Goal: Information Seeking & Learning: Learn about a topic

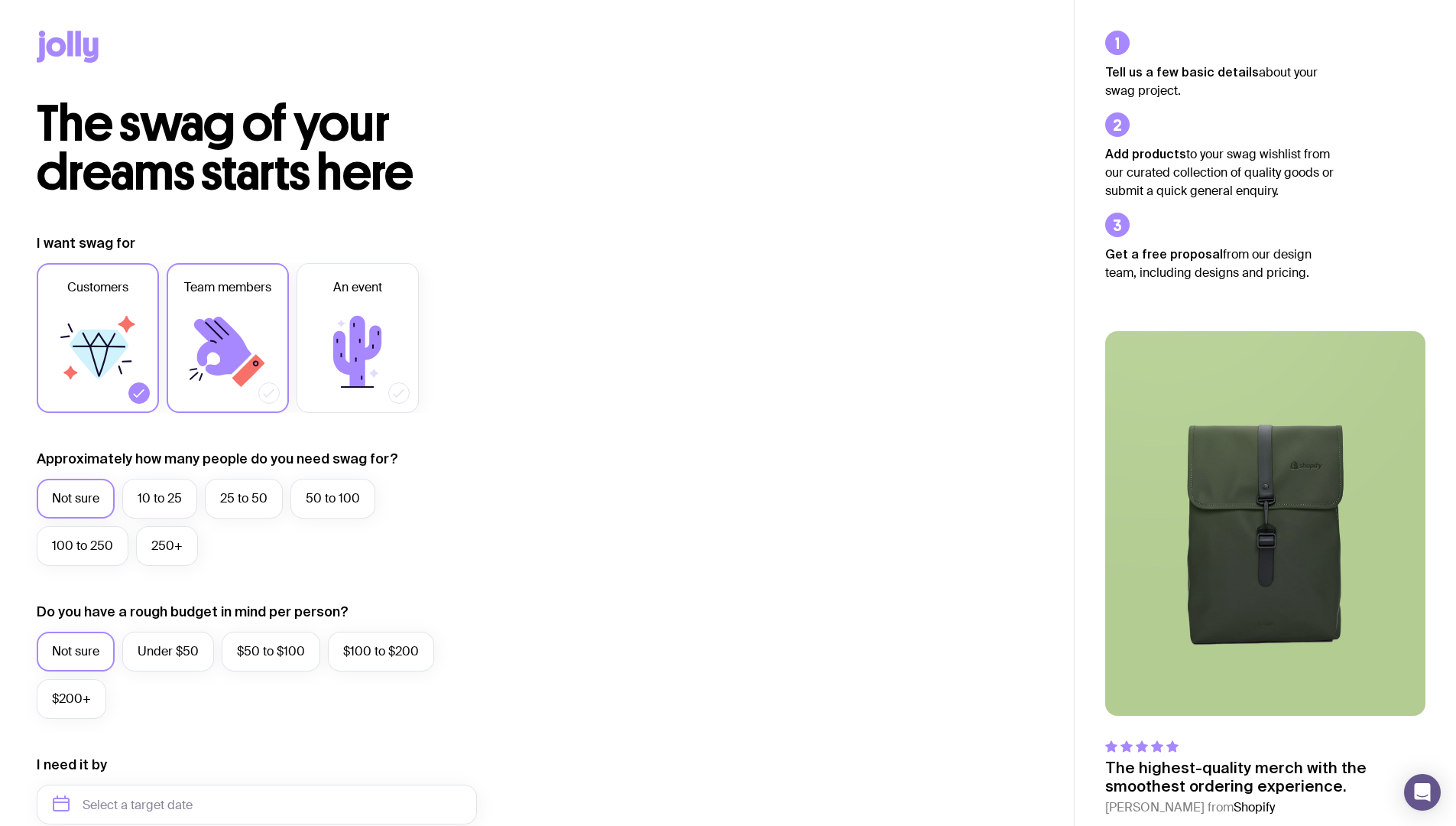
click at [264, 397] on icon at bounding box center [268, 393] width 15 height 15
click at [0, 0] on input "Team members" at bounding box center [0, 0] width 0 height 0
click at [121, 400] on label "Customers" at bounding box center [97, 337] width 122 height 150
click at [0, 0] on input "Customers" at bounding box center [0, 0] width 0 height 0
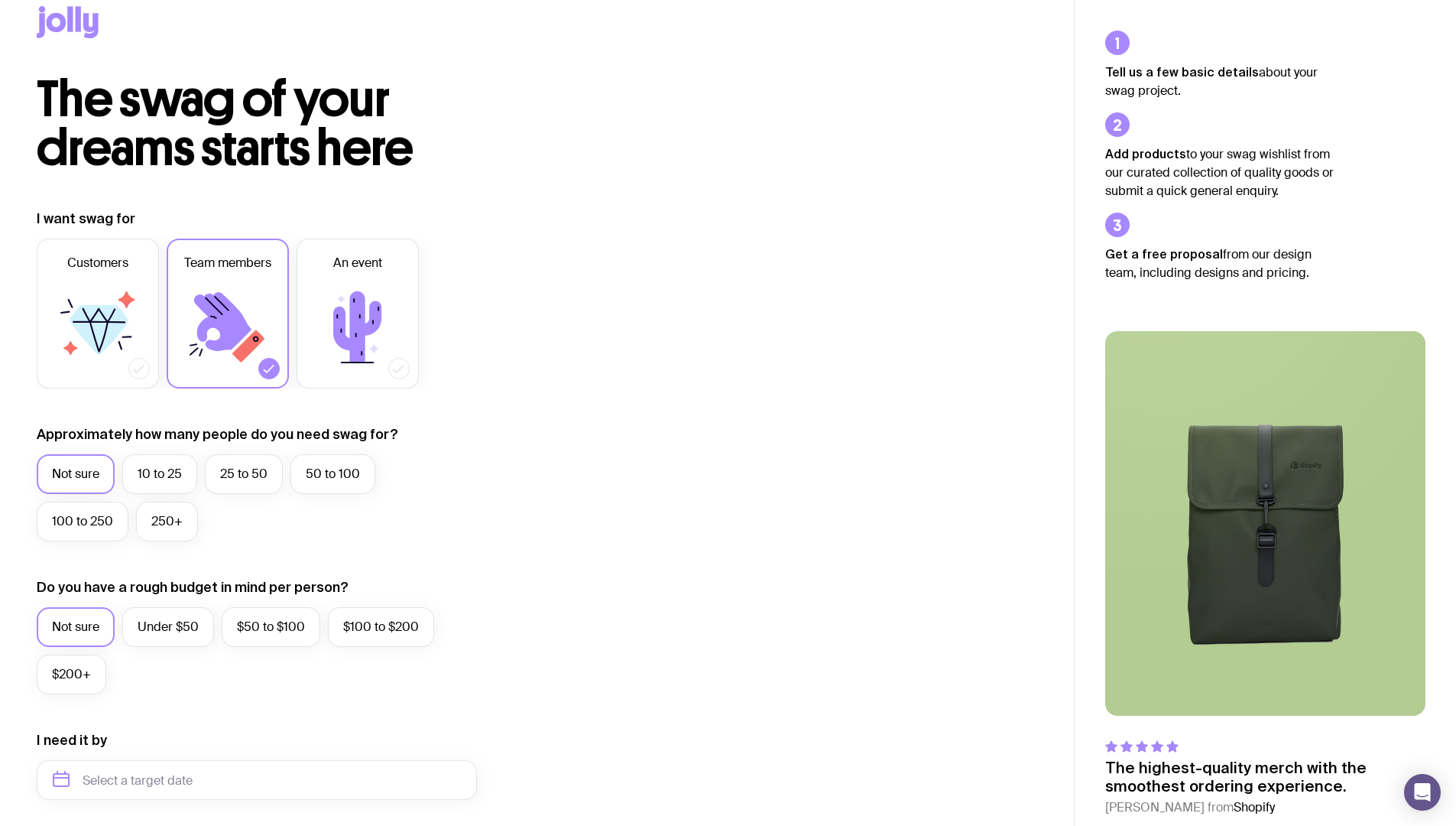
scroll to position [51, 0]
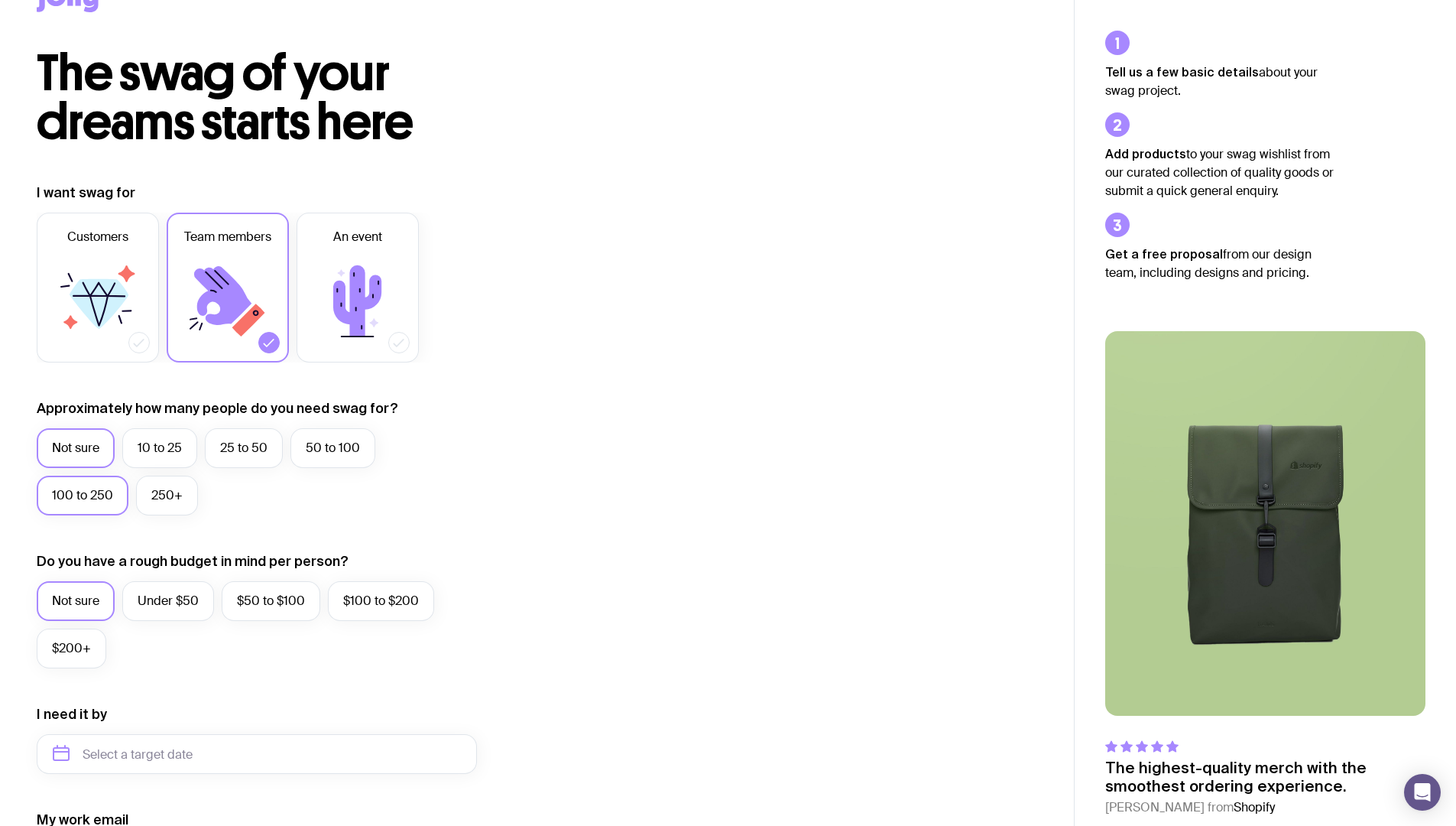
click at [78, 503] on label "100 to 250" at bounding box center [82, 496] width 92 height 40
click at [0, 0] on input "100 to 250" at bounding box center [0, 0] width 0 height 0
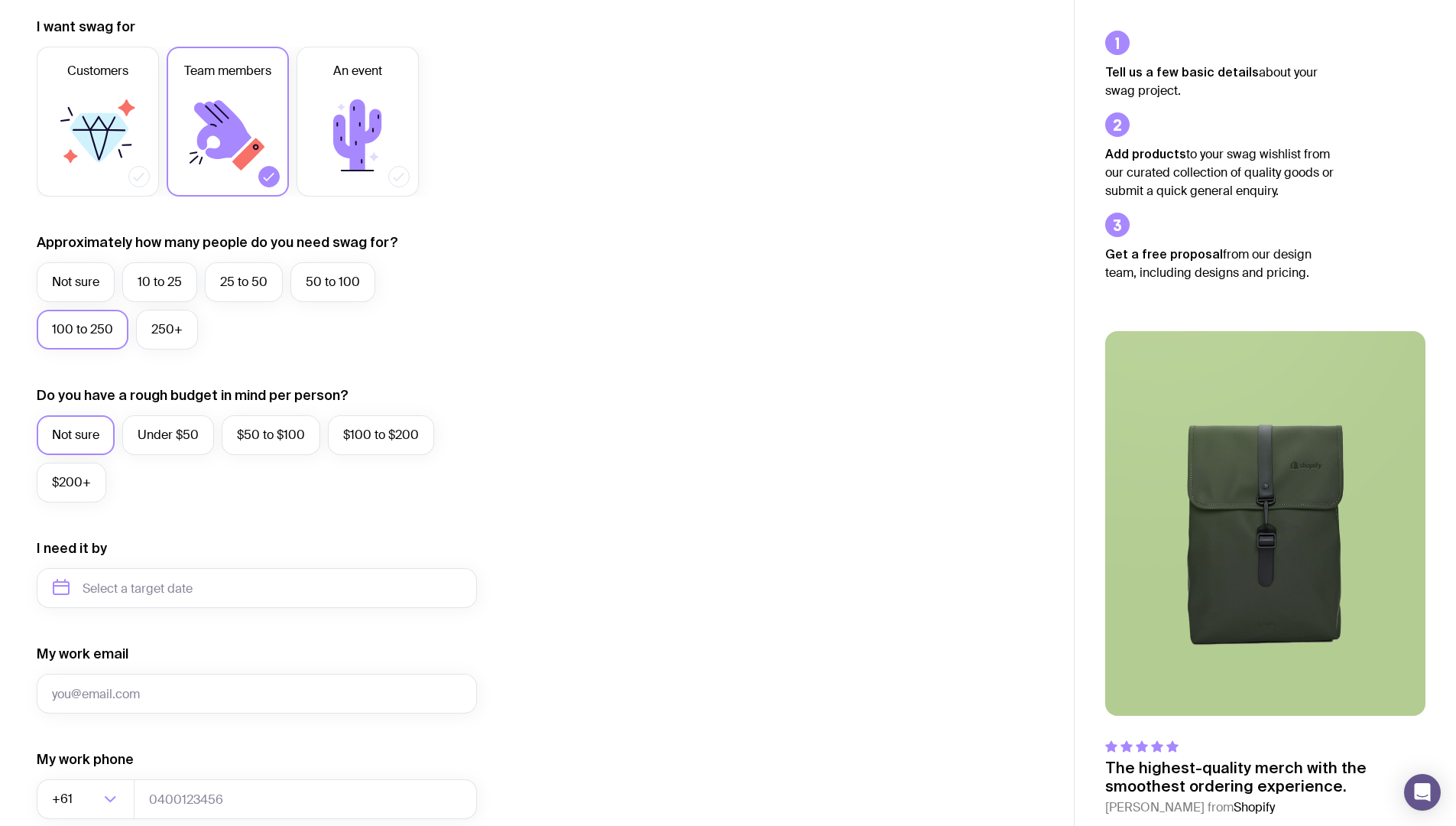
scroll to position [309, 0]
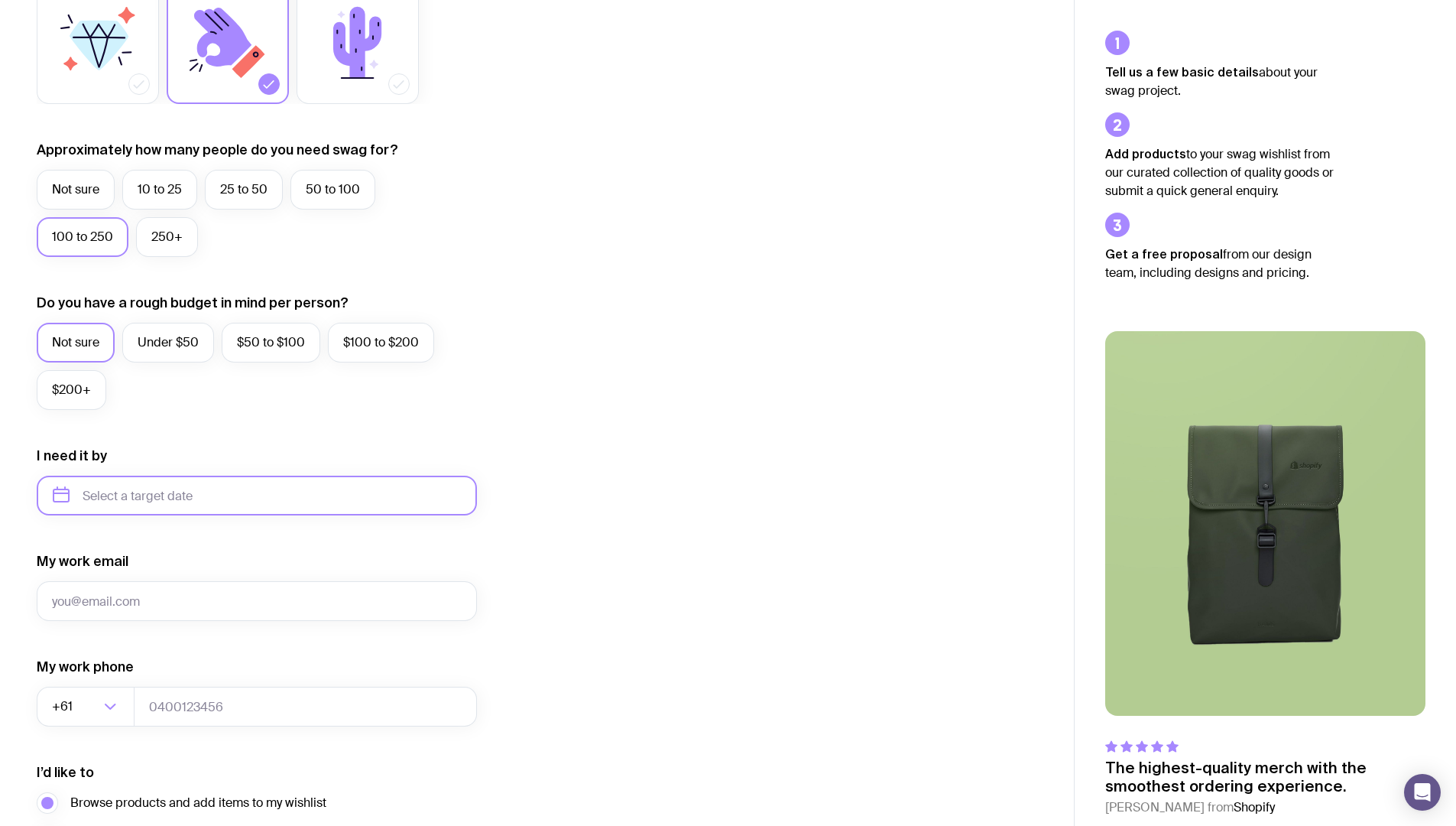
click at [181, 502] on input "text" at bounding box center [257, 496] width 440 height 40
click at [205, 546] on icon "button" at bounding box center [207, 547] width 18 height 18
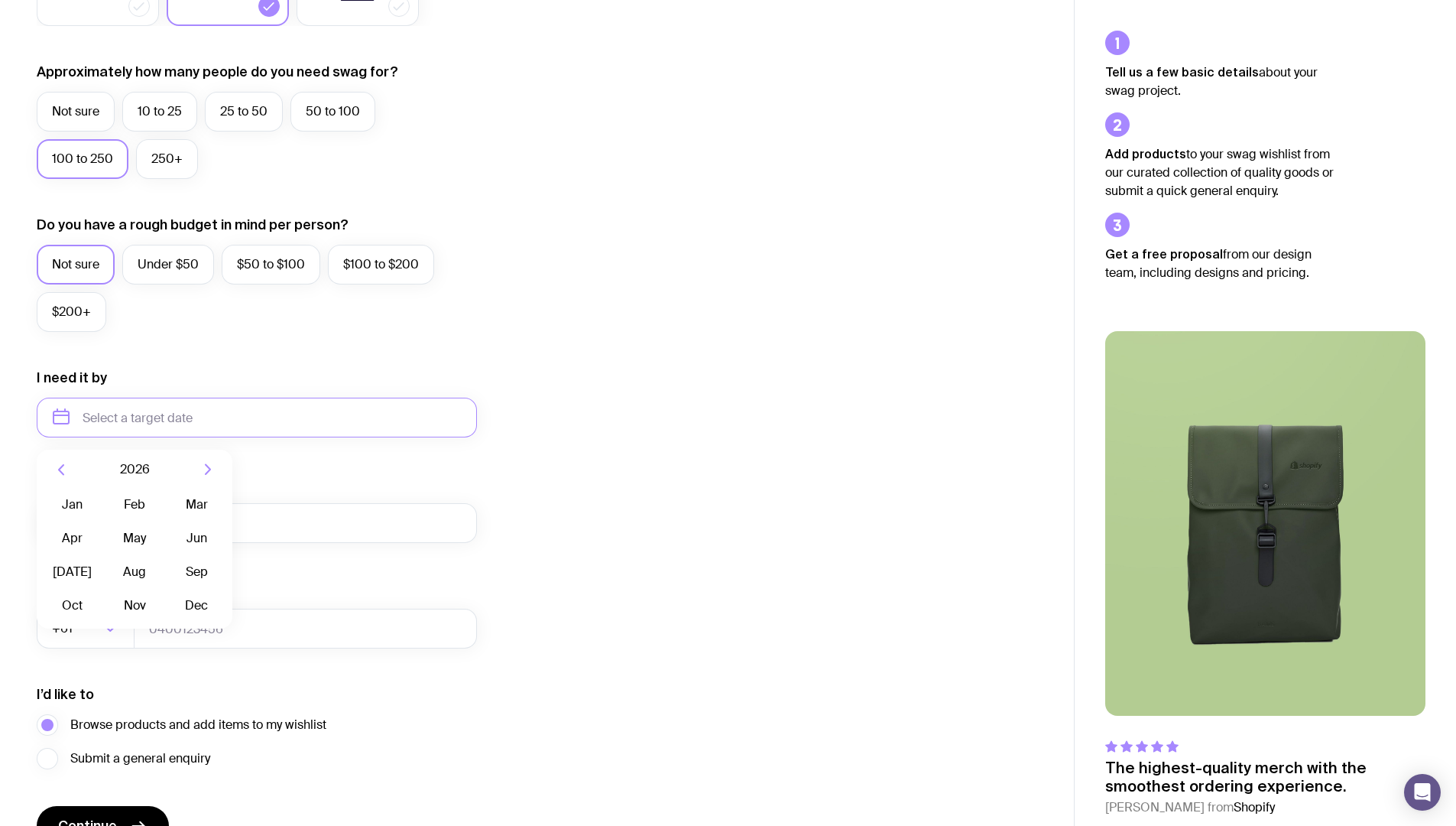
scroll to position [456, 0]
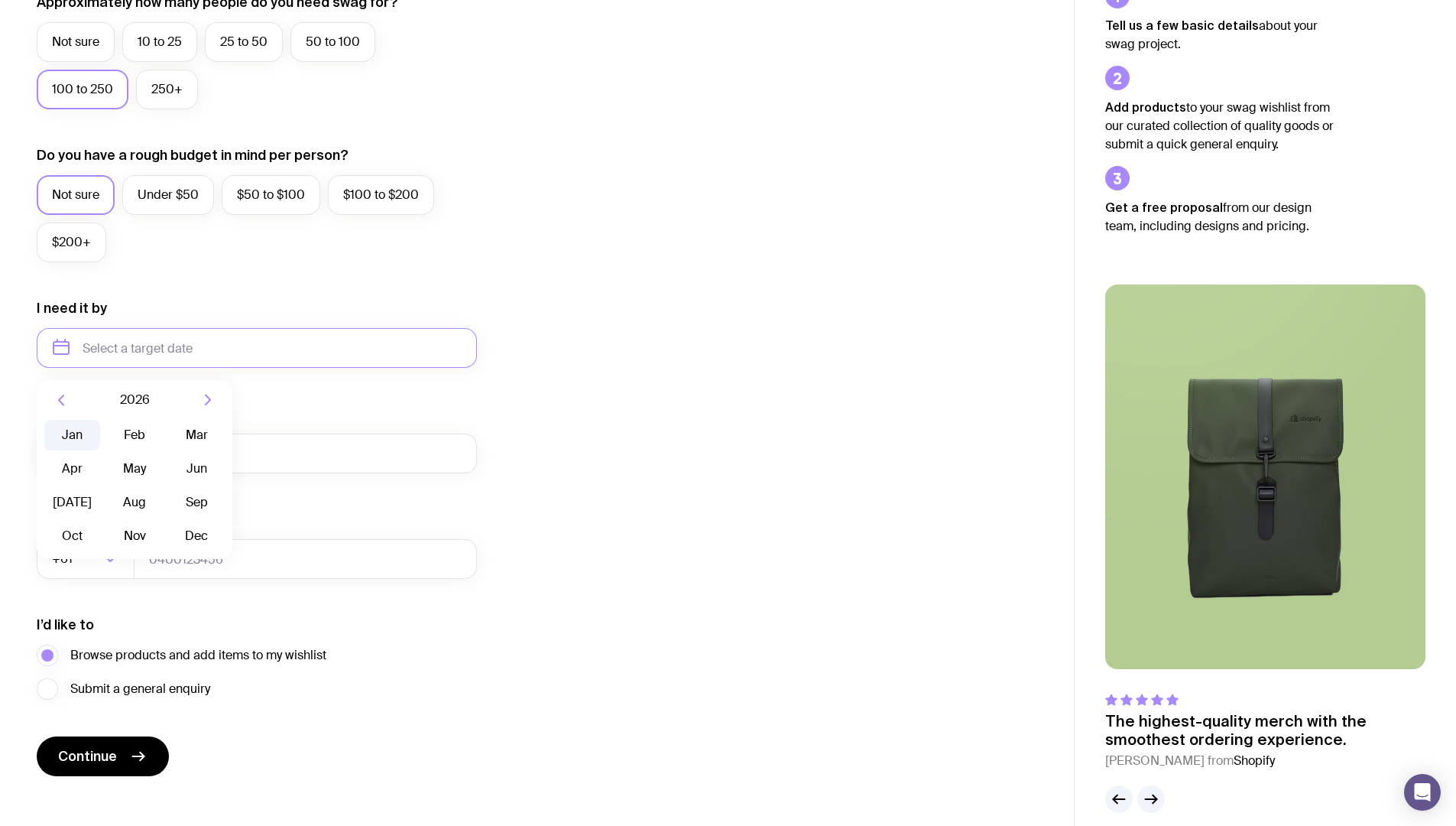
click at [95, 434] on button "Jan" at bounding box center [72, 435] width 55 height 31
type input "January 2026"
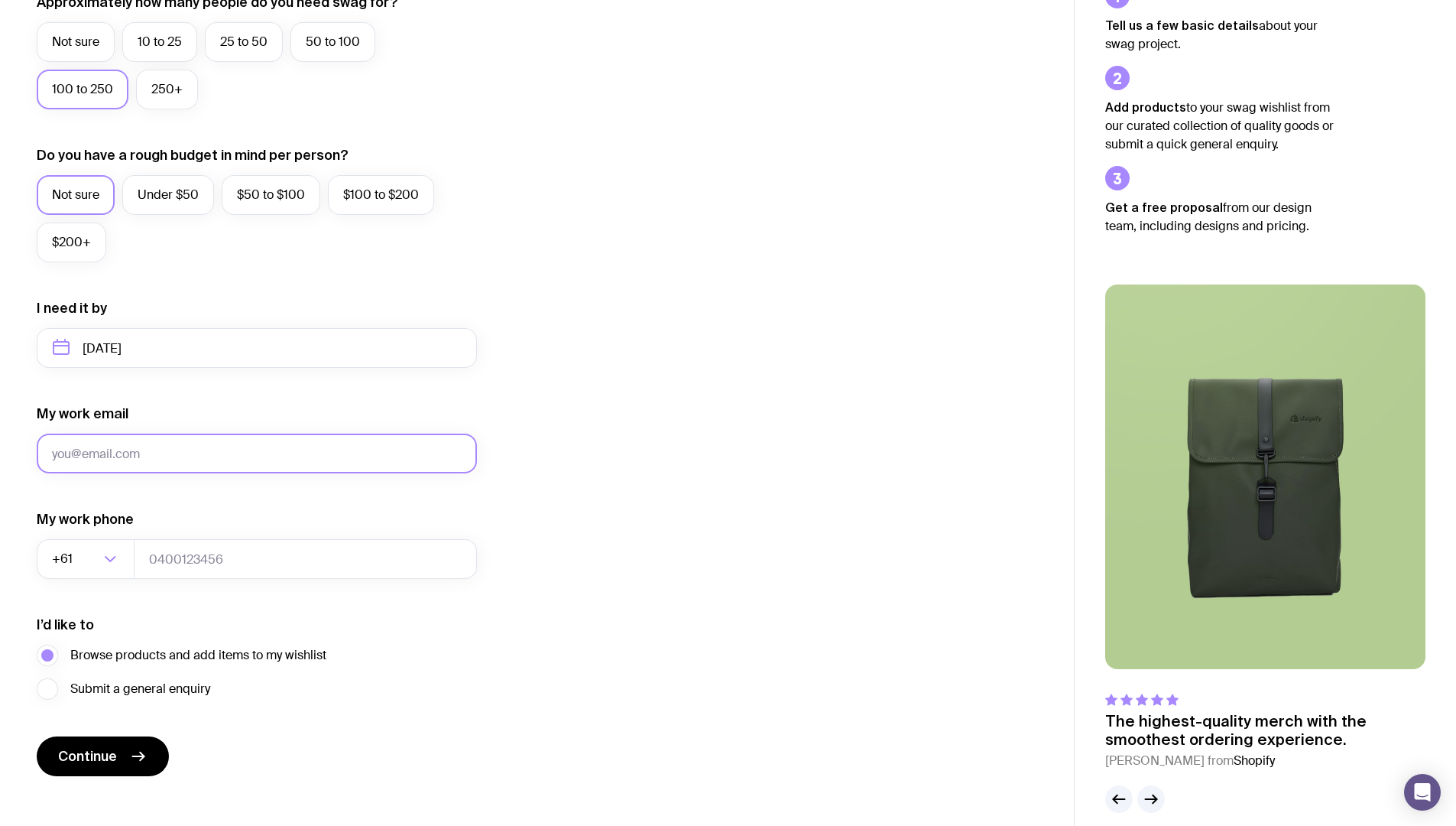
click at [149, 443] on input "My work email" at bounding box center [257, 453] width 440 height 40
type input "Justyn@myconnect.com.au"
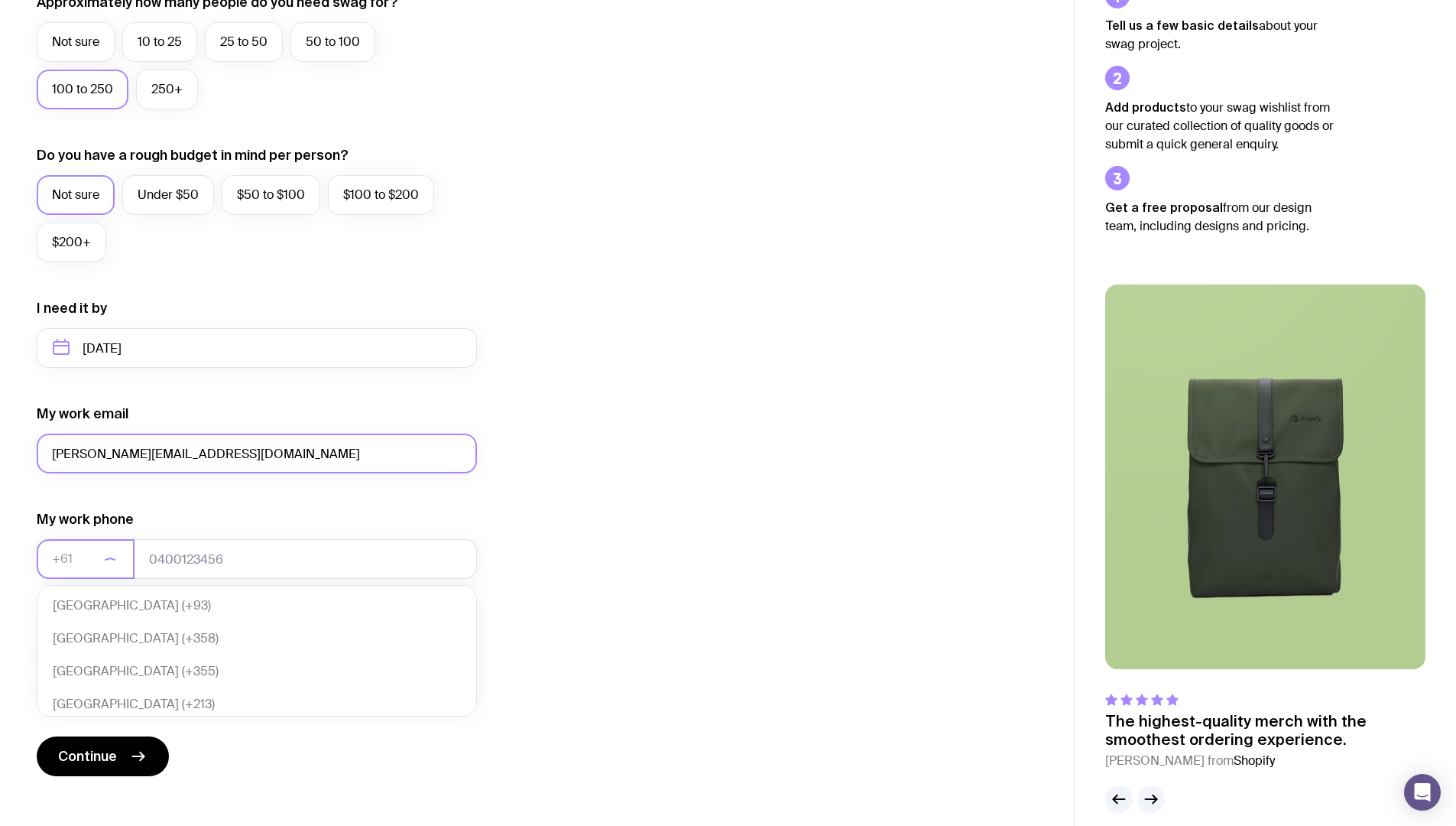
scroll to position [331, 0]
click at [123, 709] on li "Australia (+61)" at bounding box center [257, 701] width 439 height 33
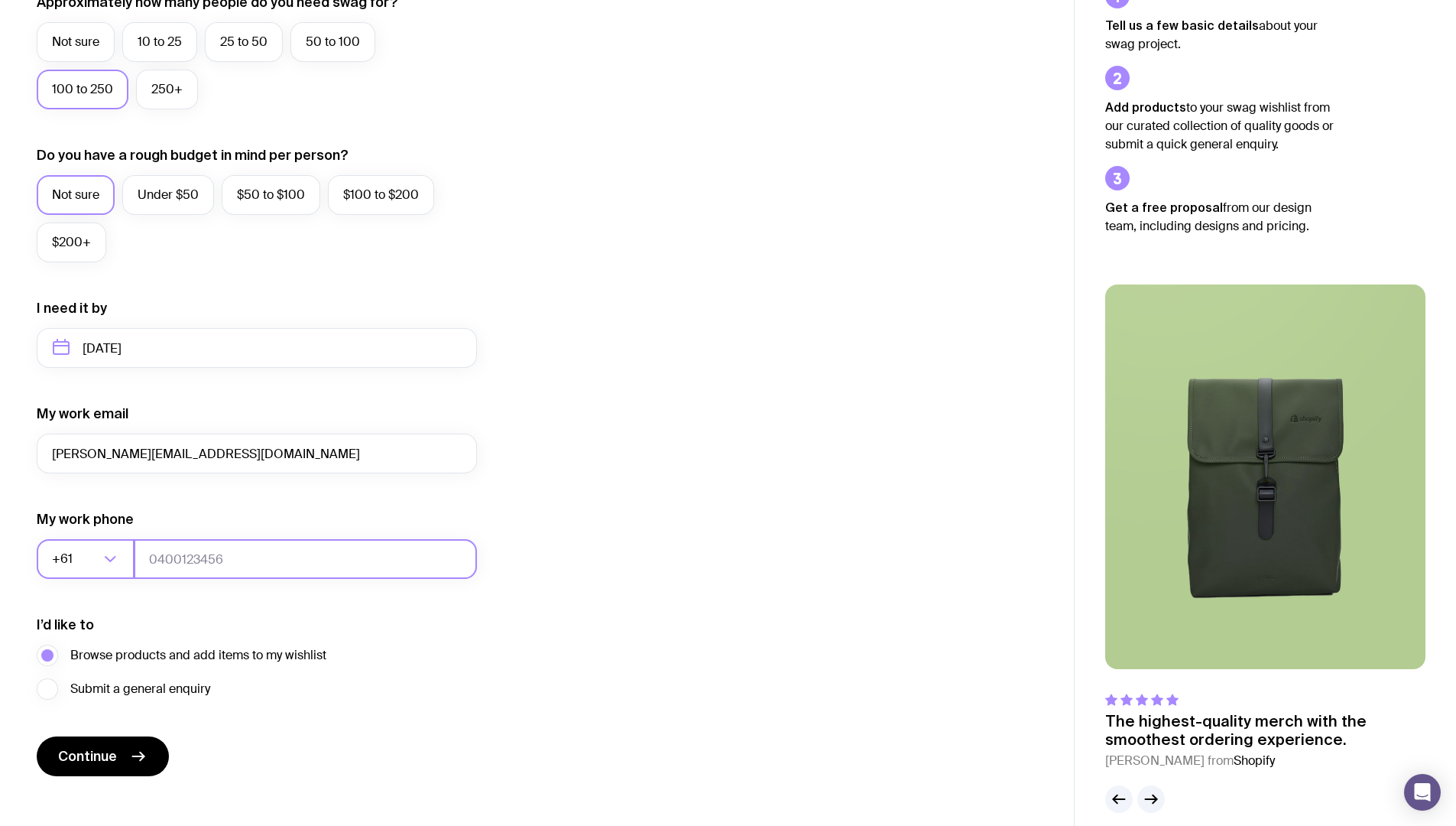
click at [185, 555] on input "tel" at bounding box center [305, 559] width 343 height 40
type input "0434010328"
click at [153, 763] on button "Continue" at bounding box center [102, 756] width 132 height 40
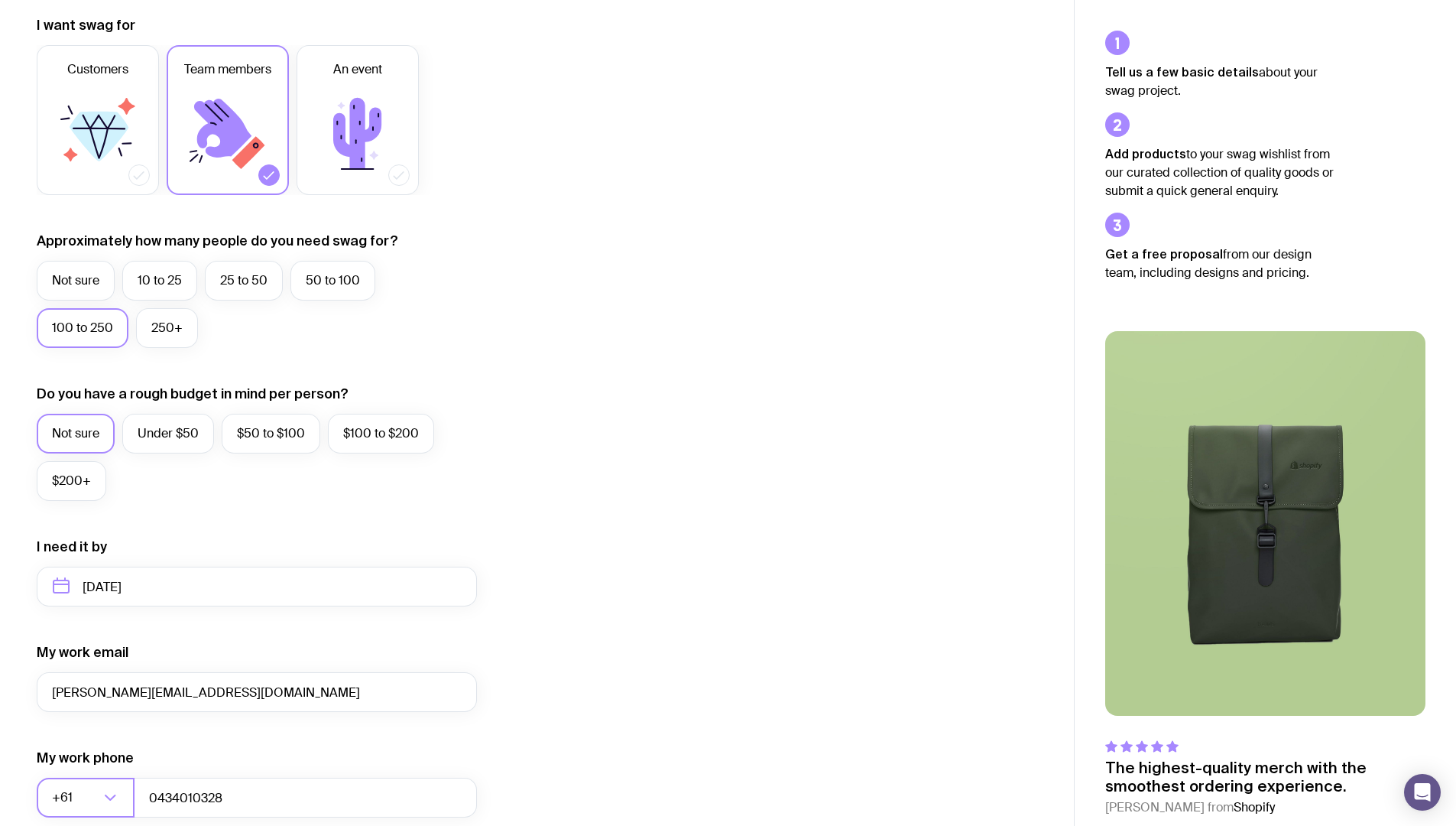
scroll to position [475, 0]
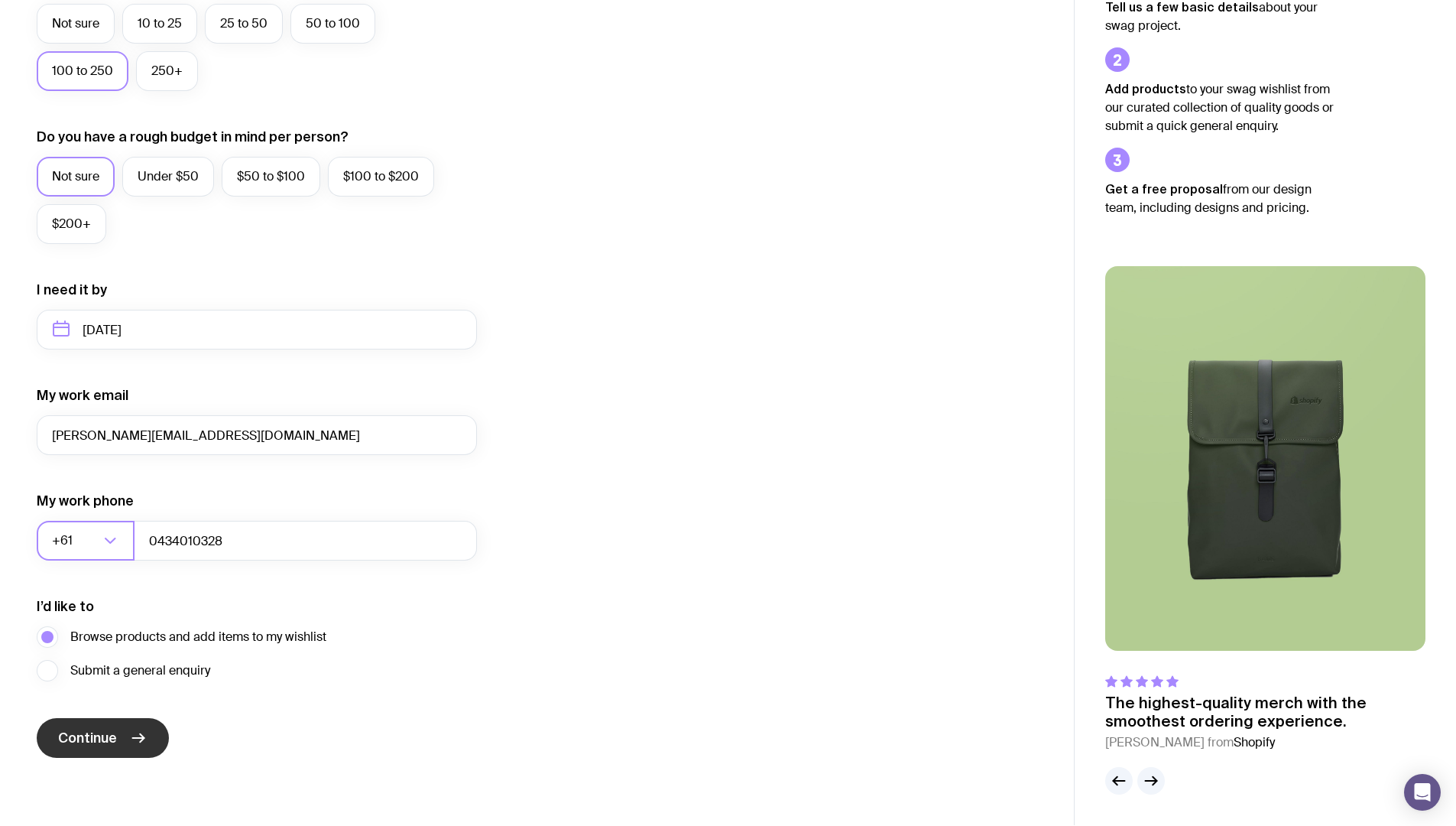
click at [127, 727] on button "Continue" at bounding box center [102, 738] width 132 height 40
drag, startPoint x: 130, startPoint y: 733, endPoint x: 138, endPoint y: 736, distance: 8.5
click at [138, 736] on icon "submit" at bounding box center [138, 737] width 18 height 18
click at [226, 334] on input "January 2026" at bounding box center [257, 329] width 440 height 40
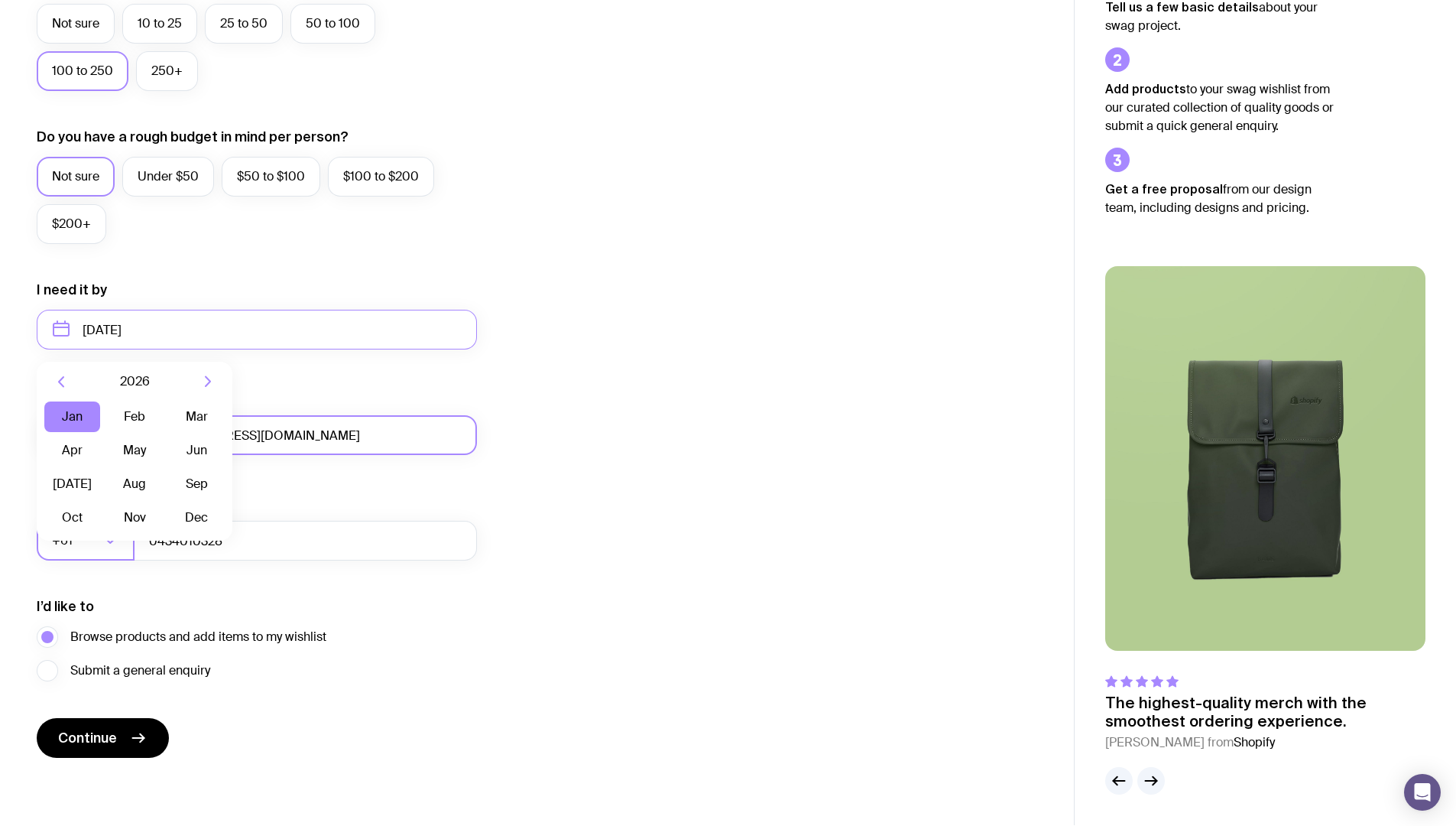
click at [296, 417] on input "Justyn@myconnect.com.au" at bounding box center [257, 435] width 440 height 40
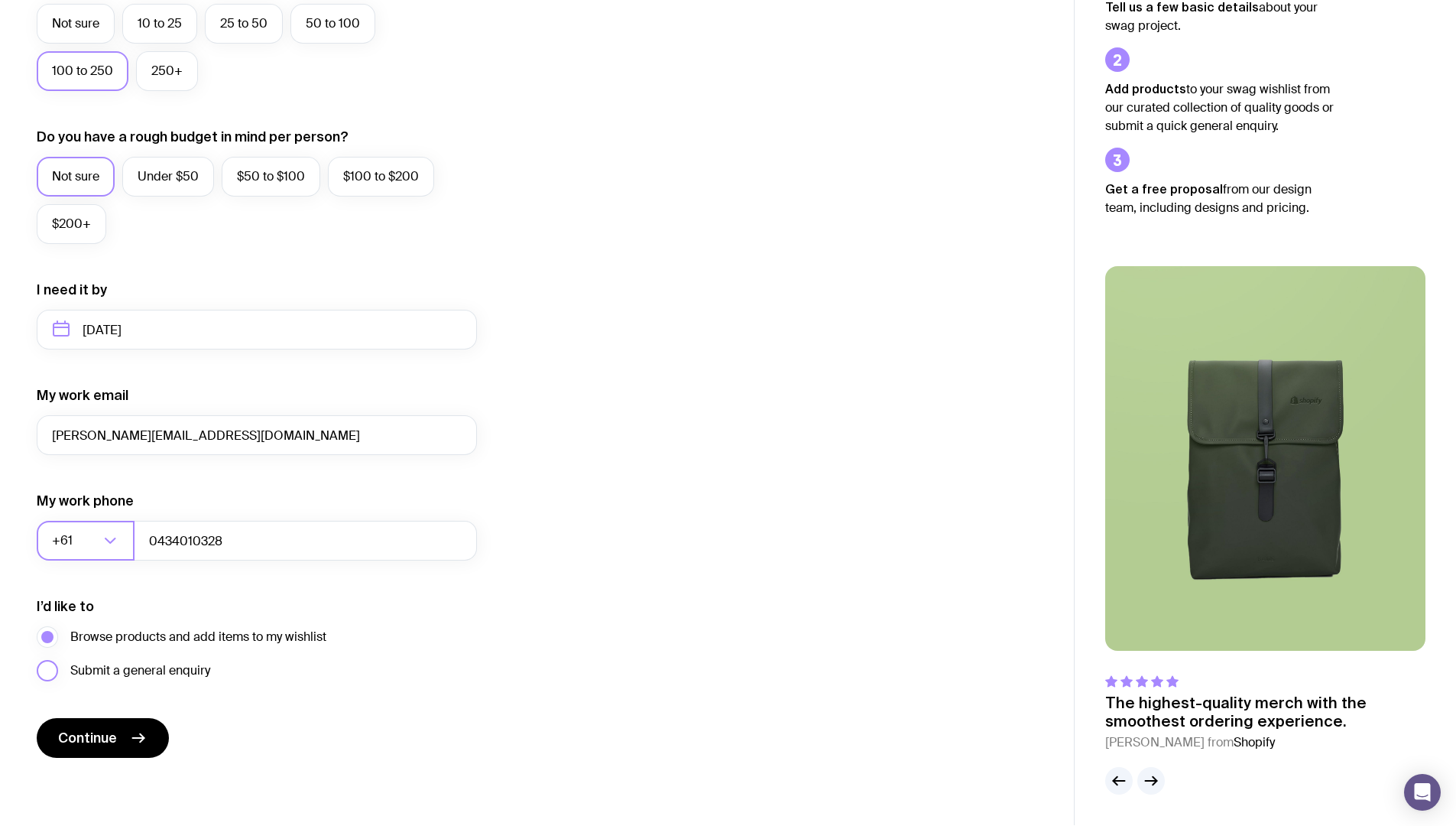
click at [137, 664] on span "Submit a general enquiry" at bounding box center [140, 670] width 140 height 18
click at [0, 0] on input "Submit a general enquiry" at bounding box center [0, 0] width 0 height 0
click at [123, 723] on button "Continue" at bounding box center [102, 738] width 132 height 40
click at [194, 638] on span "Browse products and add items to my wishlist" at bounding box center [198, 637] width 256 height 18
click at [0, 0] on input "Browse products and add items to my wishlist" at bounding box center [0, 0] width 0 height 0
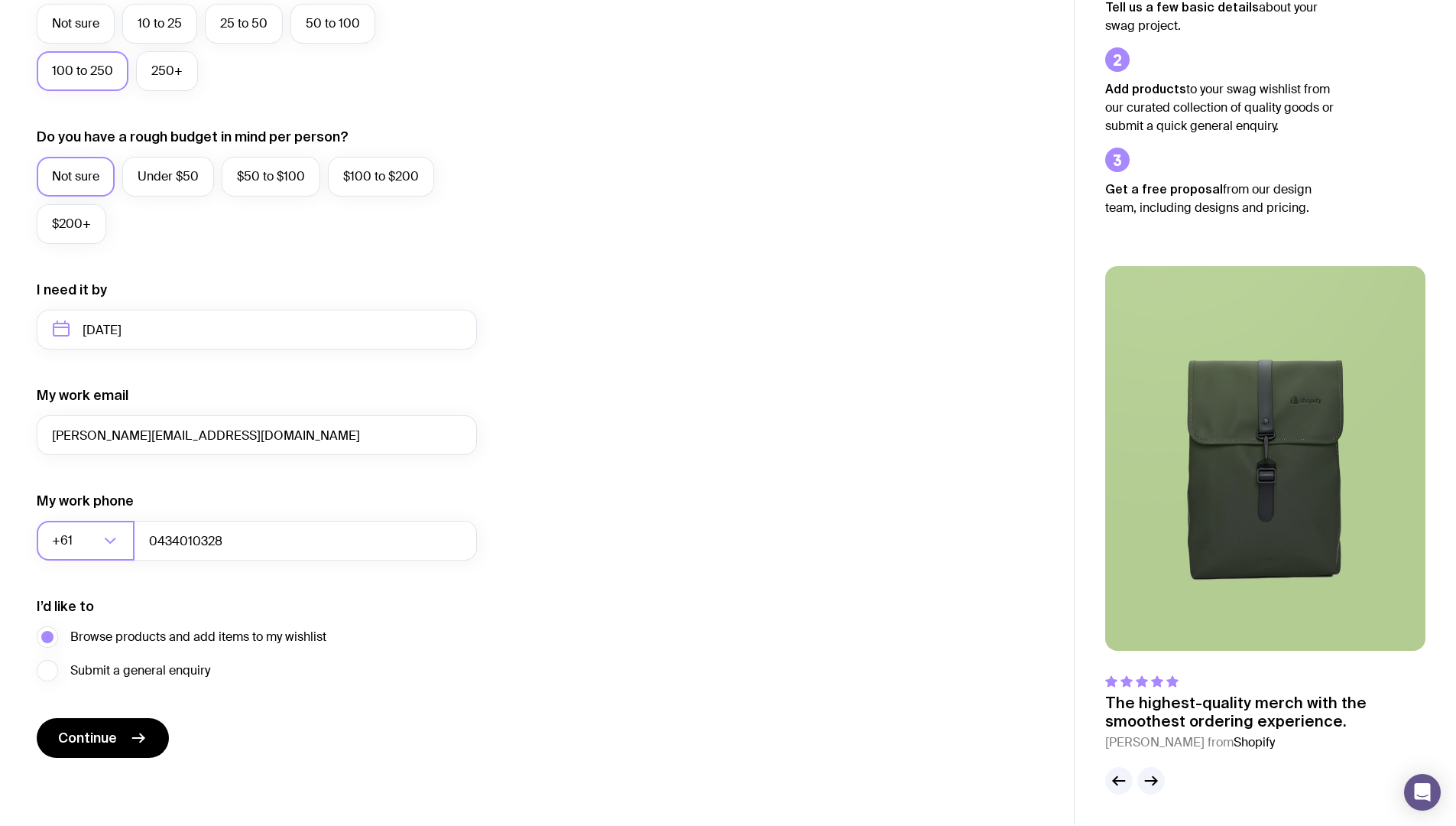
click at [120, 716] on form "I want swag for Customers Team members An event Approximately how many people d…" at bounding box center [257, 258] width 440 height 999
click at [114, 720] on button "Continue" at bounding box center [102, 738] width 132 height 40
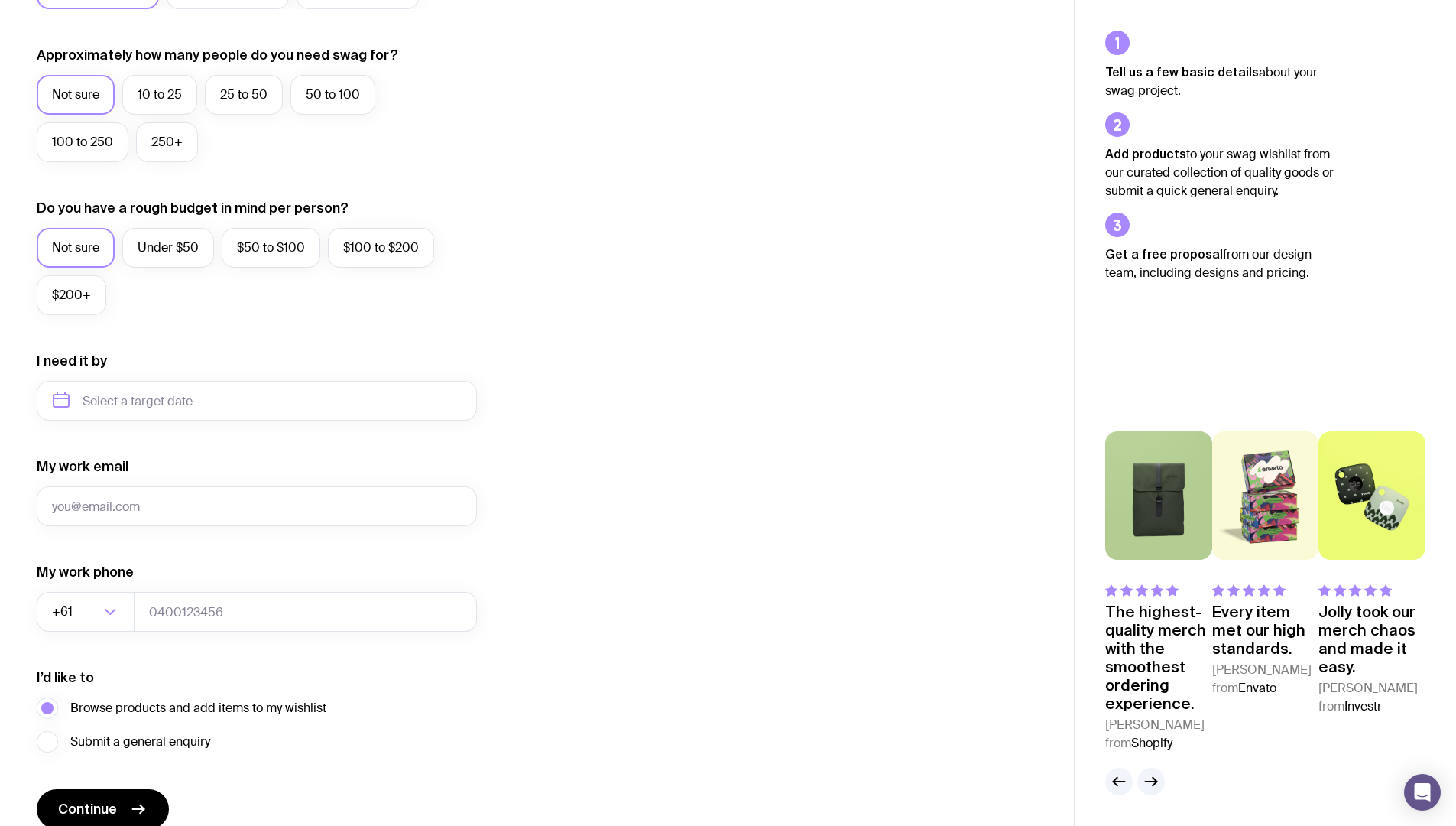
scroll to position [474, 0]
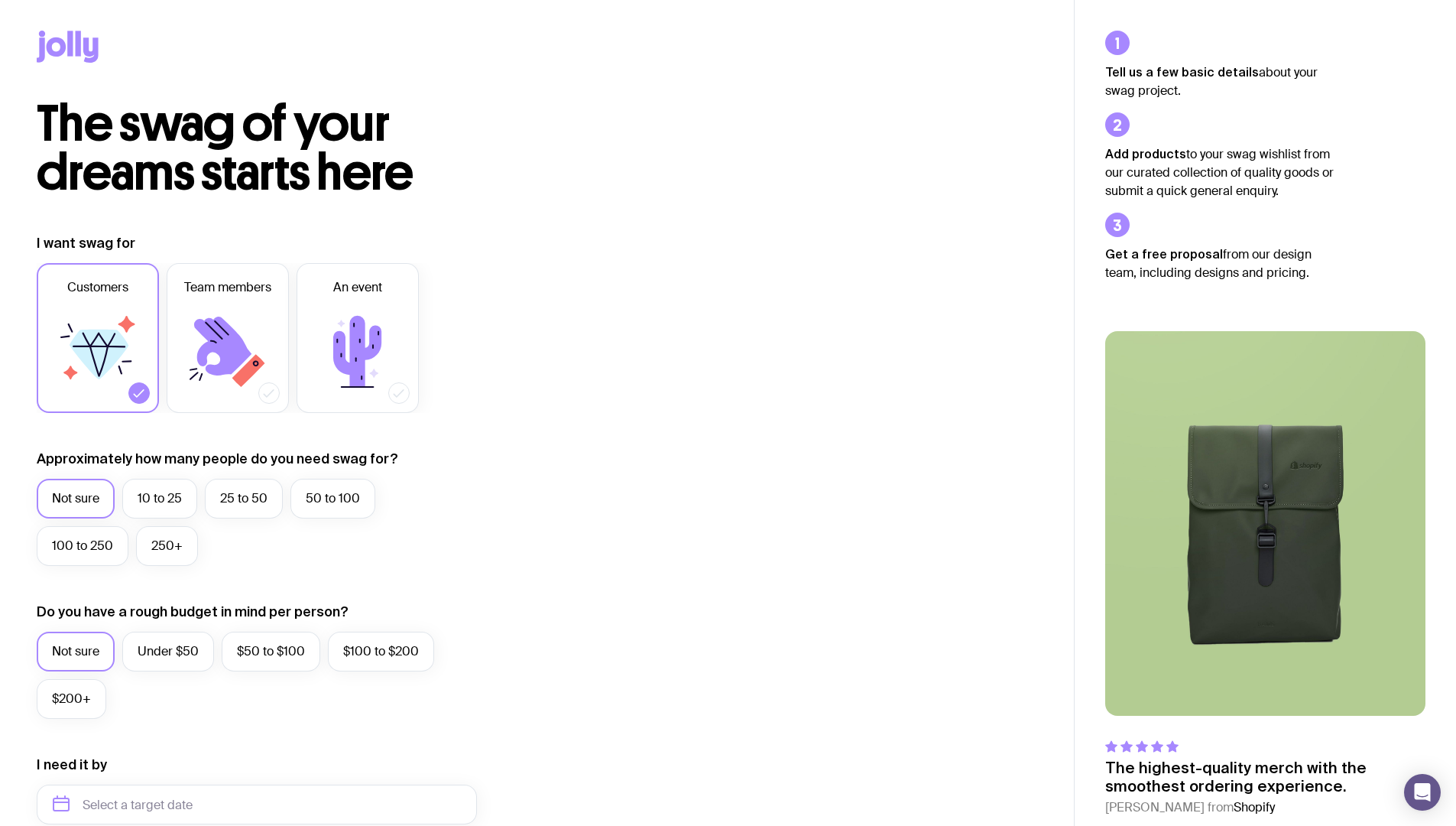
click at [34, 51] on div at bounding box center [537, 50] width 1074 height 100
click at [60, 48] on icon at bounding box center [56, 47] width 20 height 19
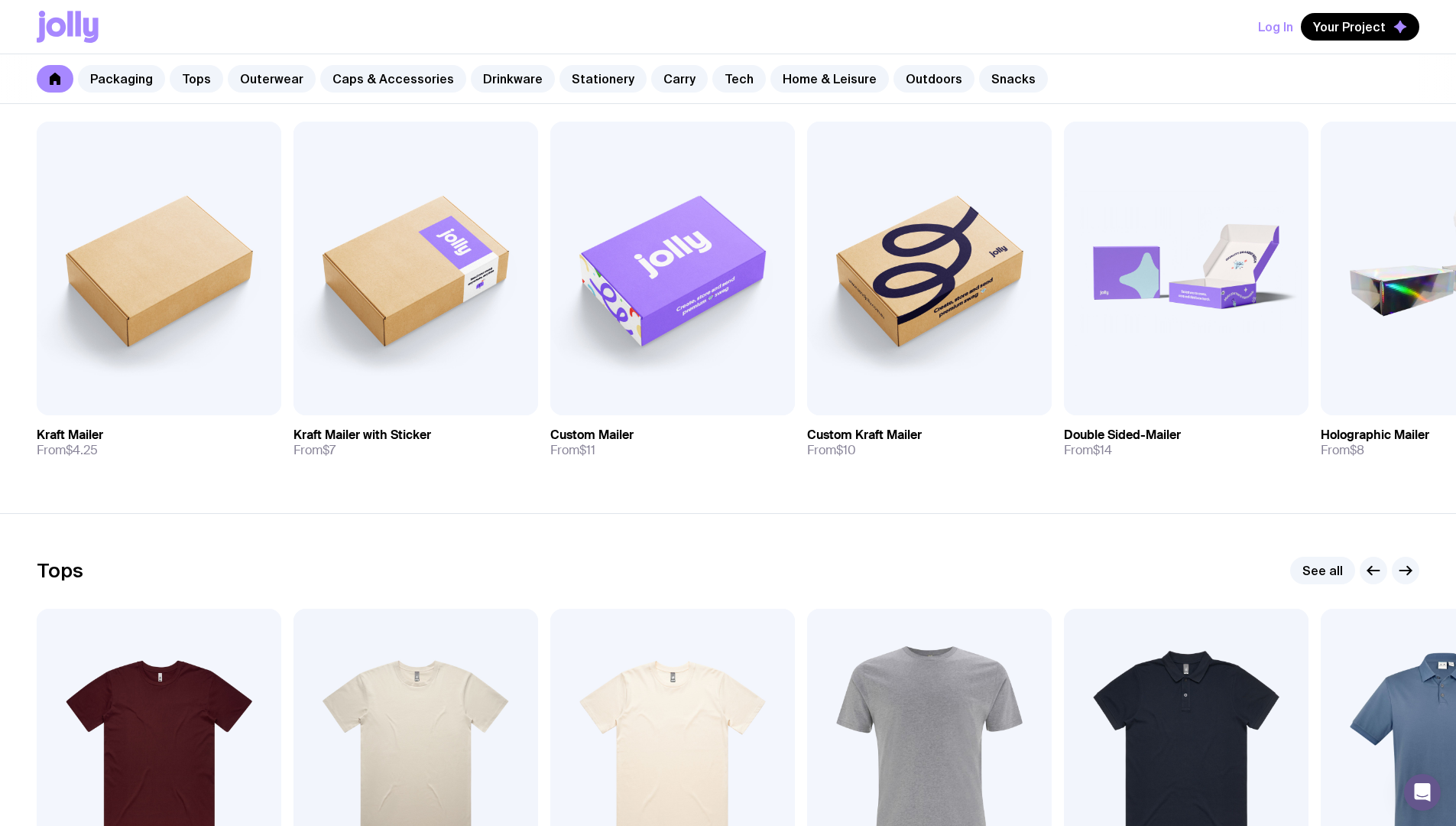
scroll to position [314, 0]
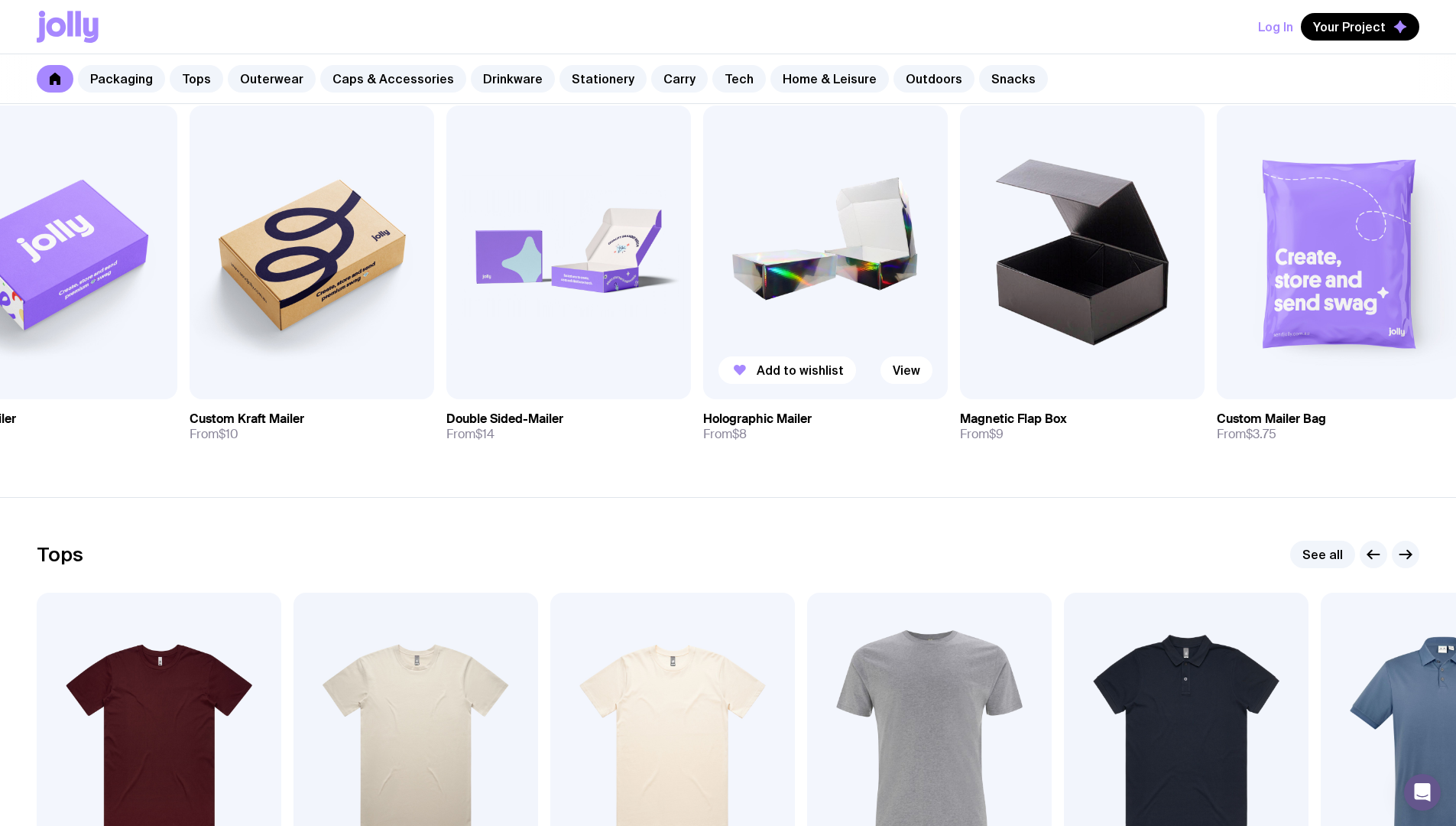
drag, startPoint x: 1432, startPoint y: 155, endPoint x: 776, endPoint y: 211, distance: 658.4
click at [762, 211] on img at bounding box center [825, 252] width 245 height 294
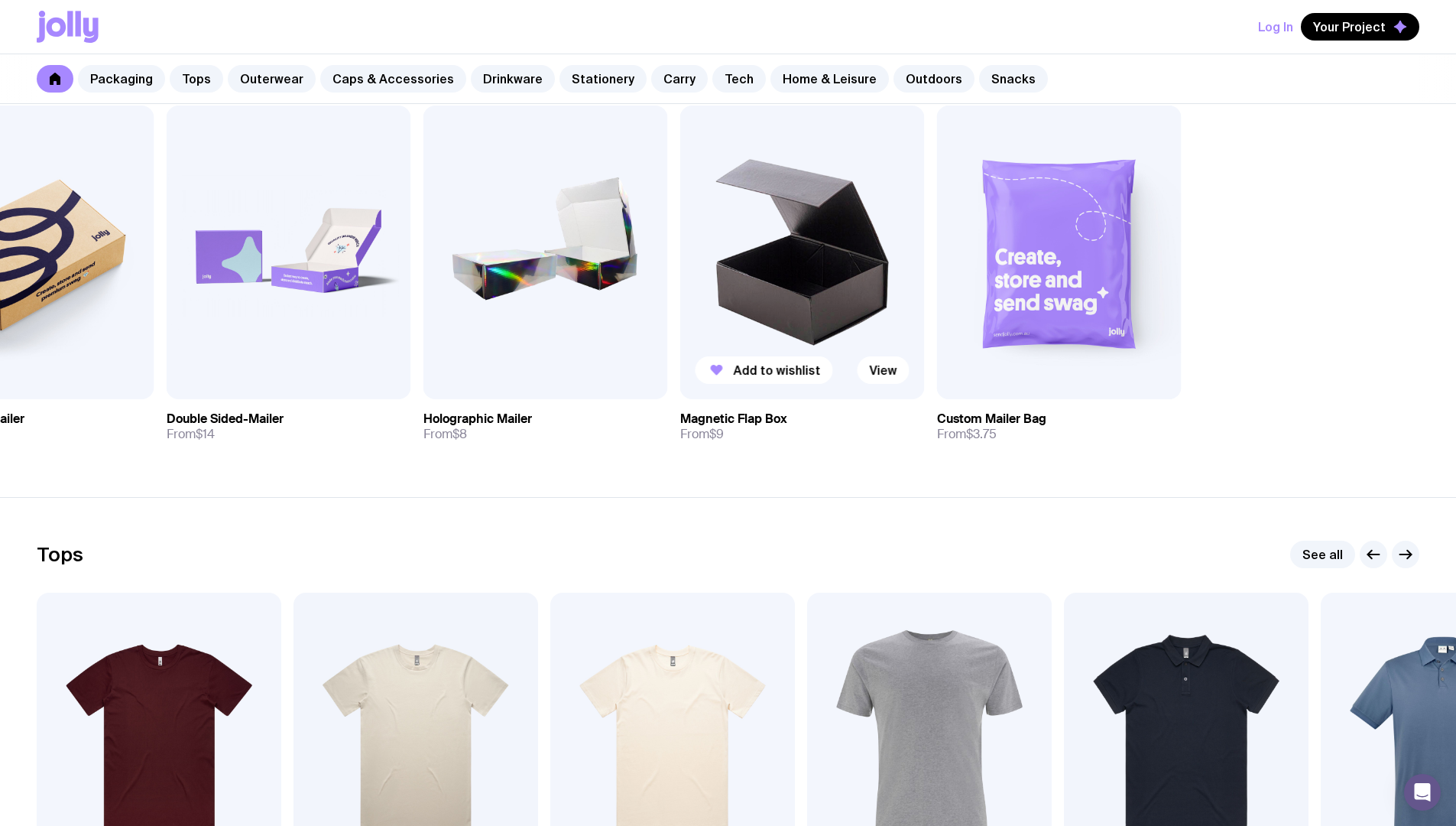
drag, startPoint x: 1171, startPoint y: 272, endPoint x: 744, endPoint y: 276, distance: 427.0
click at [744, 276] on div "Add to wishlist View Kraft Mailer From $4.25 Add to wishlist View Kraft Mailer …" at bounding box center [728, 280] width 1382 height 348
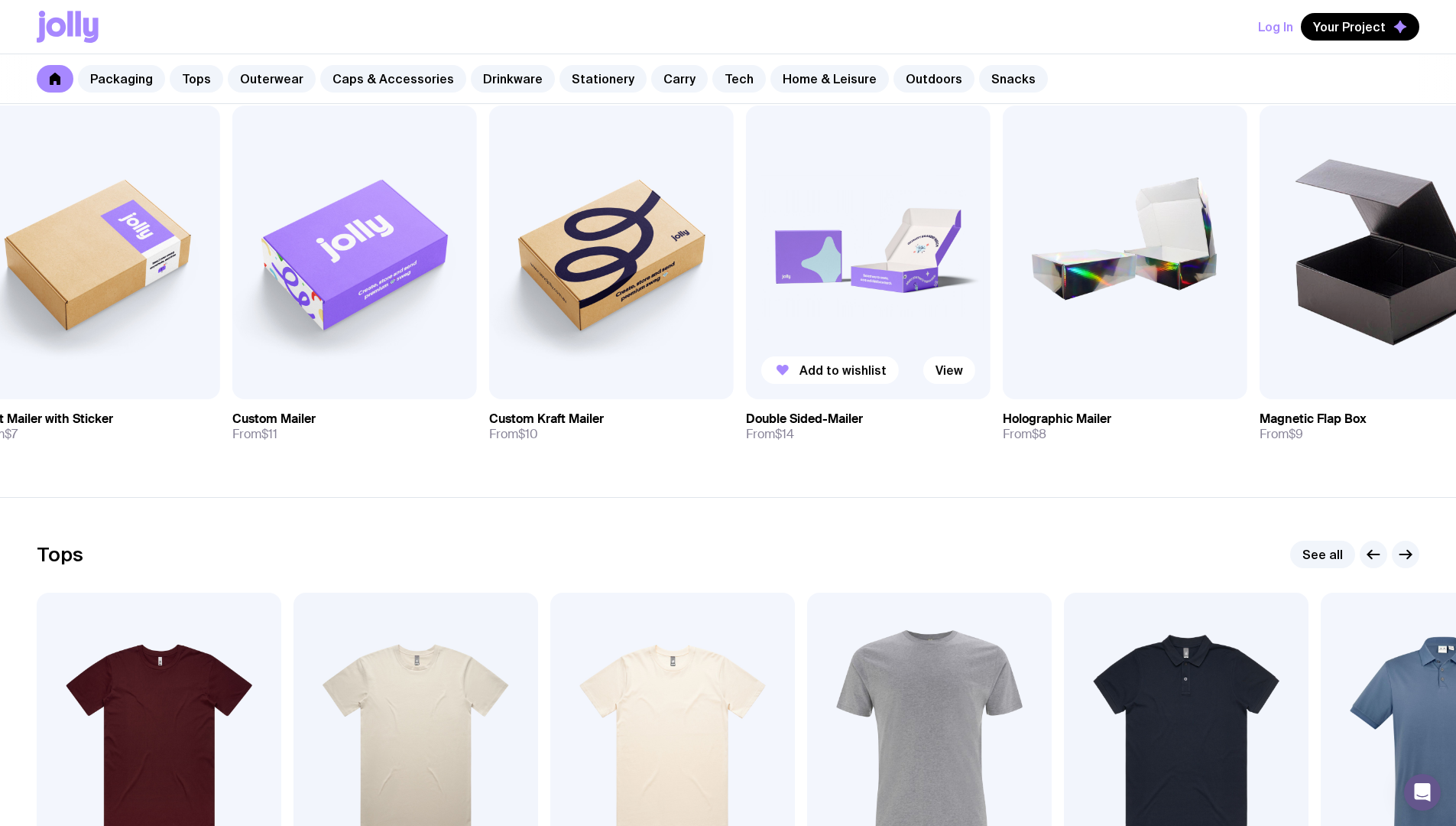
drag, startPoint x: 574, startPoint y: 194, endPoint x: 1241, endPoint y: 253, distance: 669.6
click at [990, 253] on img at bounding box center [868, 252] width 245 height 294
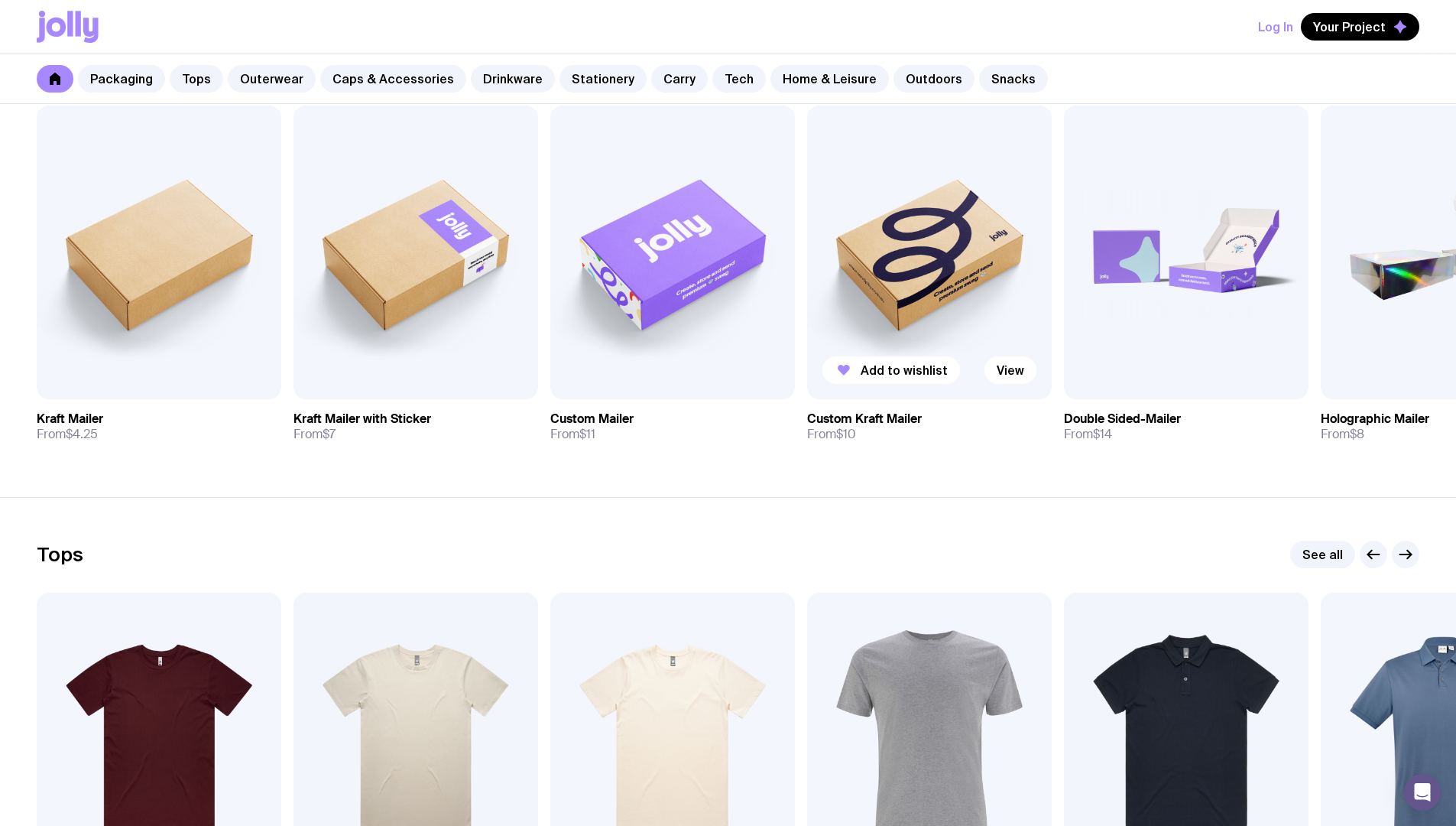
click at [926, 325] on img at bounding box center [929, 252] width 245 height 294
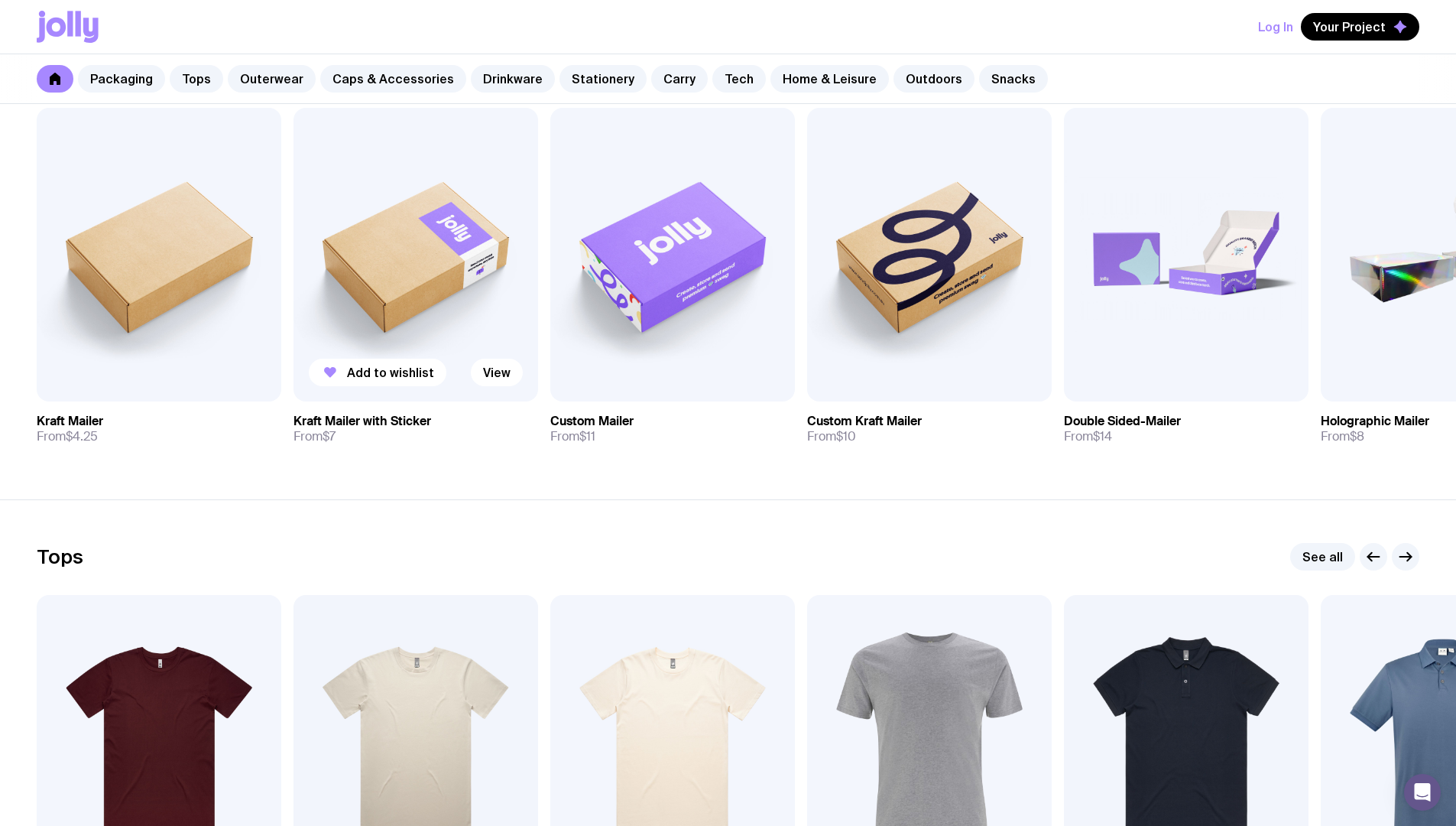
scroll to position [285, 0]
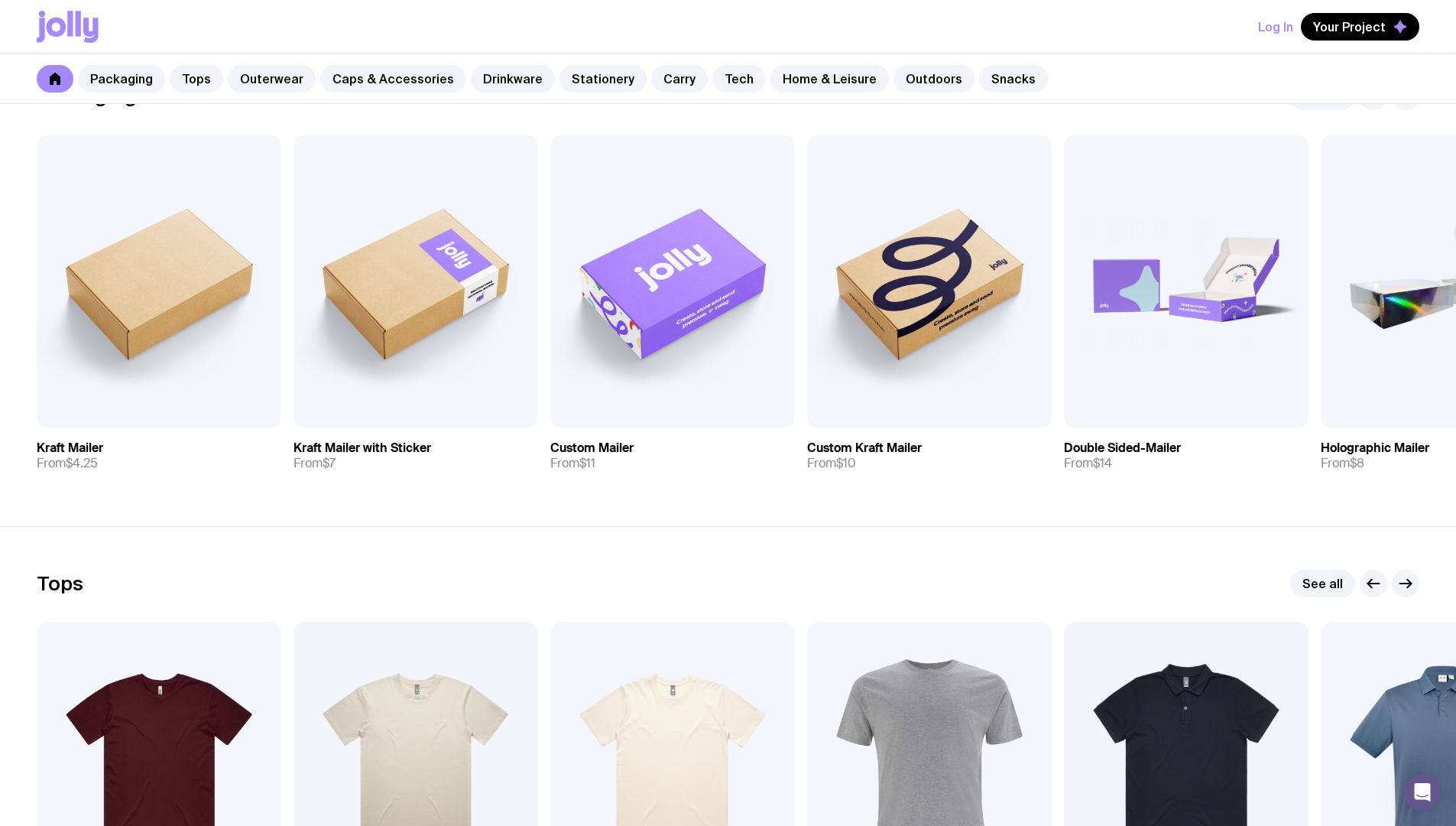
click at [280, 38] on div "Log In Your Project" at bounding box center [728, 27] width 1382 height 54
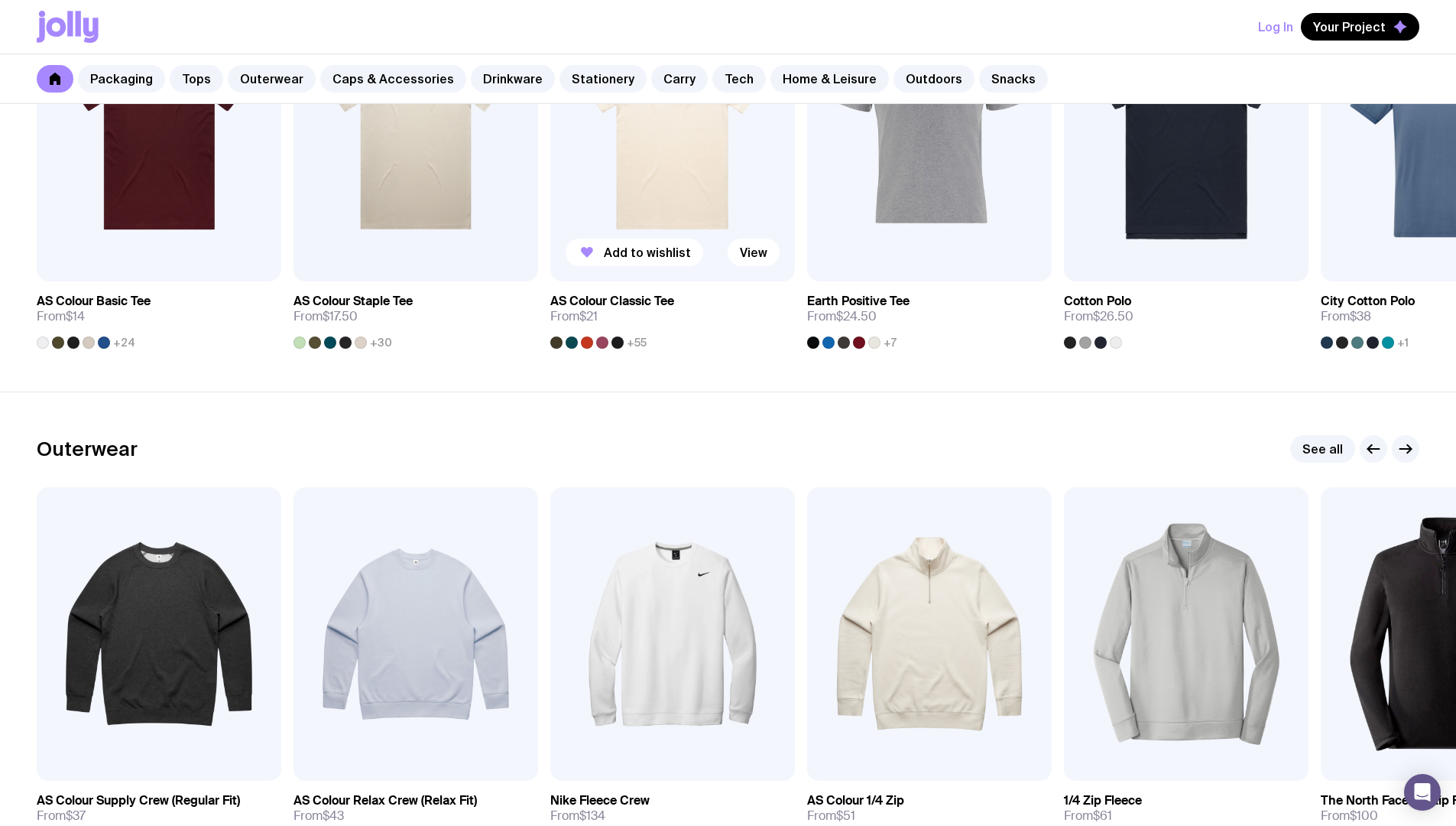
scroll to position [1085, 0]
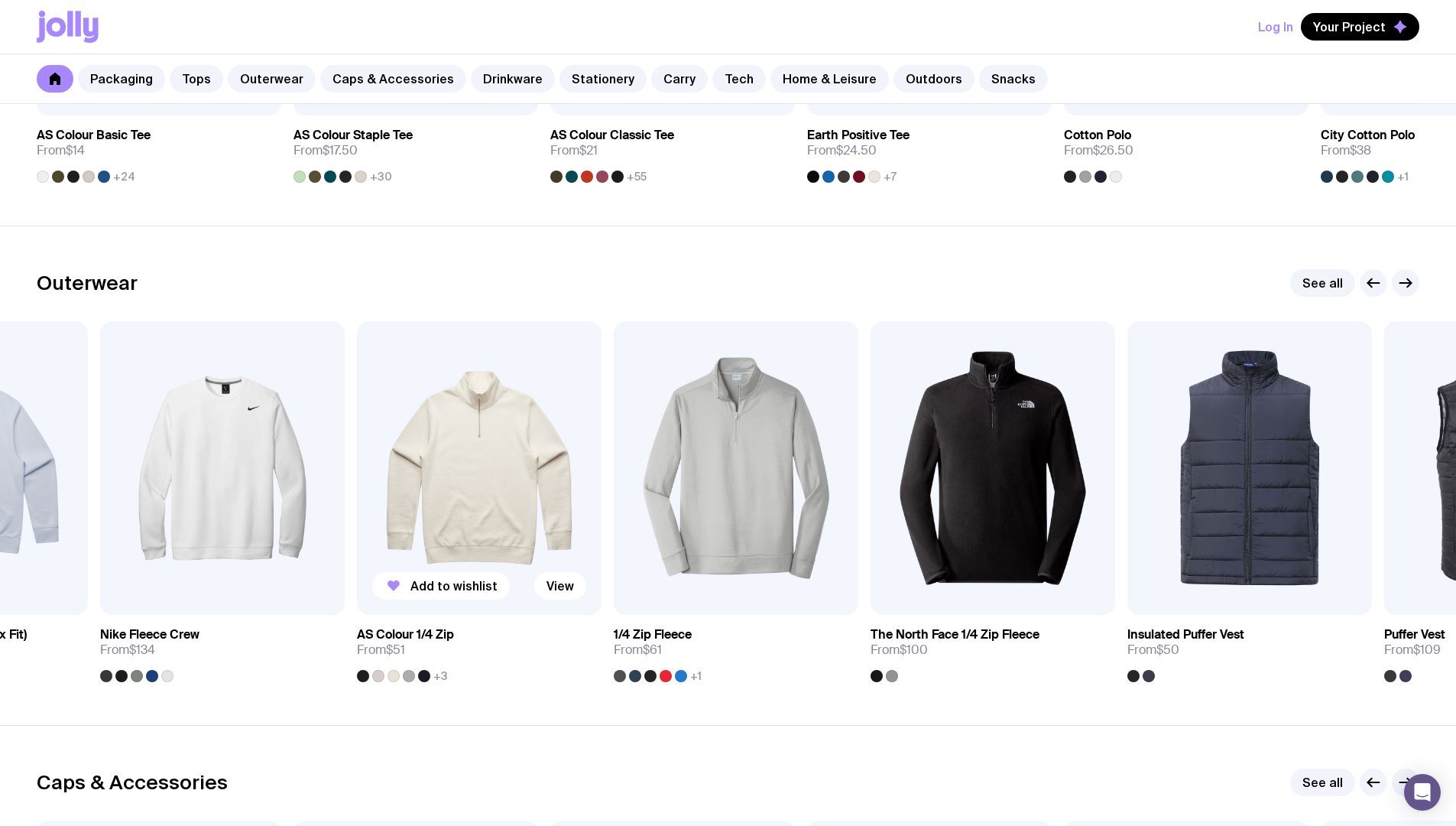
drag, startPoint x: 977, startPoint y: 505, endPoint x: 458, endPoint y: 510, distance: 519.0
click at [458, 510] on img at bounding box center [479, 467] width 245 height 294
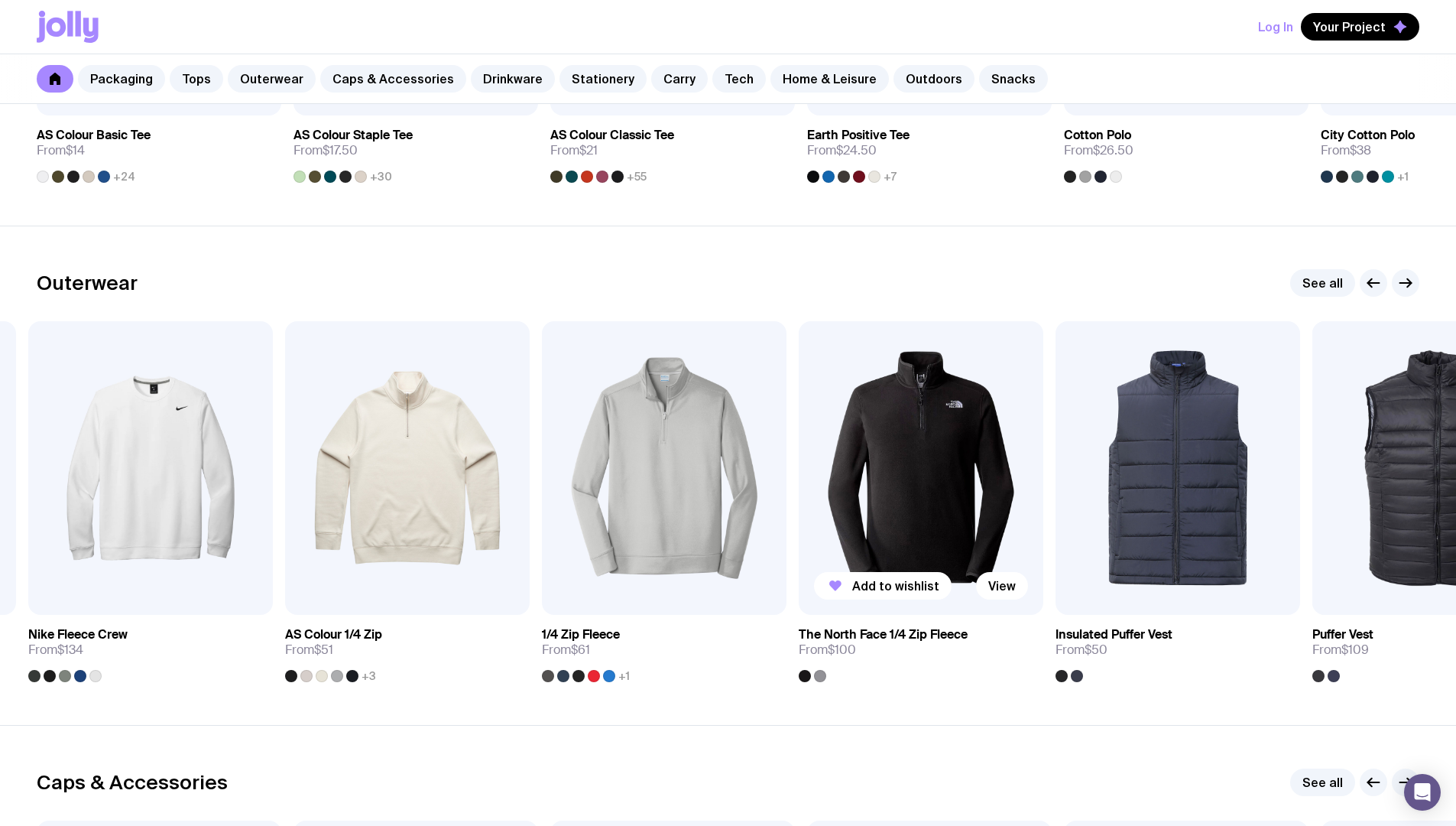
drag, startPoint x: 1151, startPoint y: 528, endPoint x: 424, endPoint y: 539, distance: 727.1
click at [424, 539] on div "Add to wishlist View AS Colour Supply Crew (Regular Fit) From $37 +9 Add to wis…" at bounding box center [728, 501] width 1382 height 361
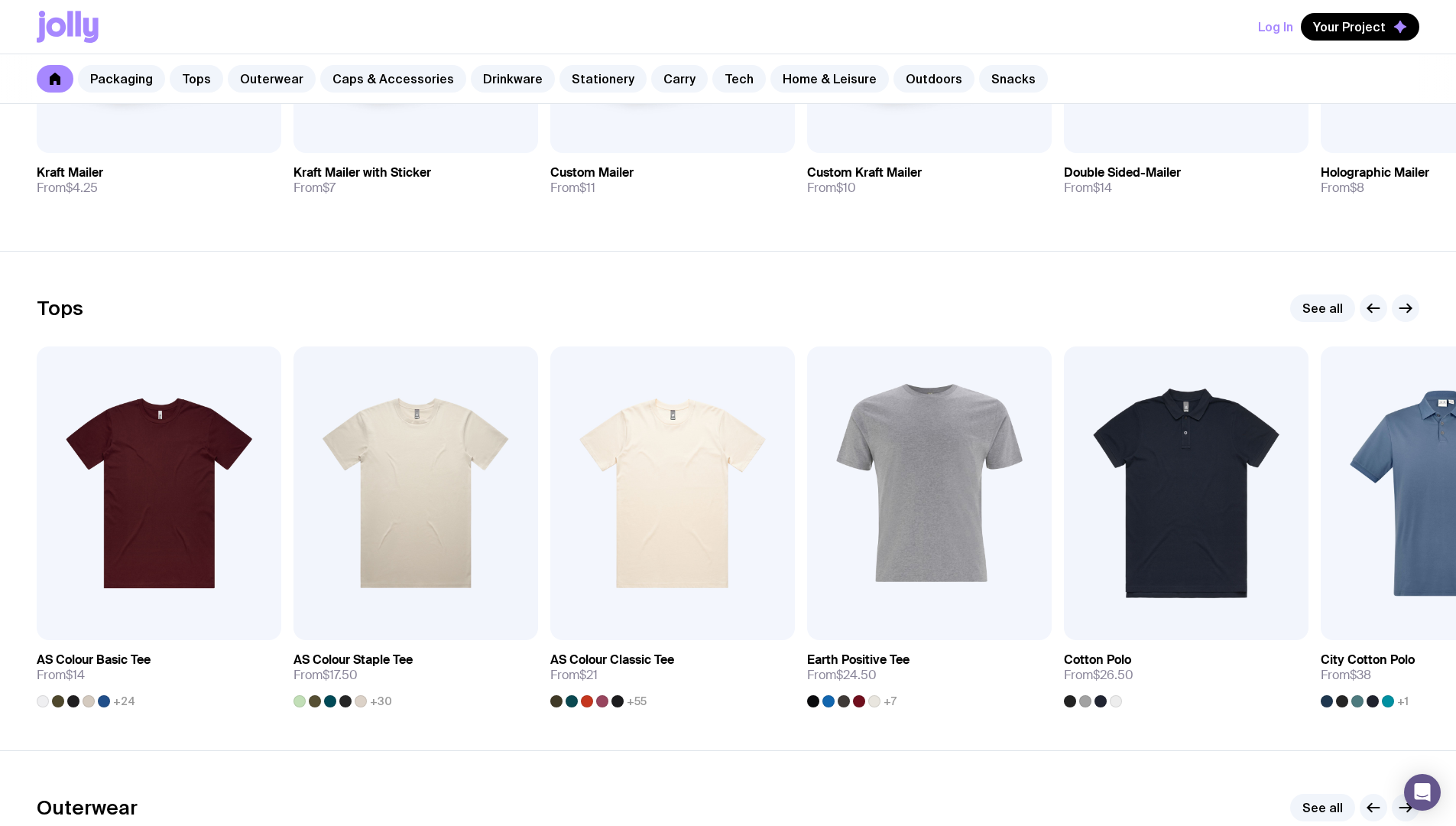
scroll to position [97, 0]
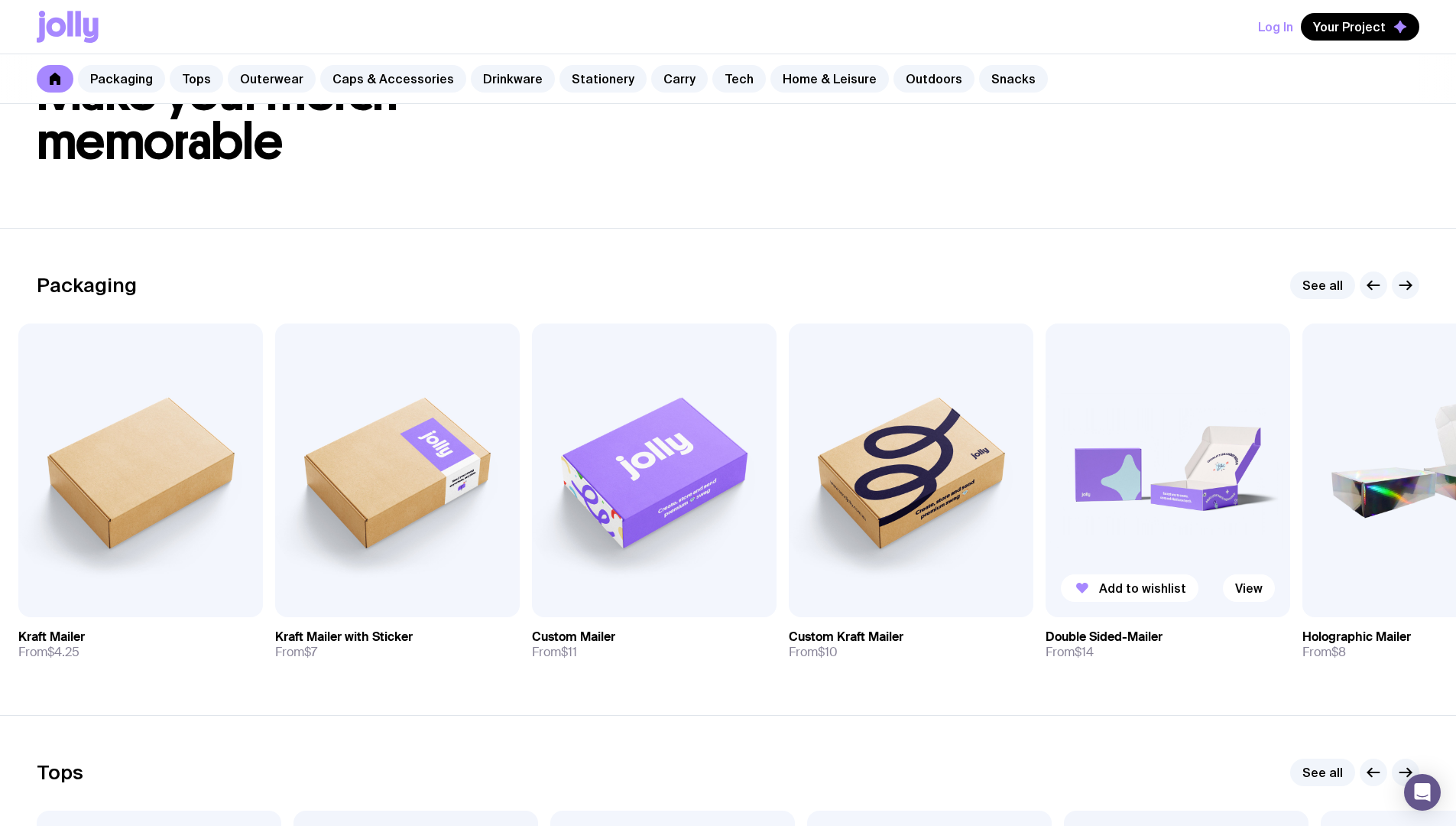
drag, startPoint x: 1259, startPoint y: 499, endPoint x: 489, endPoint y: 494, distance: 770.0
click at [1046, 498] on img at bounding box center [1168, 470] width 245 height 294
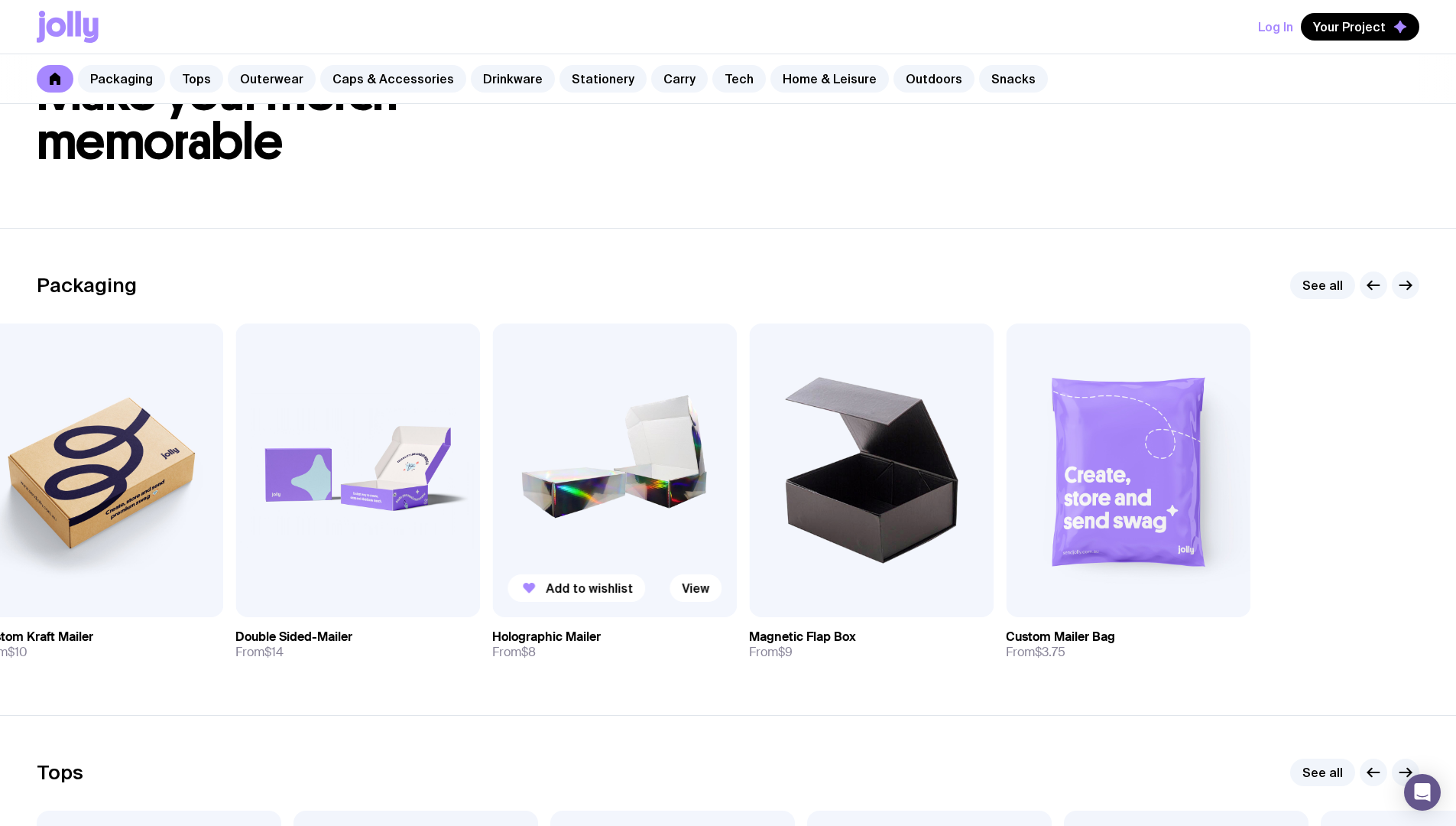
drag, startPoint x: 1135, startPoint y: 474, endPoint x: 613, endPoint y: 476, distance: 522.0
click at [627, 478] on div "Add to wishlist View Kraft Mailer From $4.25 Add to wishlist View Kraft Mailer …" at bounding box center [728, 497] width 1382 height 348
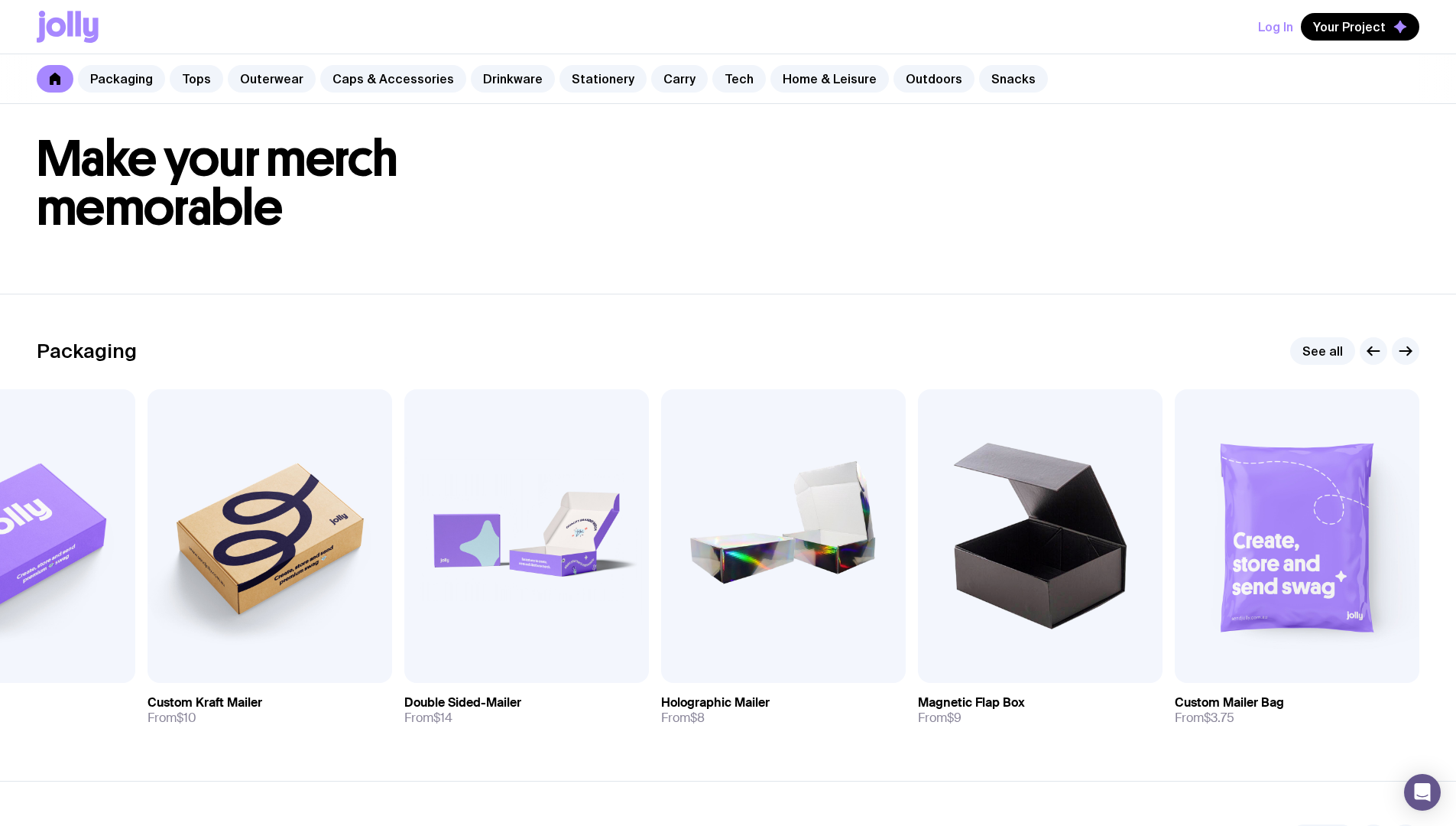
scroll to position [0, 0]
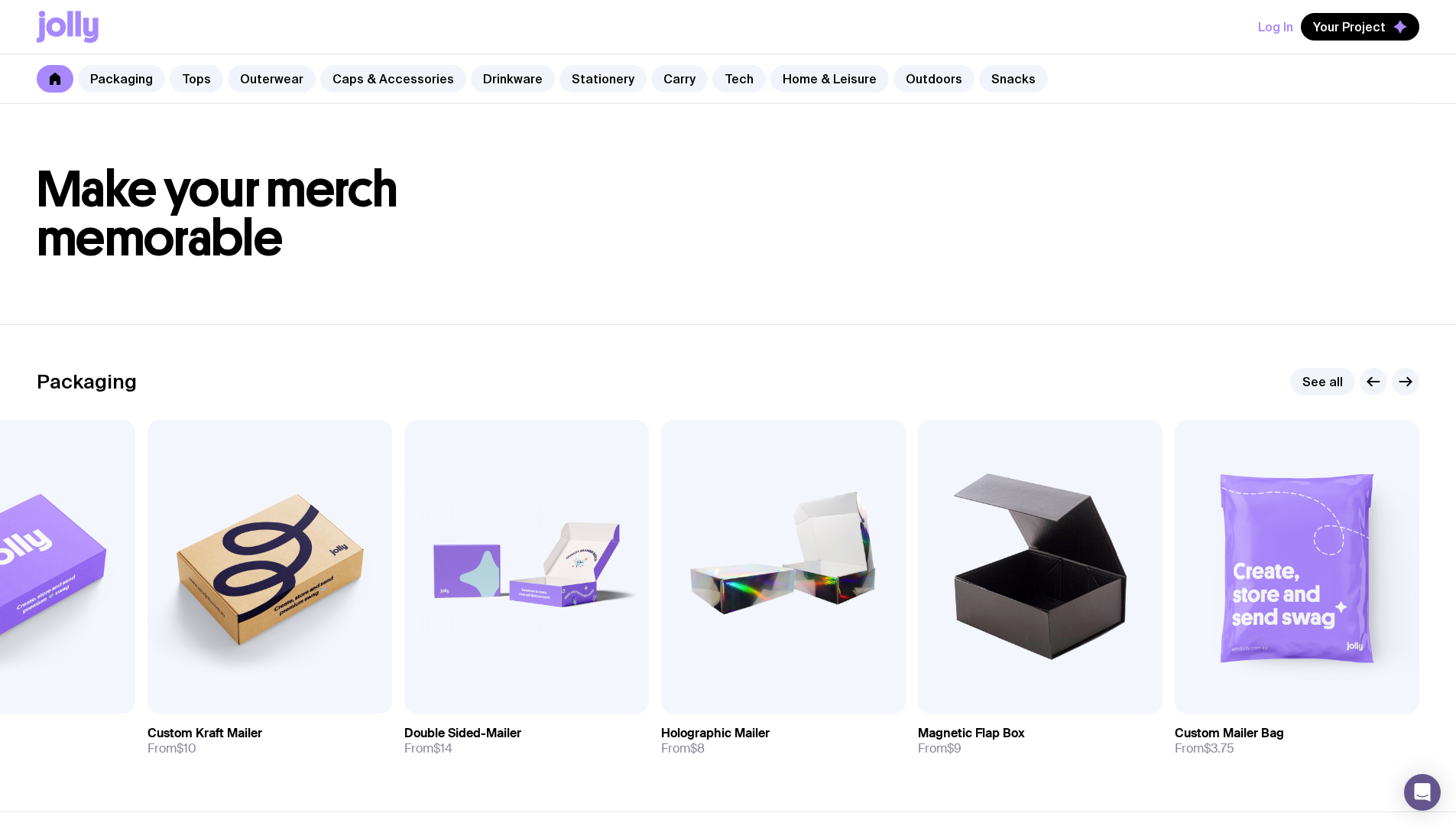
drag, startPoint x: 250, startPoint y: 317, endPoint x: 362, endPoint y: 306, distance: 112.5
click at [368, 313] on header "Make your merch memorable" at bounding box center [728, 214] width 1456 height 220
click at [59, 41] on icon at bounding box center [67, 27] width 62 height 32
click at [1279, 36] on button "Log In" at bounding box center [1275, 26] width 35 height 28
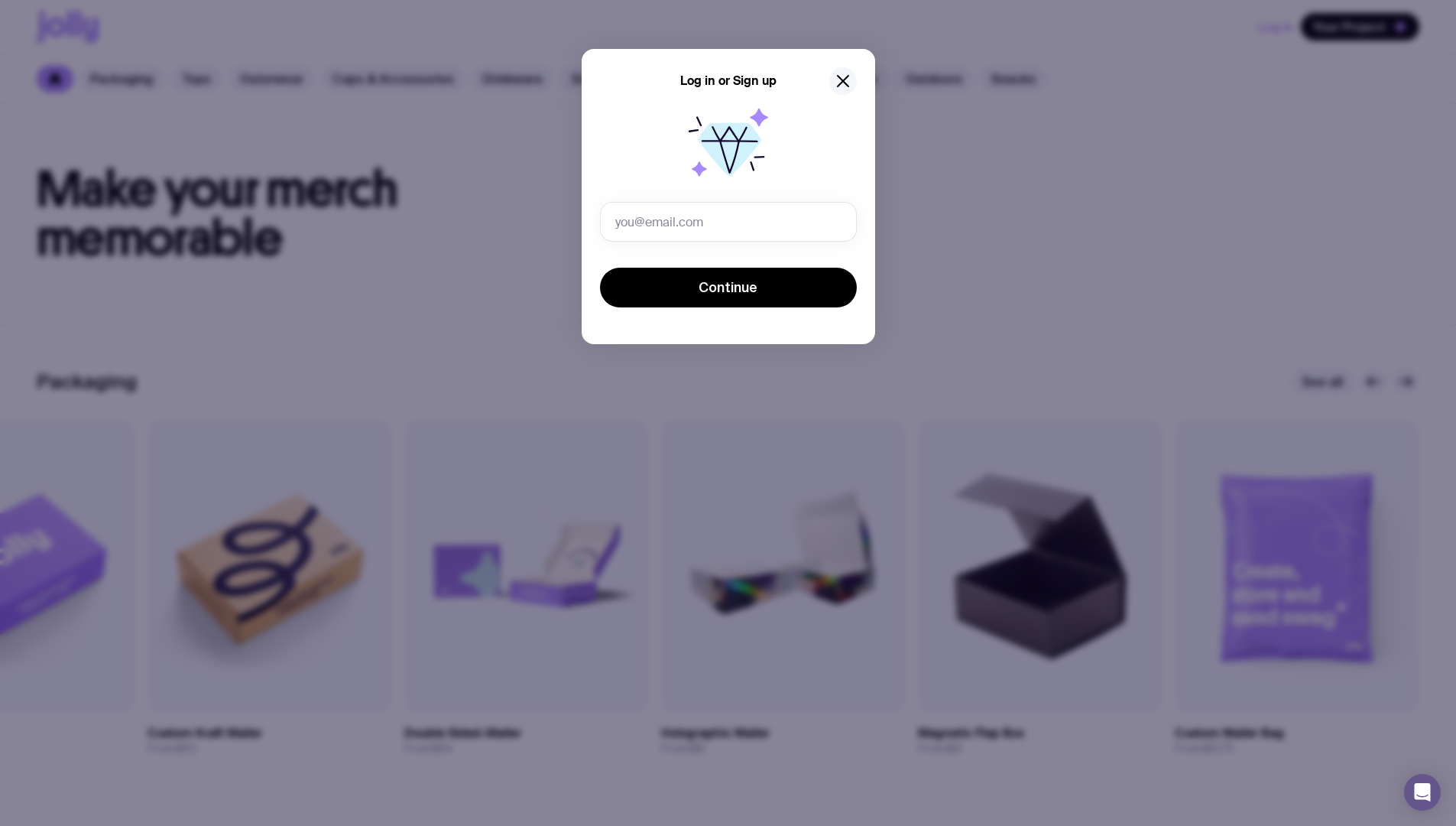
drag, startPoint x: 833, startPoint y: 59, endPoint x: 835, endPoint y: 82, distance: 23.1
click at [833, 66] on div "Log in or Sign up Invalid email Continue" at bounding box center [728, 196] width 294 height 295
click at [835, 82] on icon "button" at bounding box center [842, 81] width 18 height 18
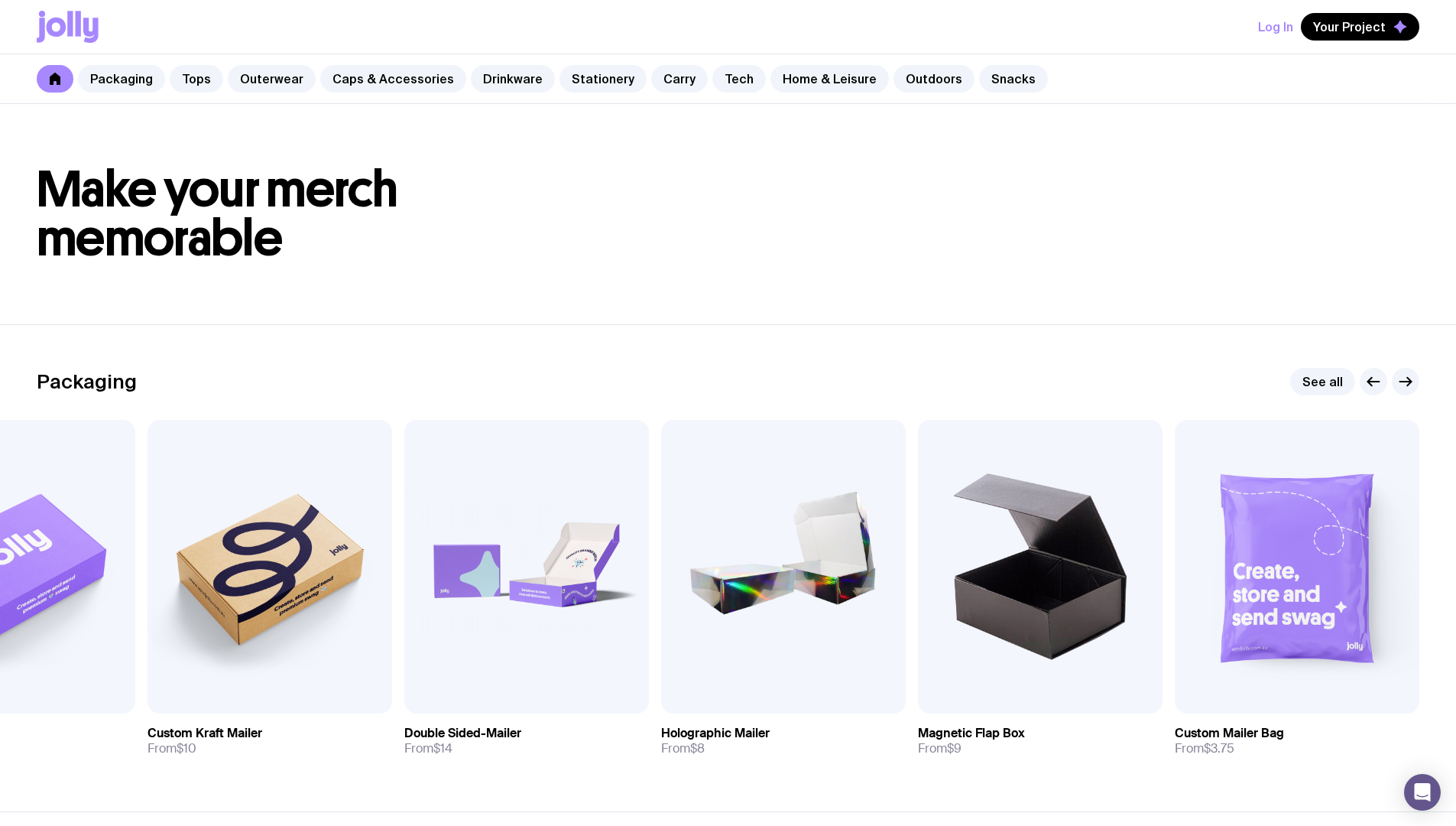
click at [1291, 35] on button "Log In" at bounding box center [1275, 26] width 35 height 28
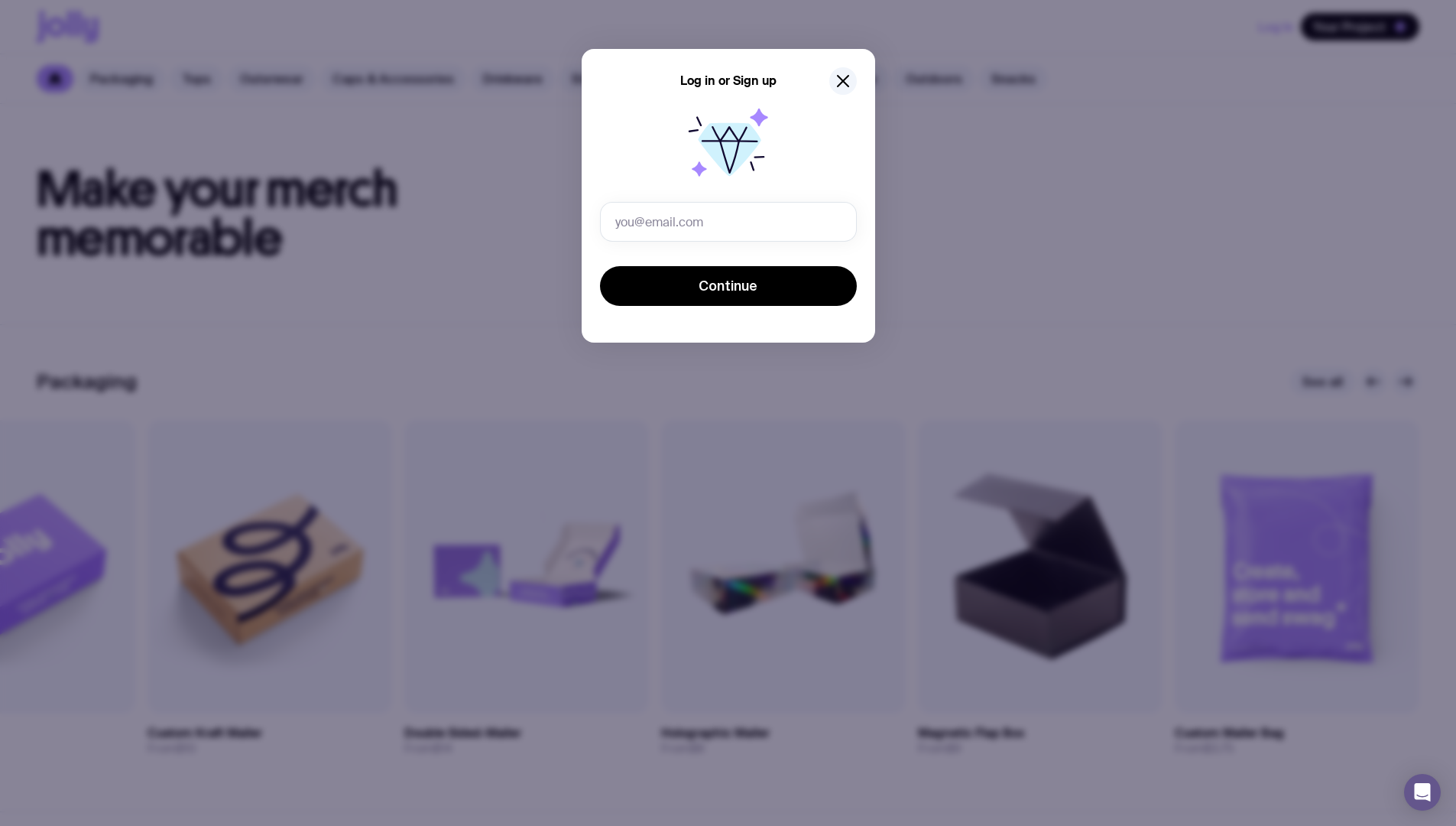
click at [850, 96] on div "Log in or Sign up Continue" at bounding box center [728, 196] width 294 height 294
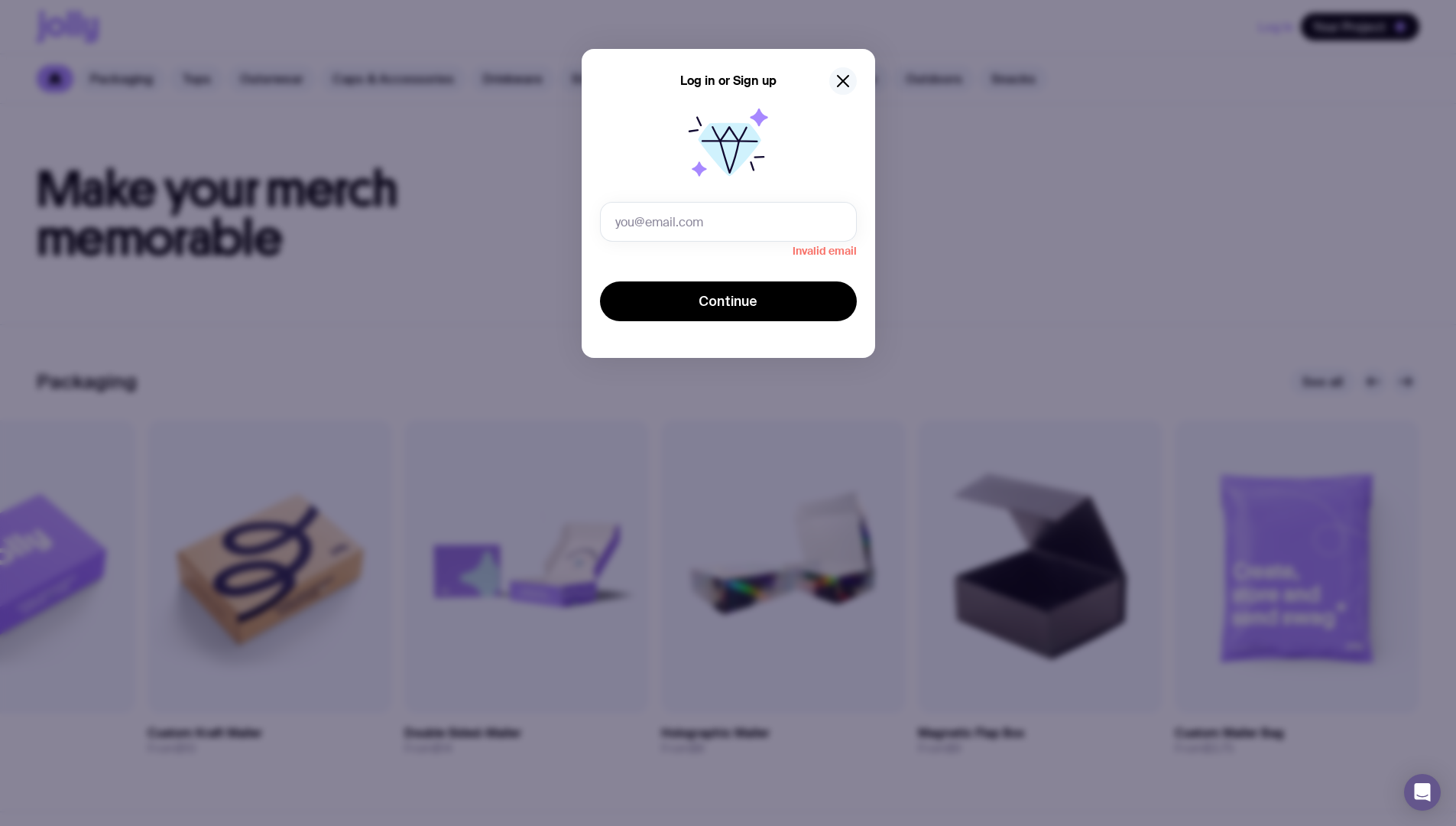
click at [847, 82] on icon "button" at bounding box center [842, 81] width 18 height 18
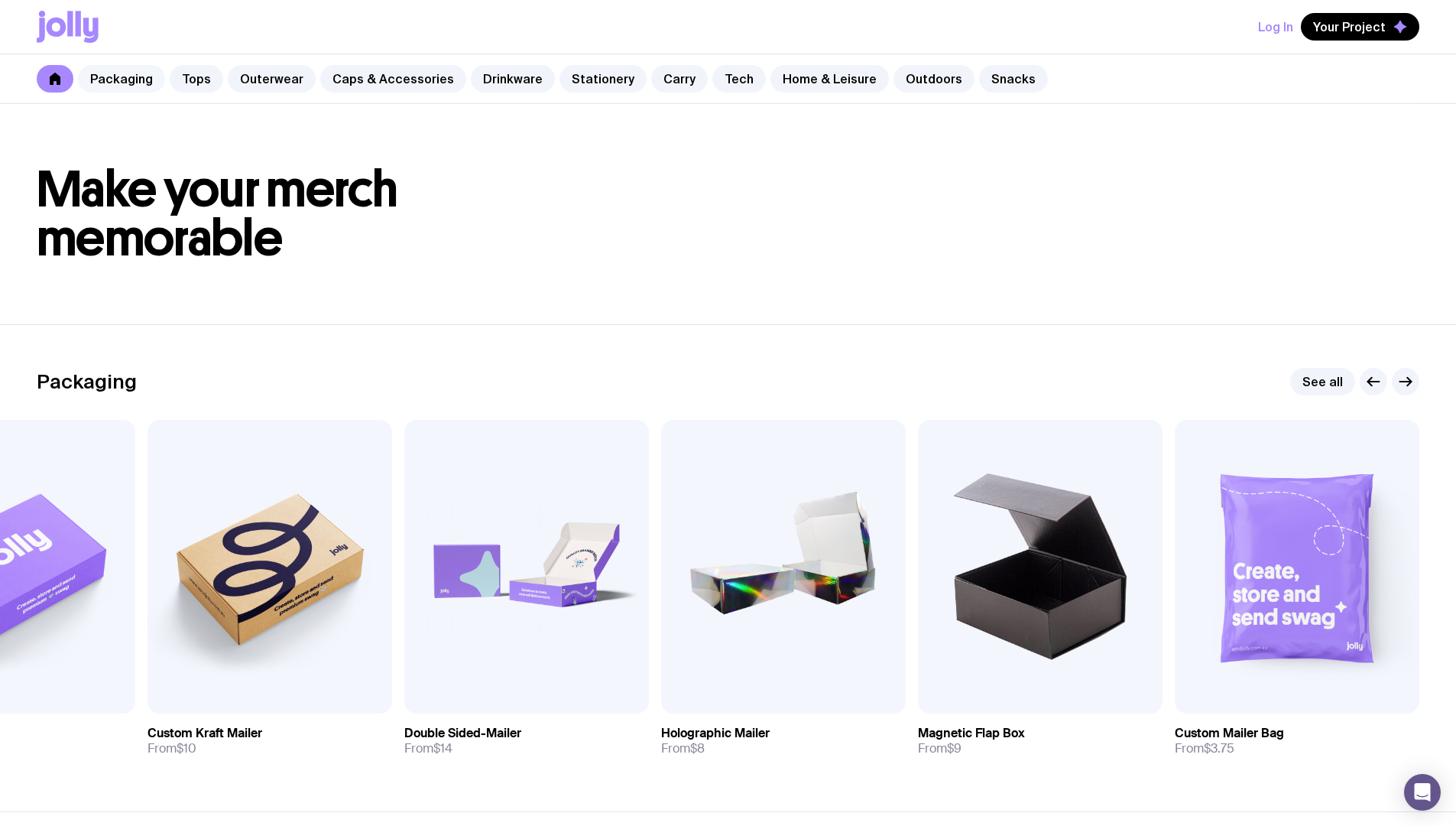
click at [127, 76] on link "Packaging" at bounding box center [121, 78] width 87 height 28
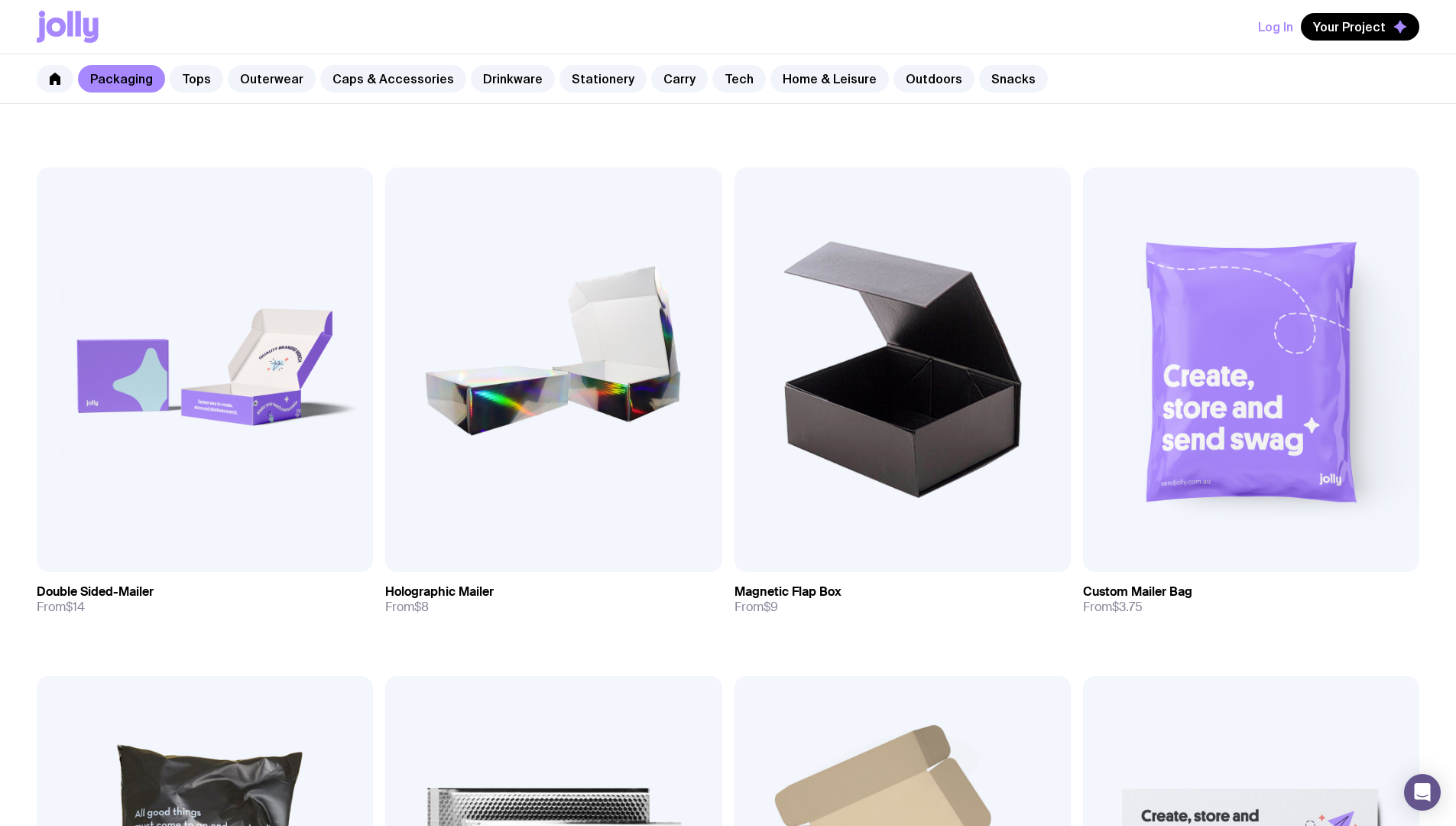
scroll to position [619, 0]
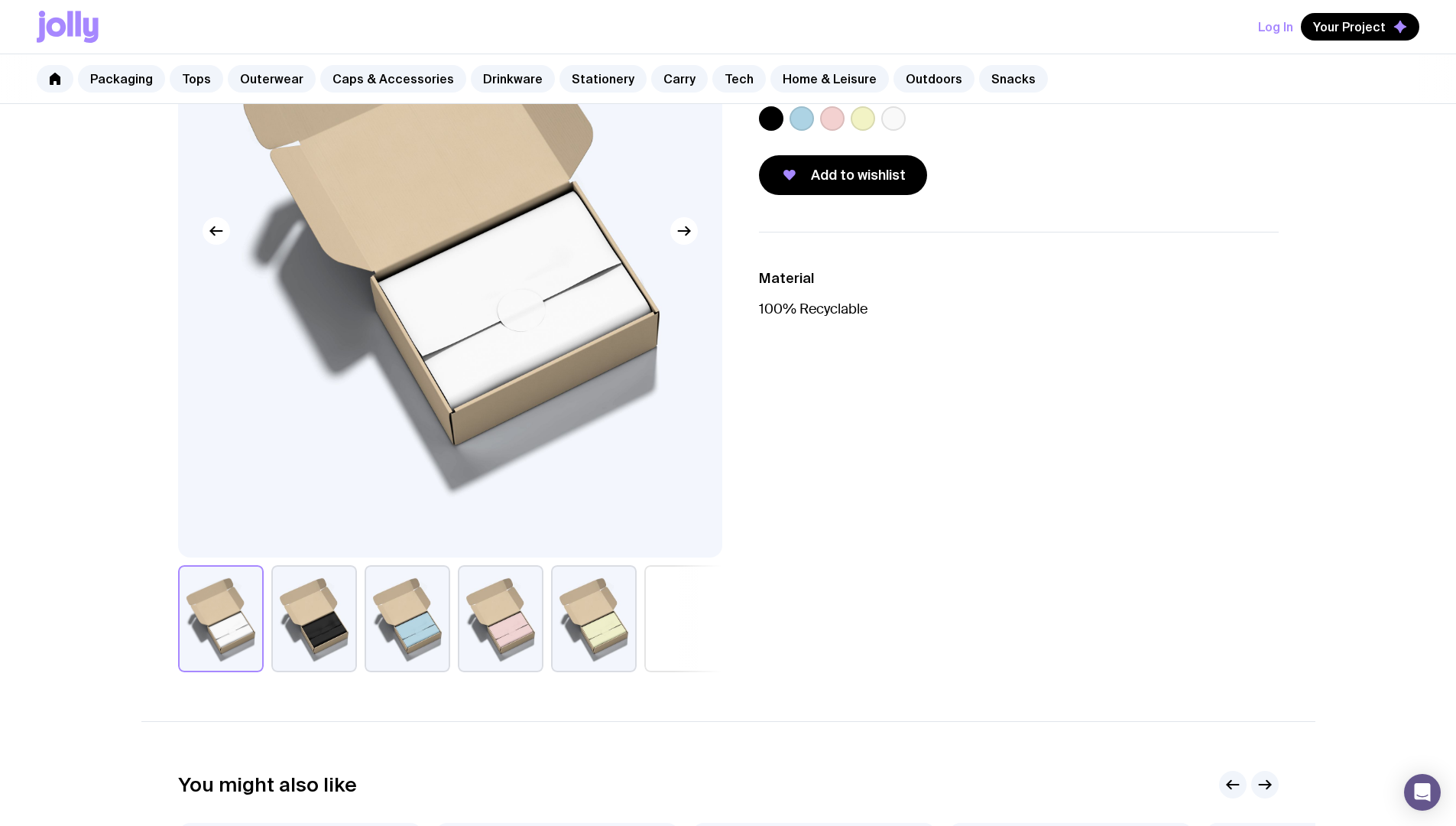
scroll to position [337, 0]
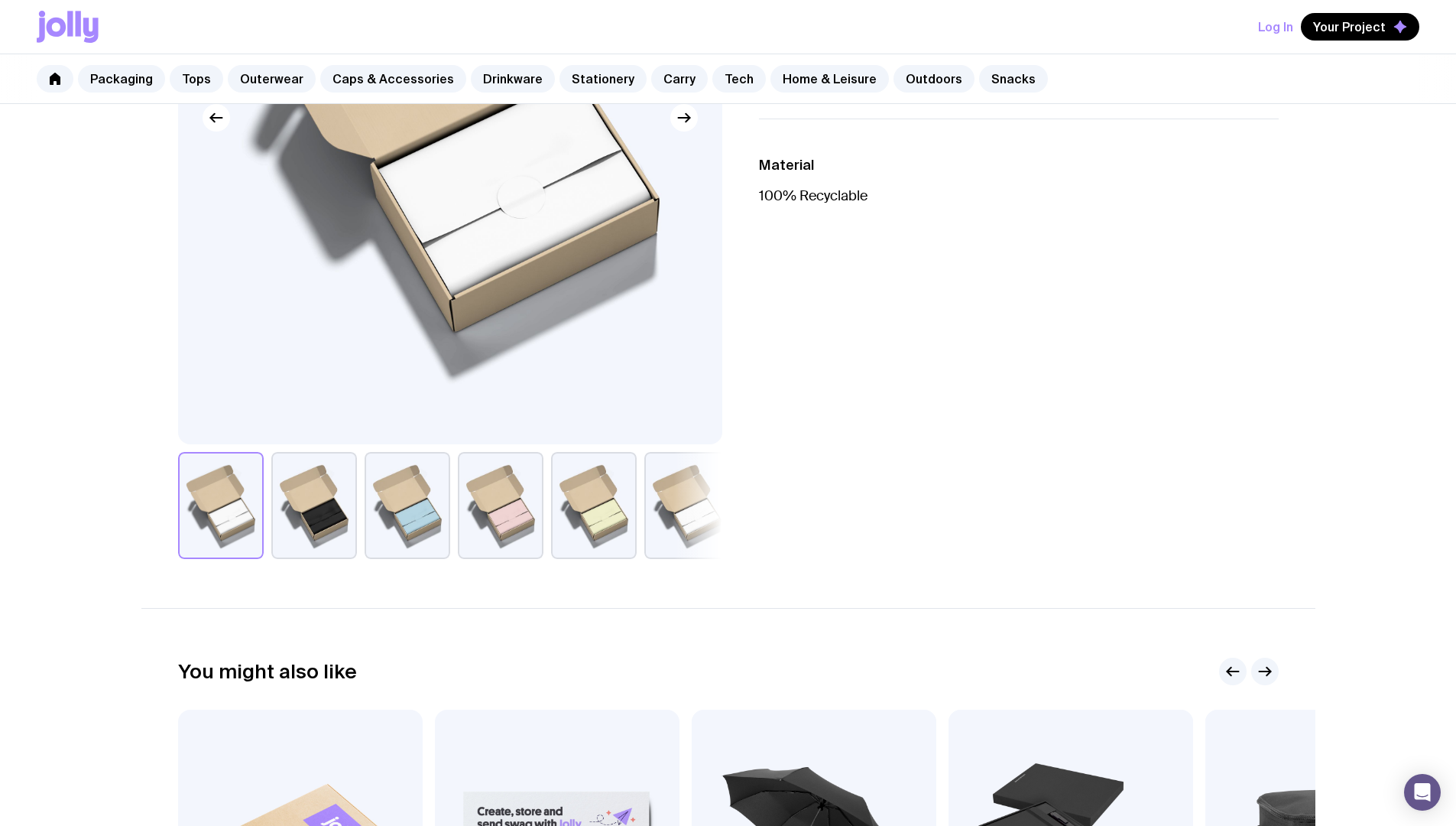
click at [397, 506] on button "button" at bounding box center [408, 505] width 86 height 107
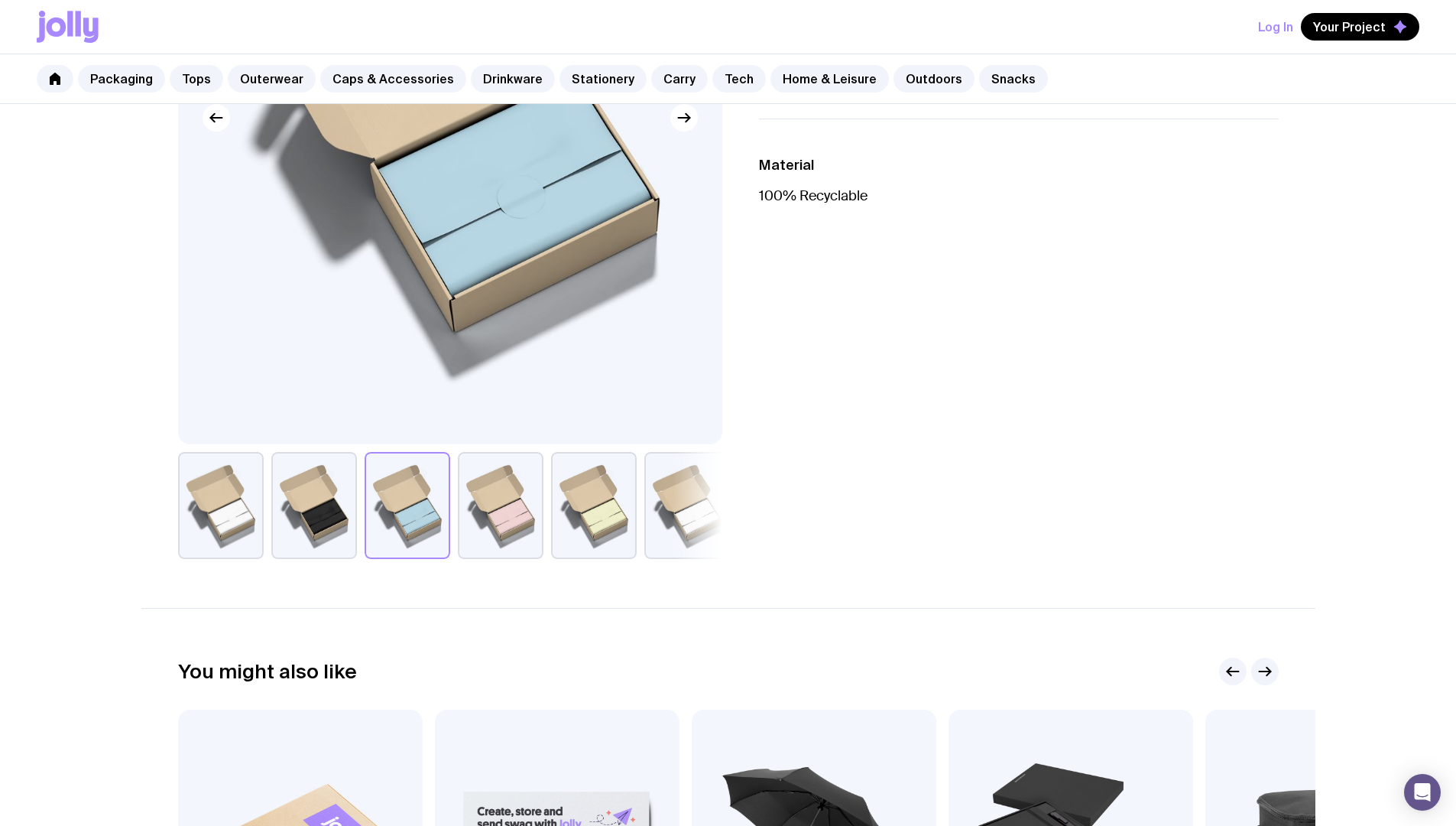
click at [536, 522] on button "button" at bounding box center [500, 505] width 86 height 107
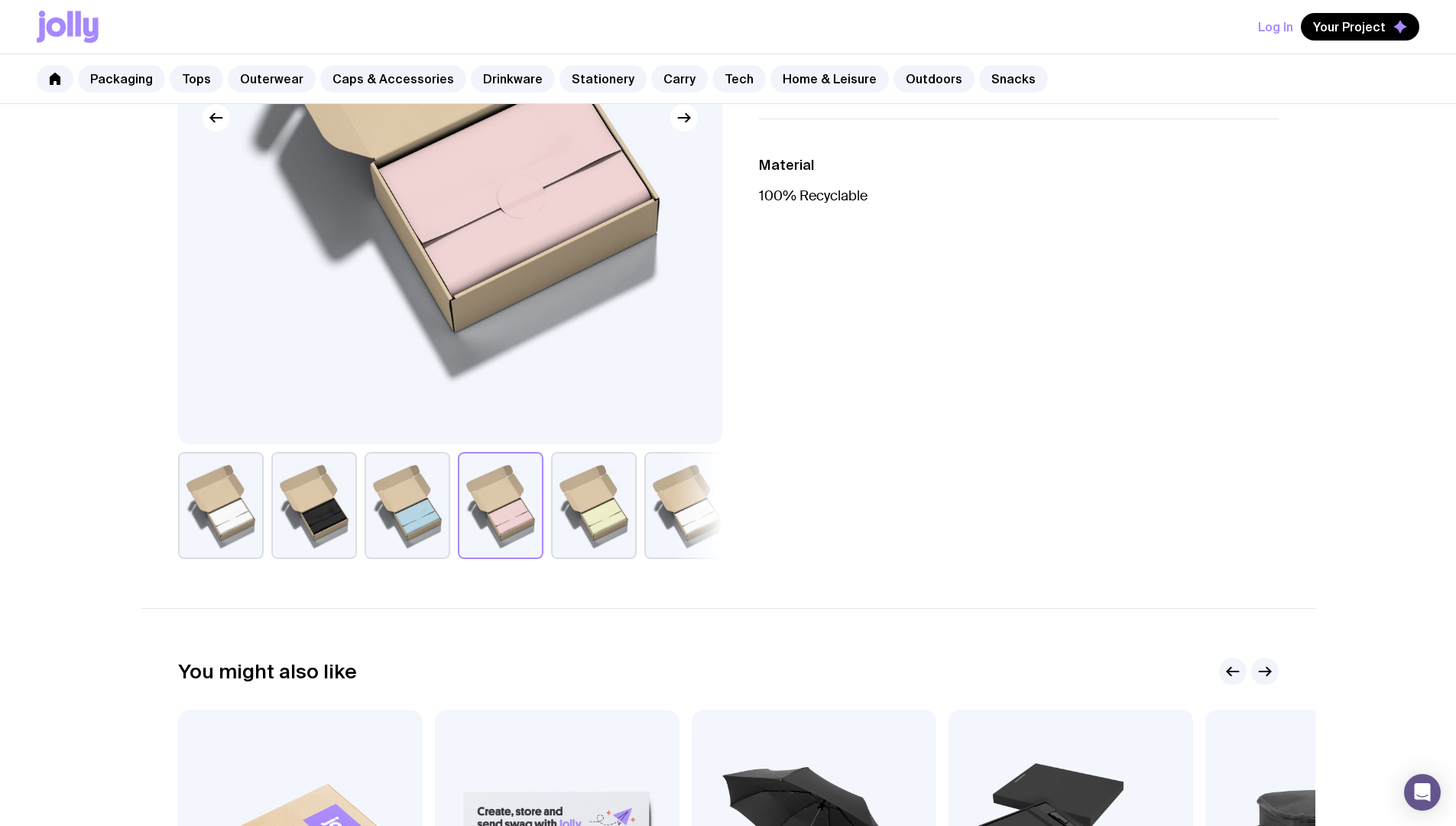
click at [611, 511] on button "button" at bounding box center [594, 505] width 86 height 107
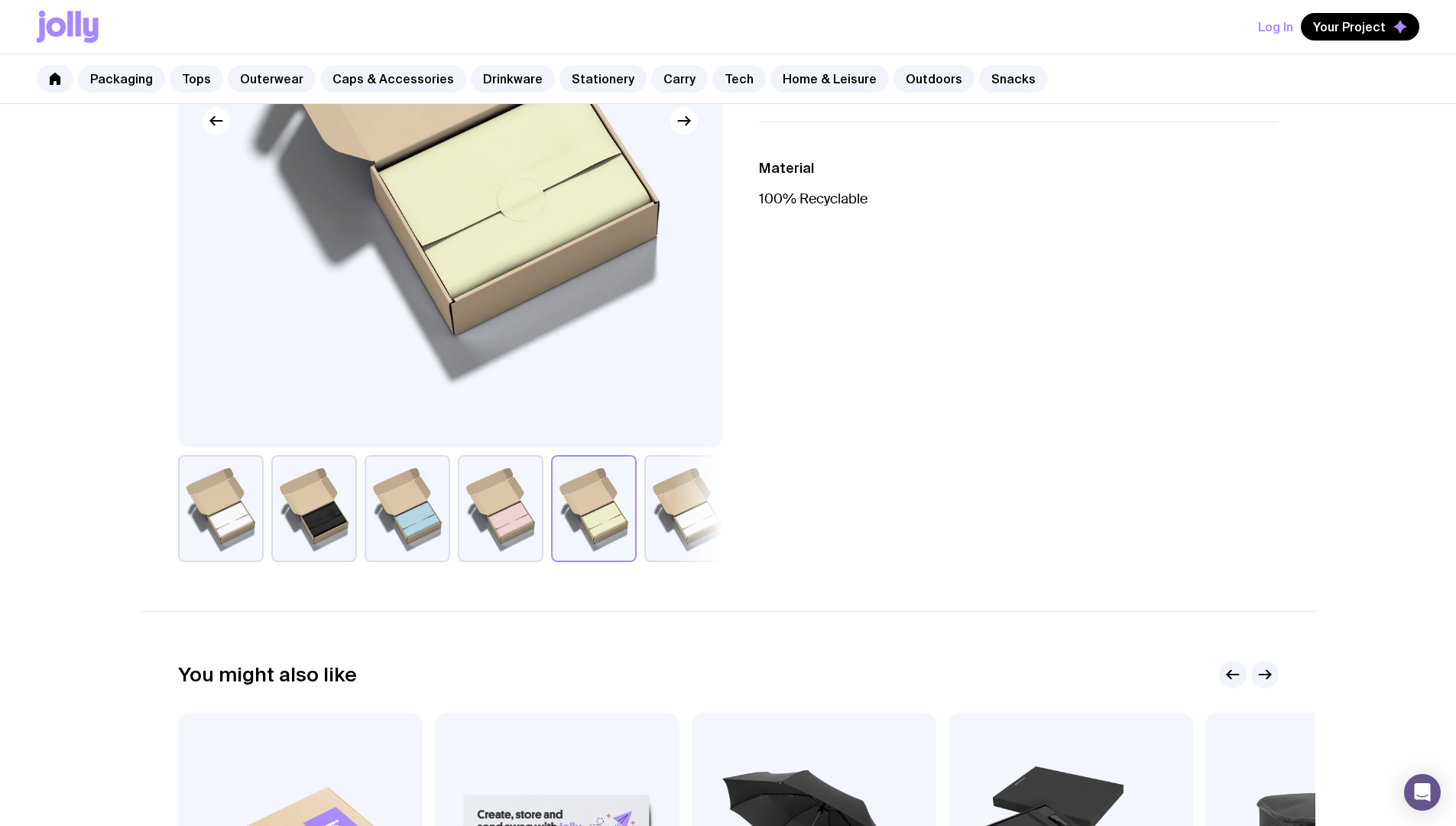
click at [691, 529] on button "button" at bounding box center [687, 508] width 86 height 107
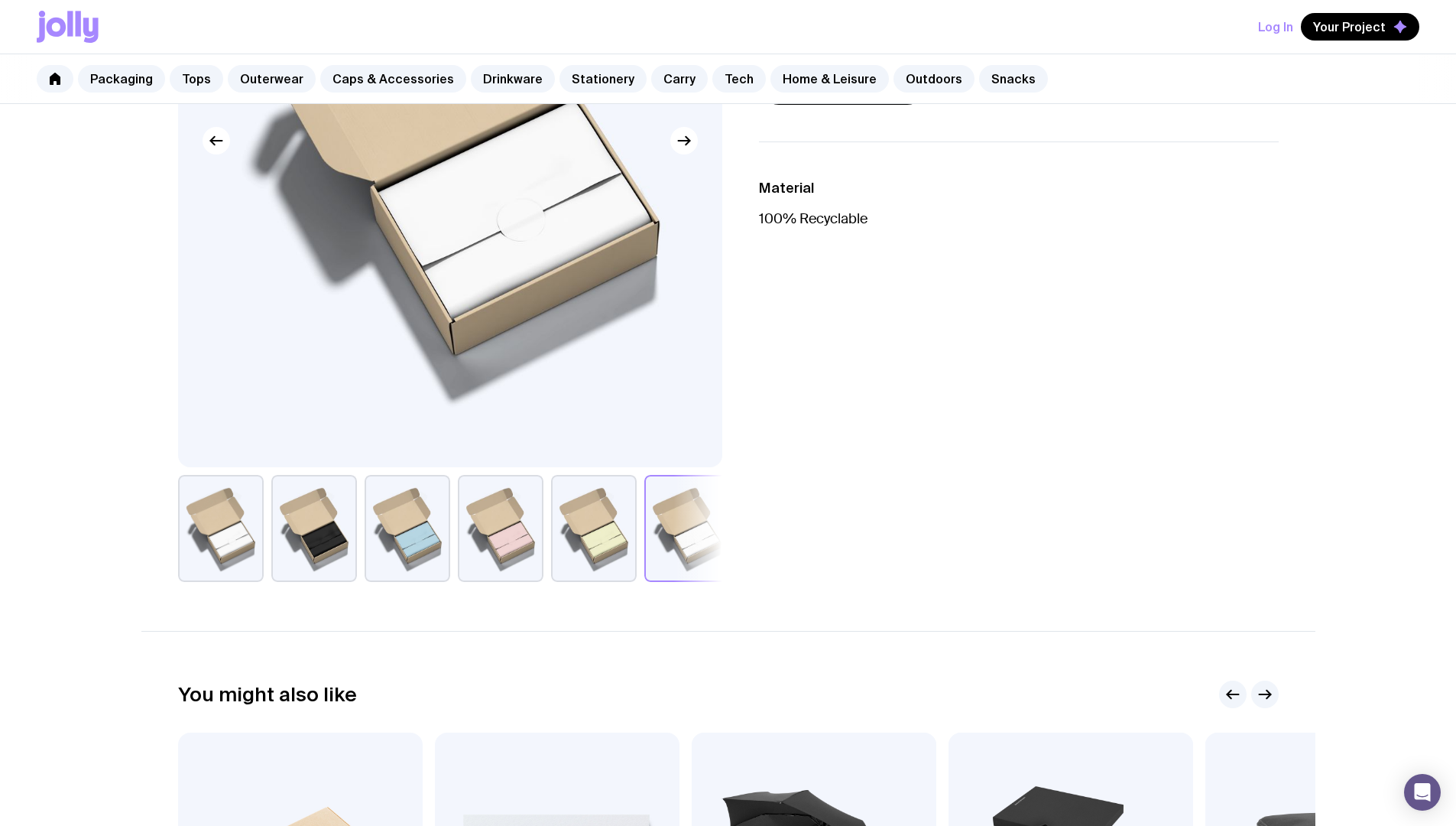
scroll to position [54, 0]
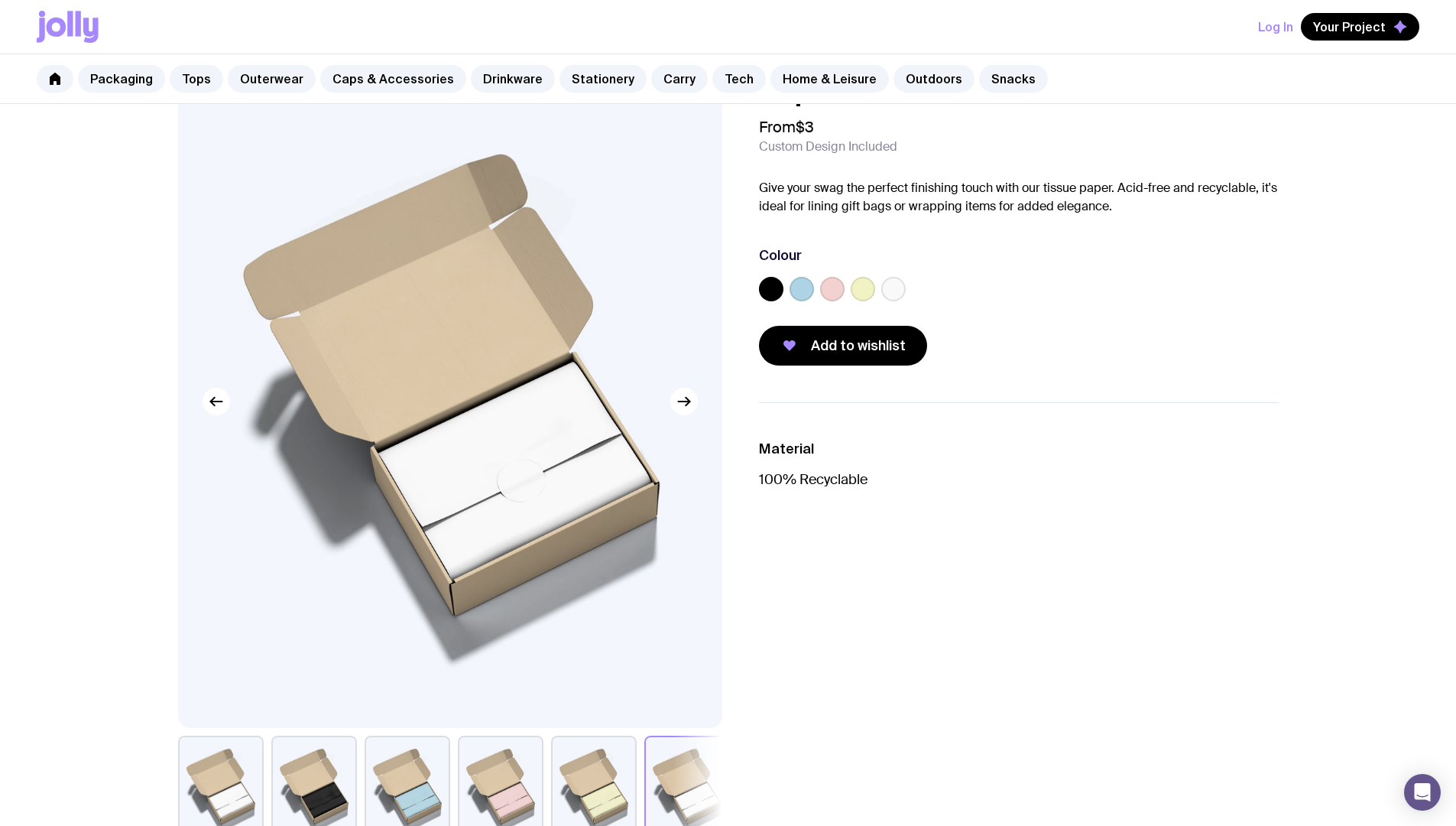
click at [887, 296] on label at bounding box center [893, 288] width 25 height 25
click at [0, 0] on input "radio" at bounding box center [0, 0] width 0 height 0
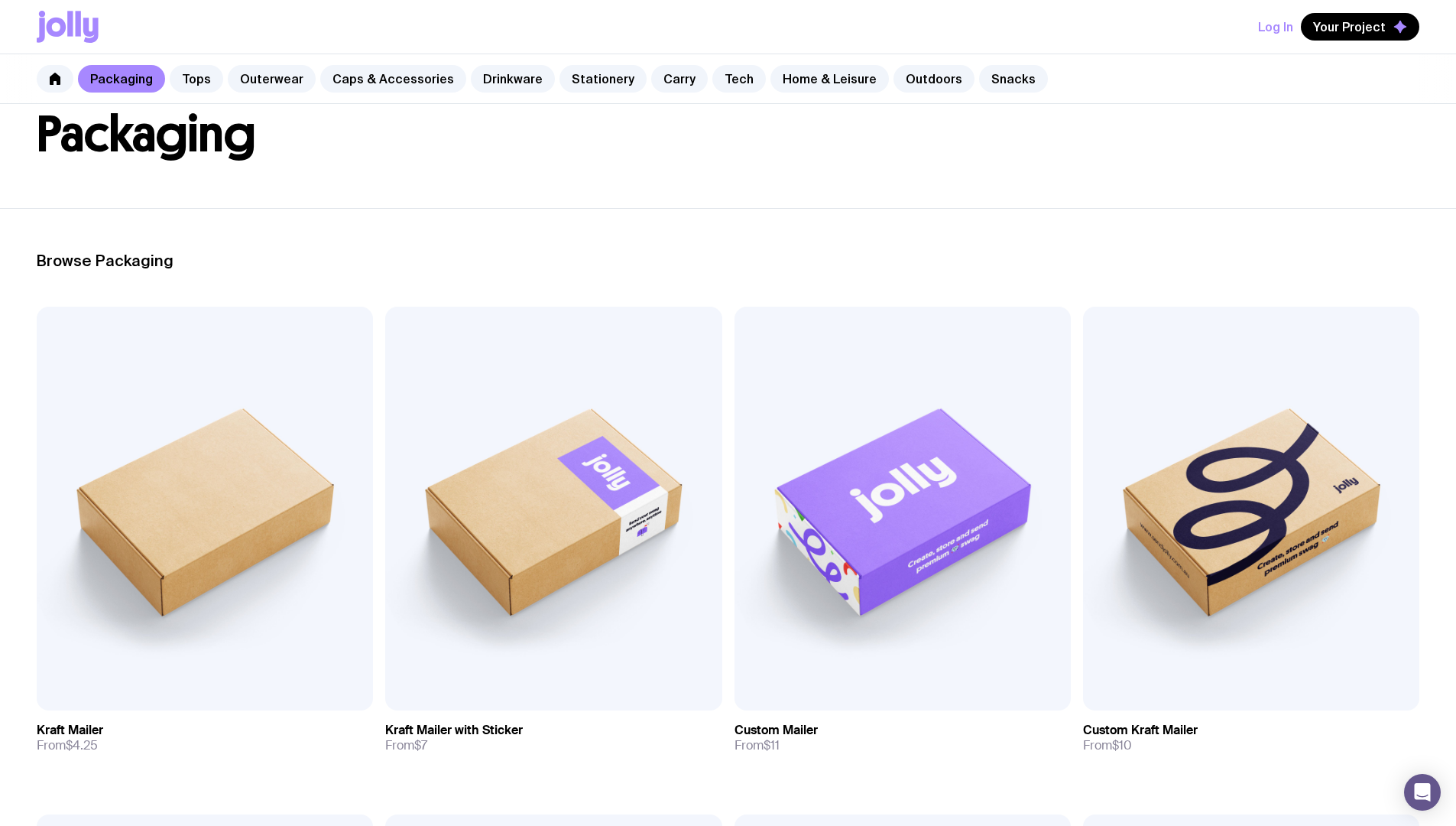
scroll to position [283, 0]
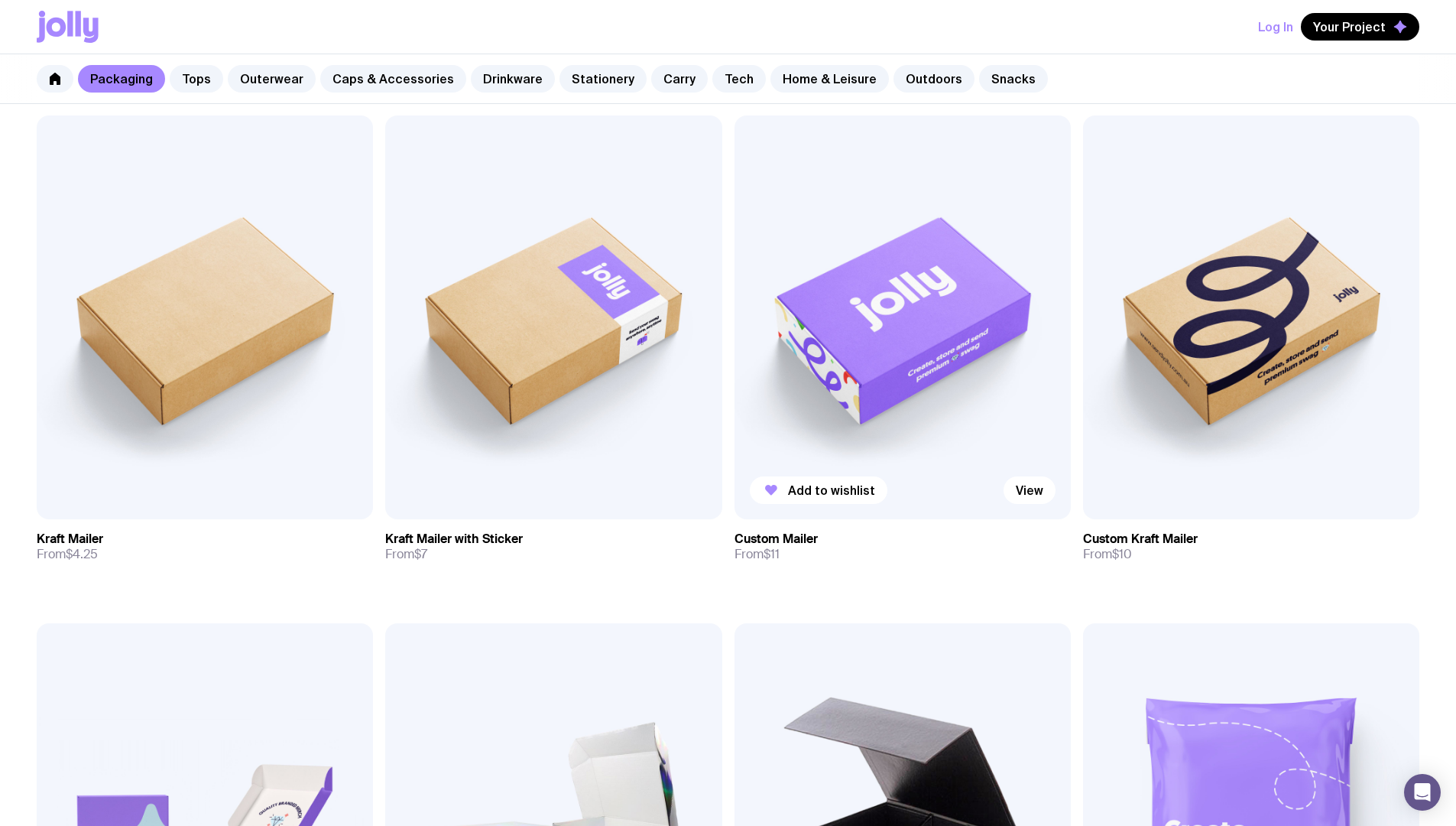
click at [735, 283] on img at bounding box center [903, 318] width 336 height 404
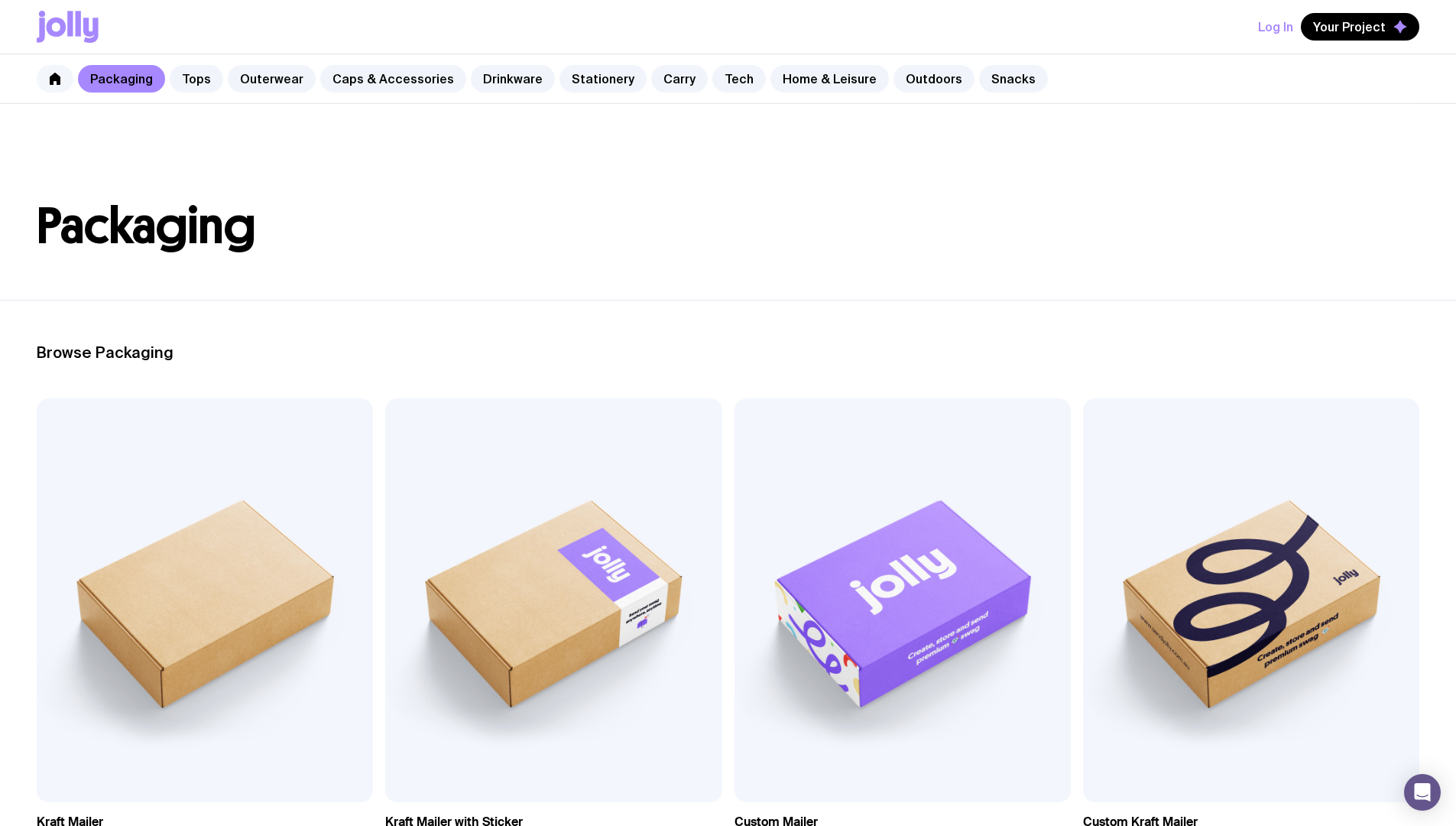
click at [51, 70] on link at bounding box center [55, 78] width 36 height 28
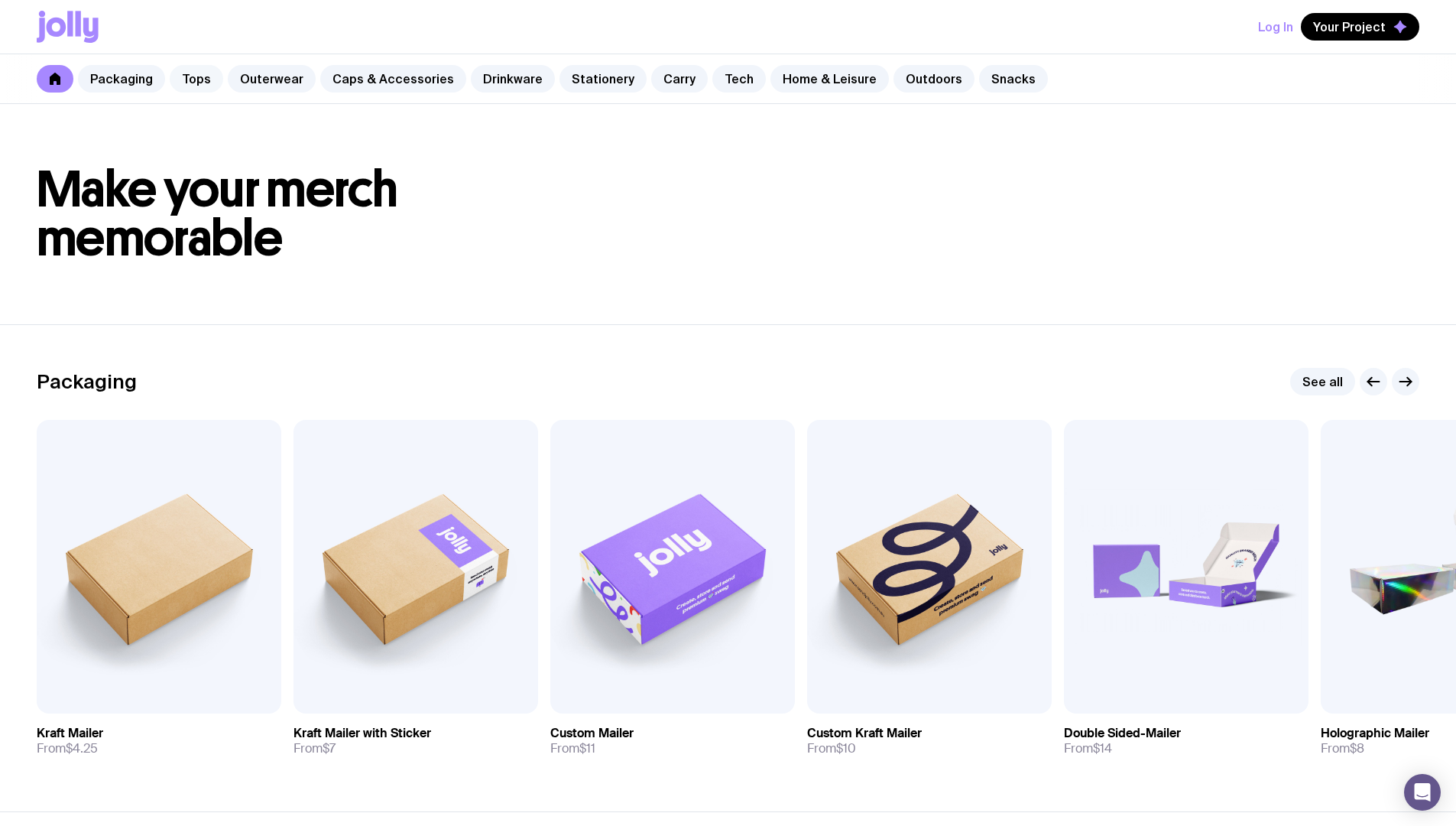
click at [199, 87] on link "Tops" at bounding box center [196, 78] width 54 height 28
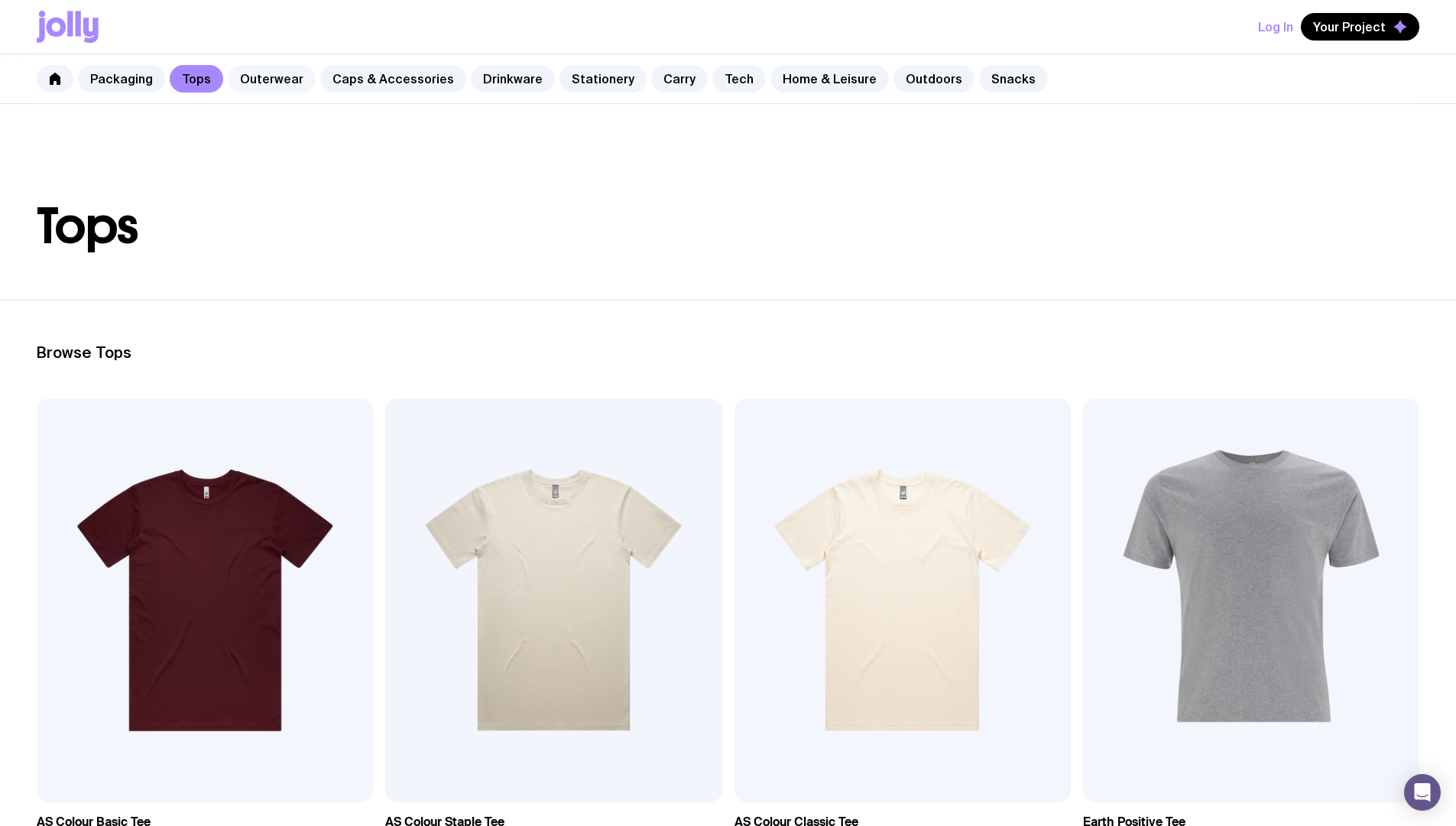
click at [242, 83] on link "Outerwear" at bounding box center [272, 78] width 88 height 28
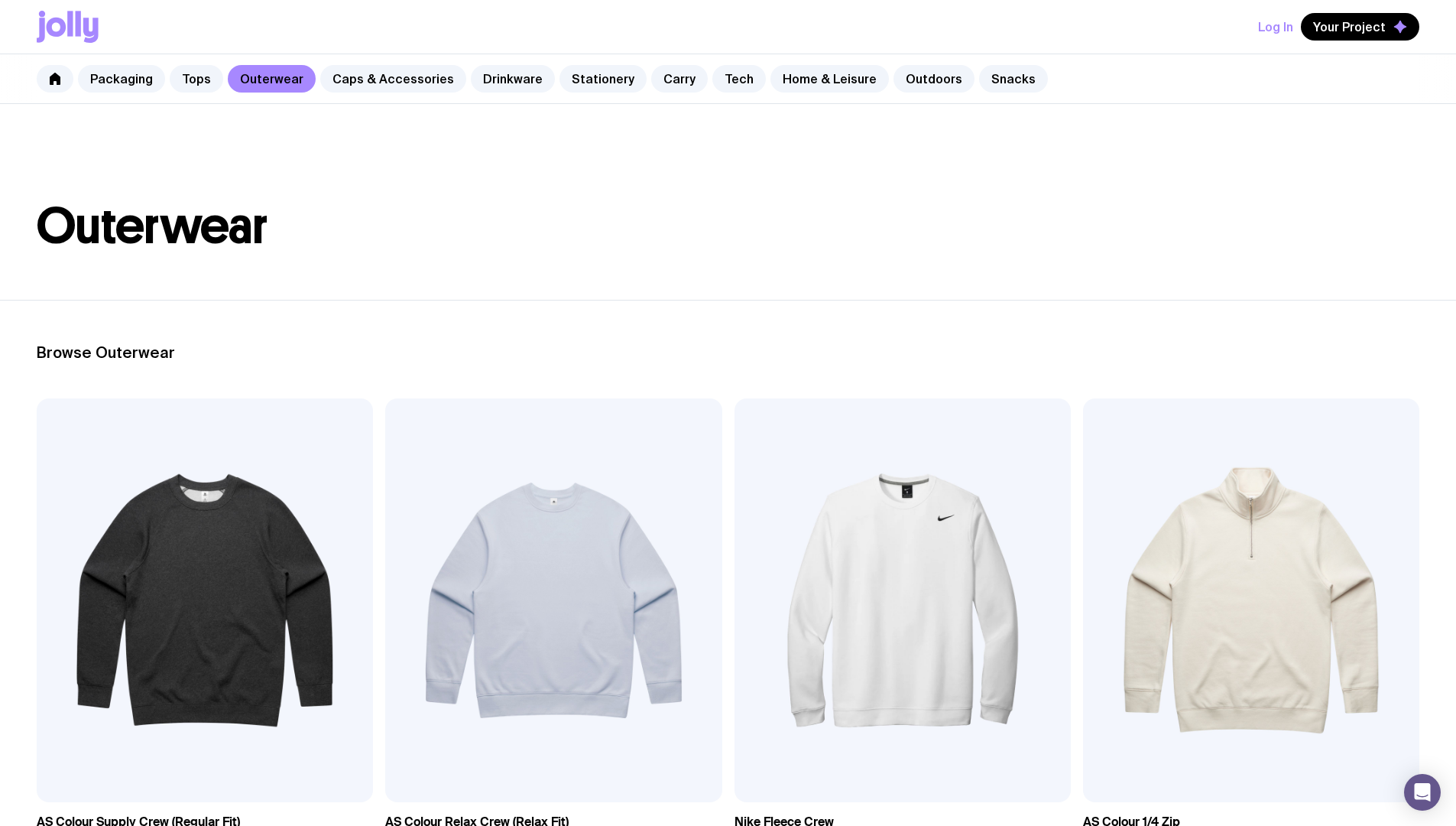
click at [102, 42] on div "Log In Your Project" at bounding box center [728, 27] width 1382 height 54
click at [93, 32] on icon at bounding box center [90, 30] width 15 height 25
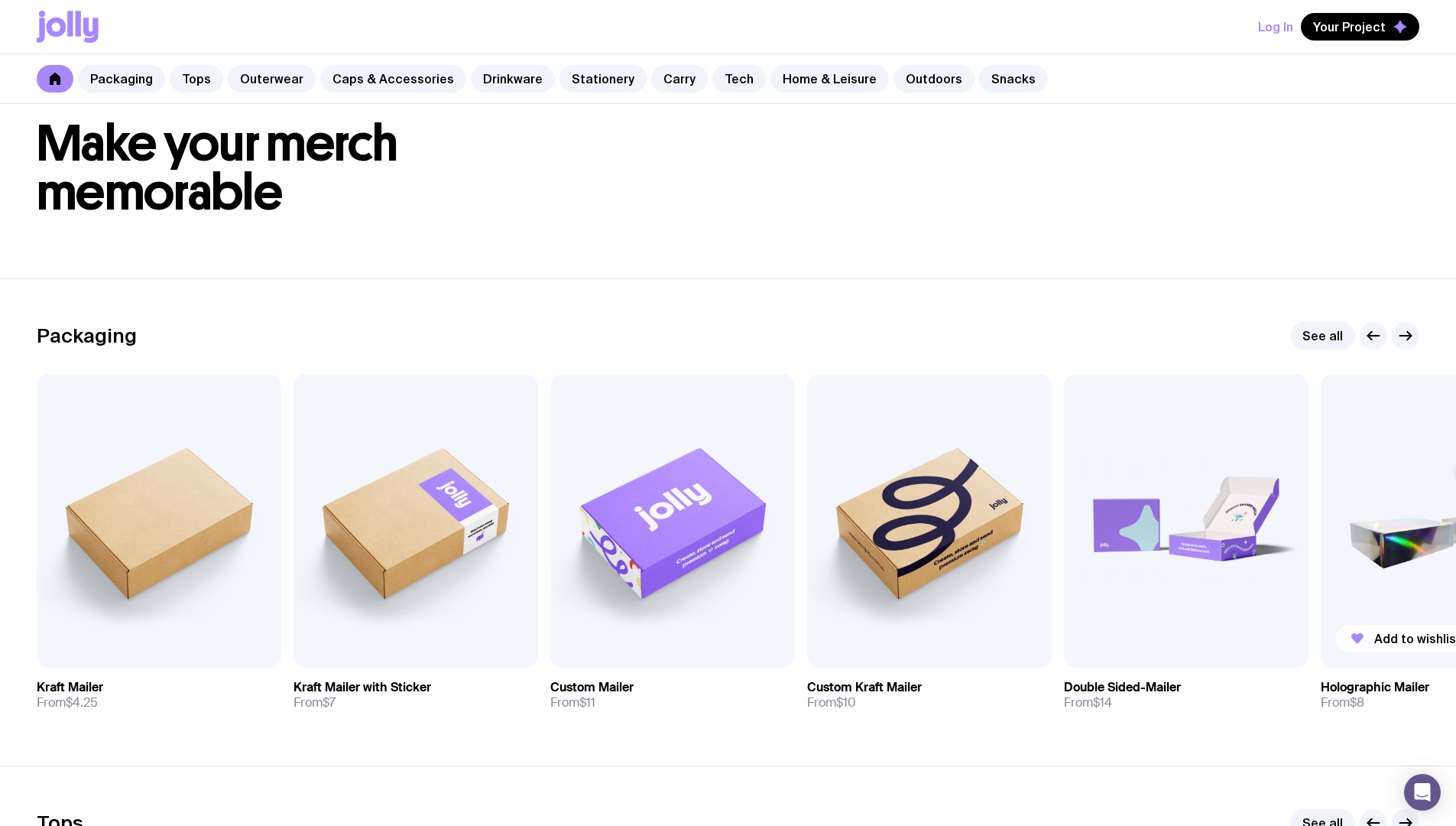
scroll to position [115, 0]
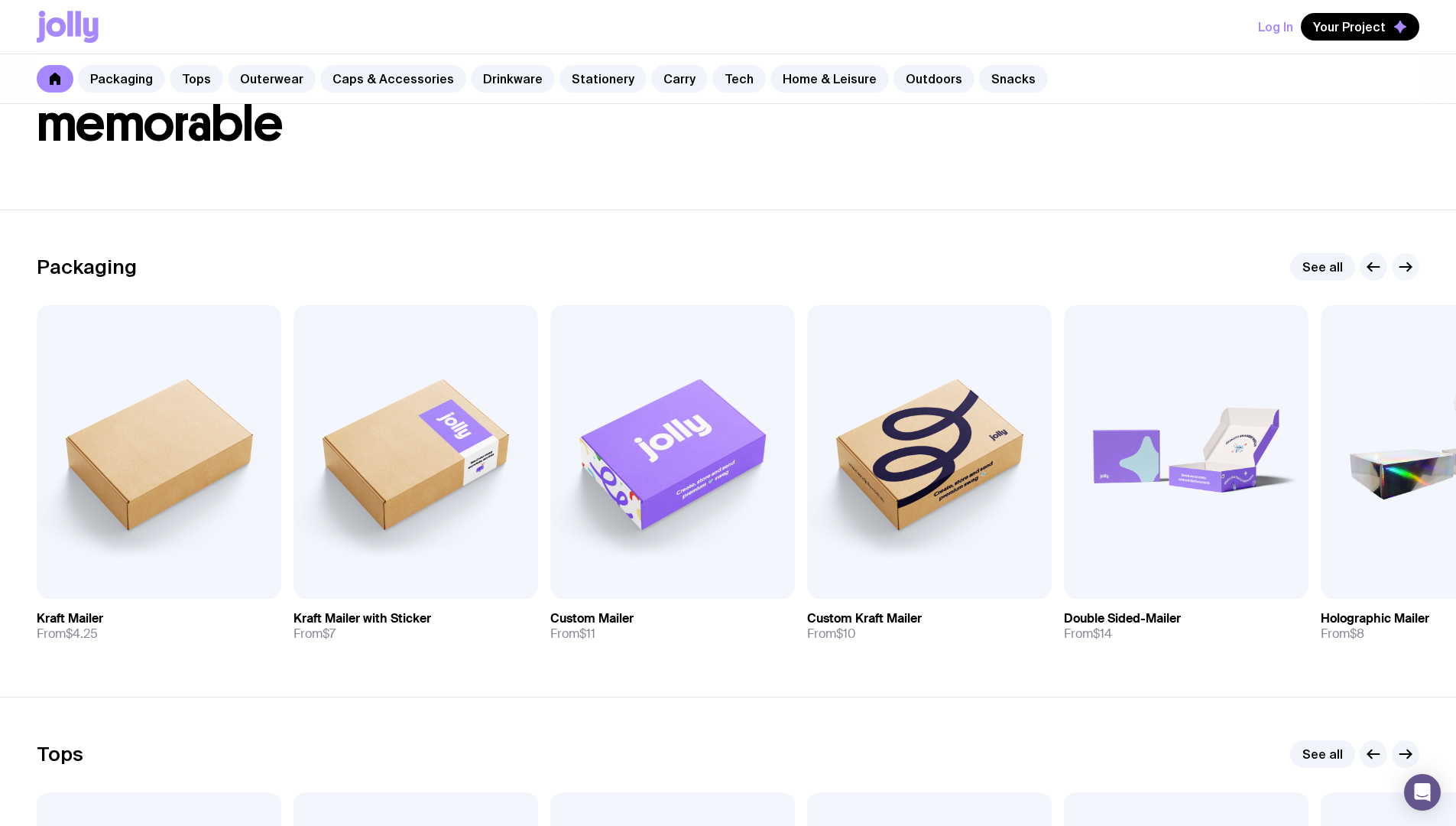
click at [1401, 261] on icon "button" at bounding box center [1405, 266] width 18 height 18
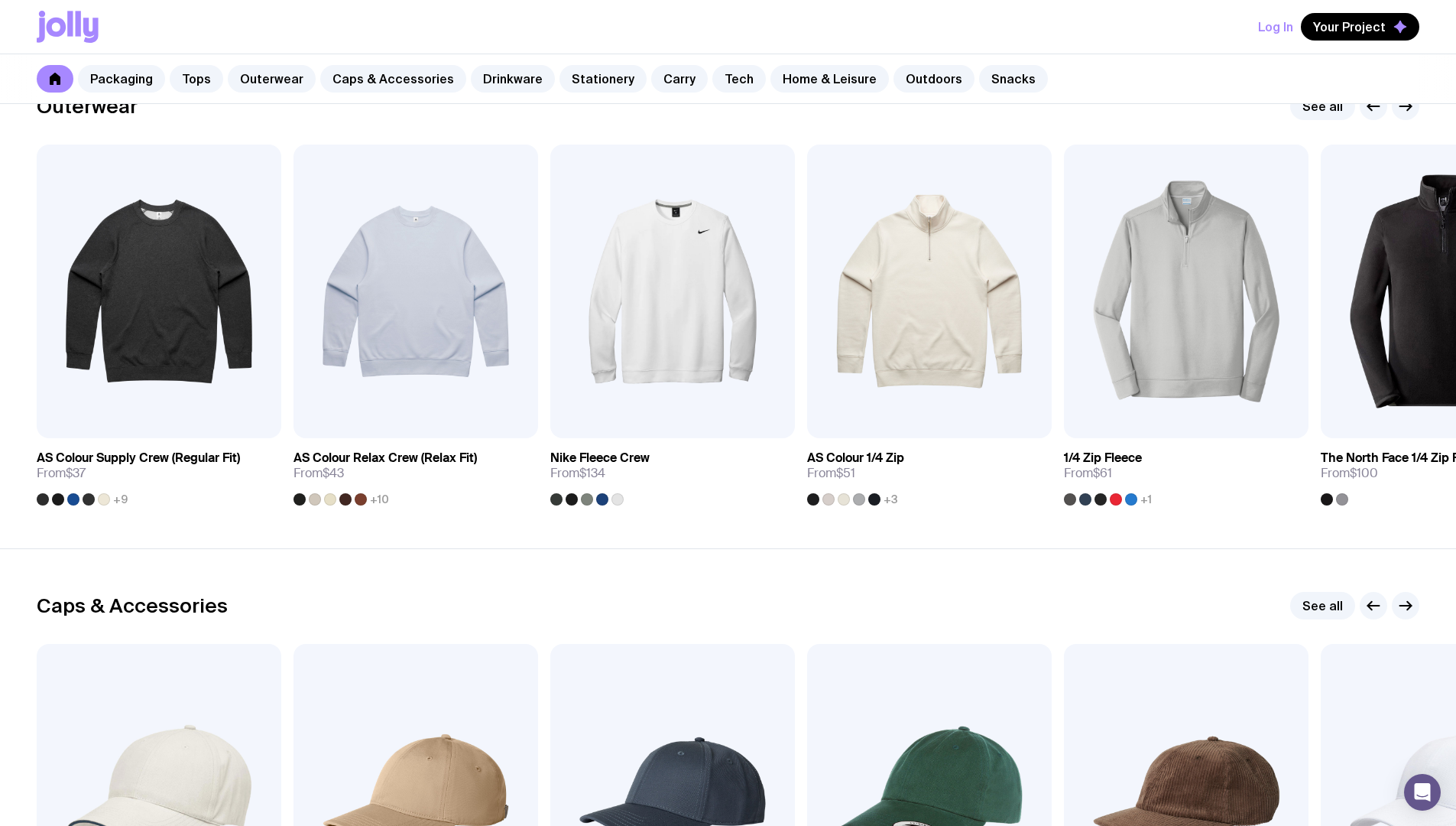
scroll to position [1261, 0]
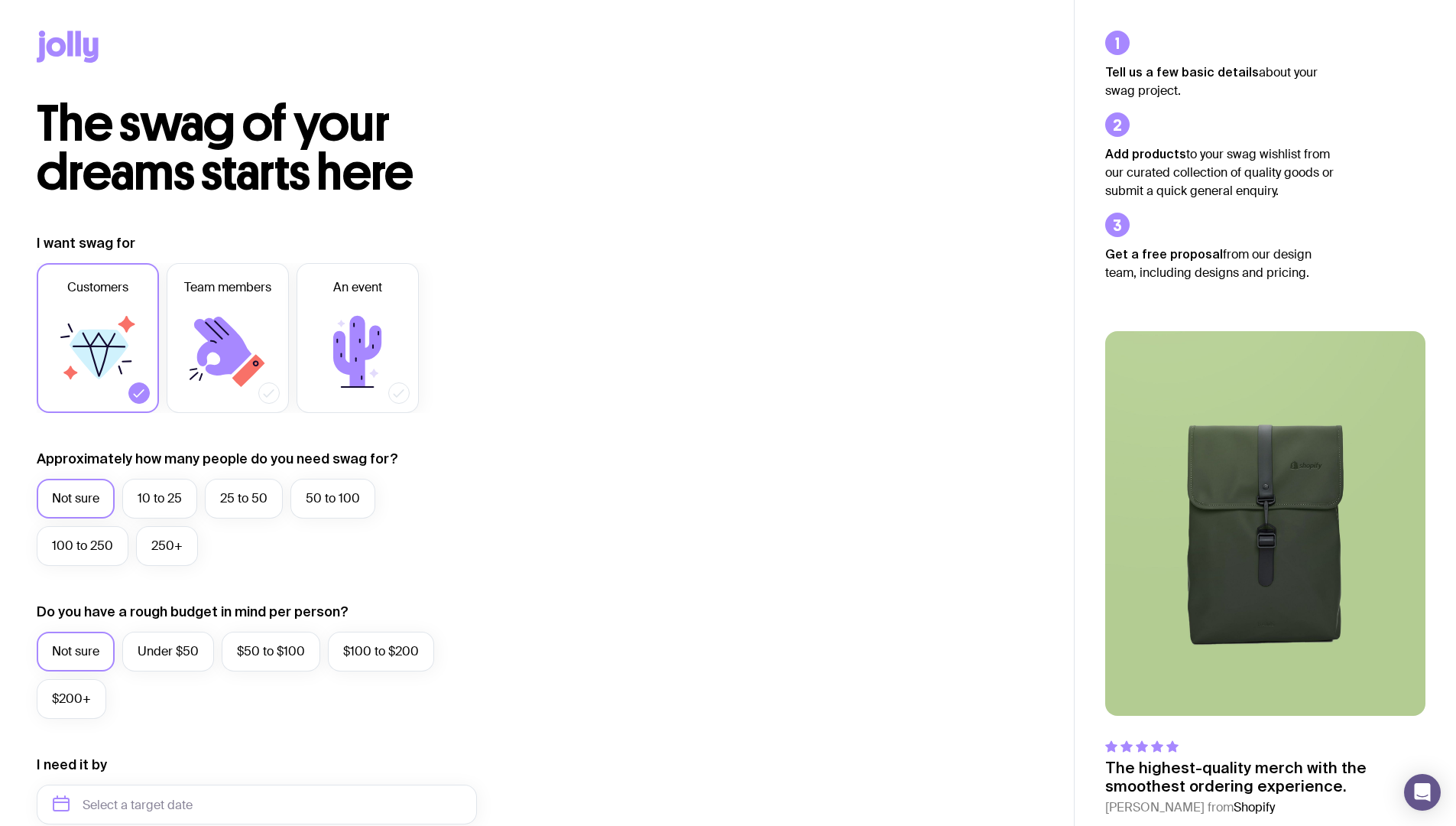
click at [76, 48] on icon at bounding box center [78, 44] width 6 height 25
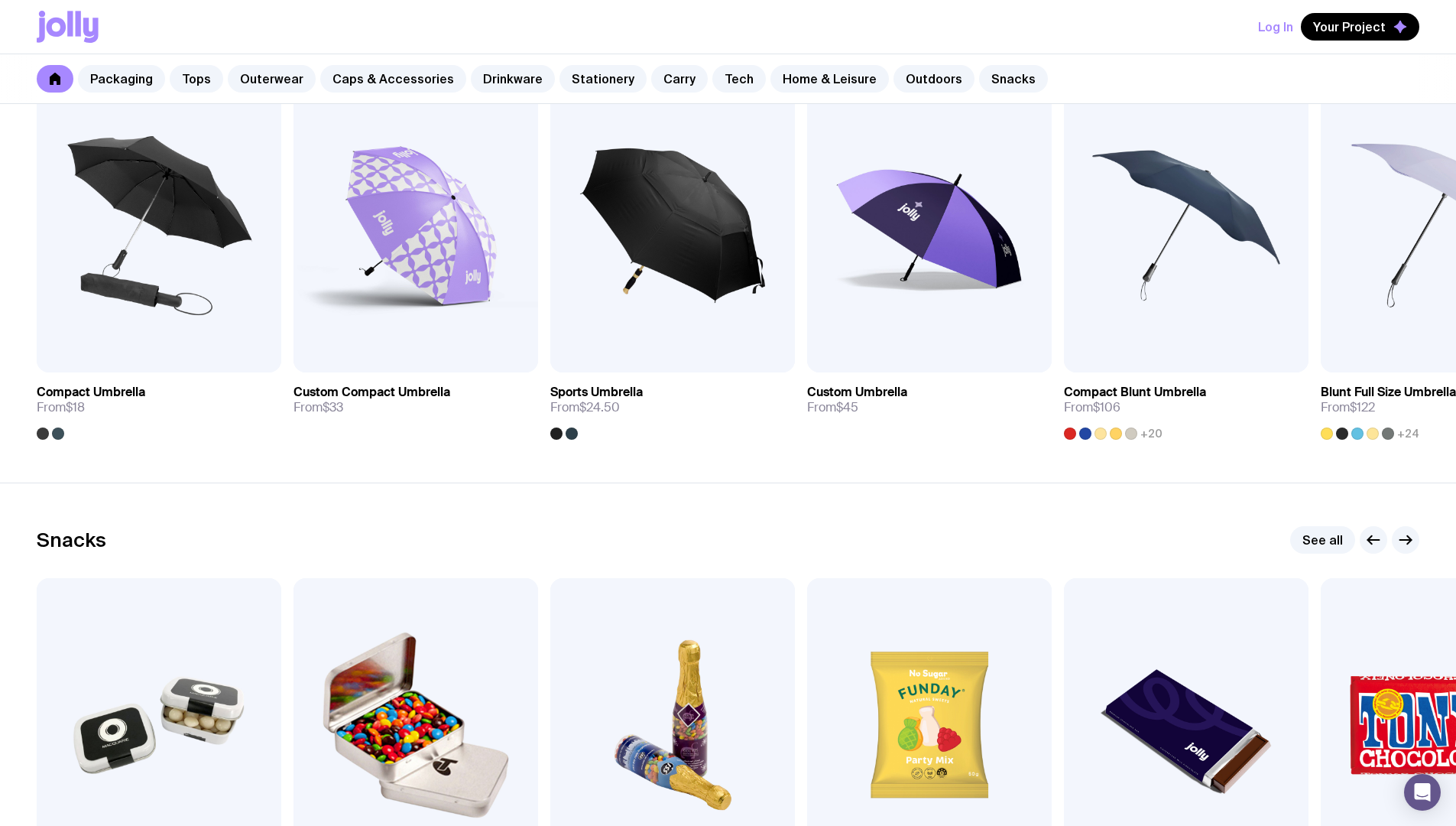
scroll to position [5146, 0]
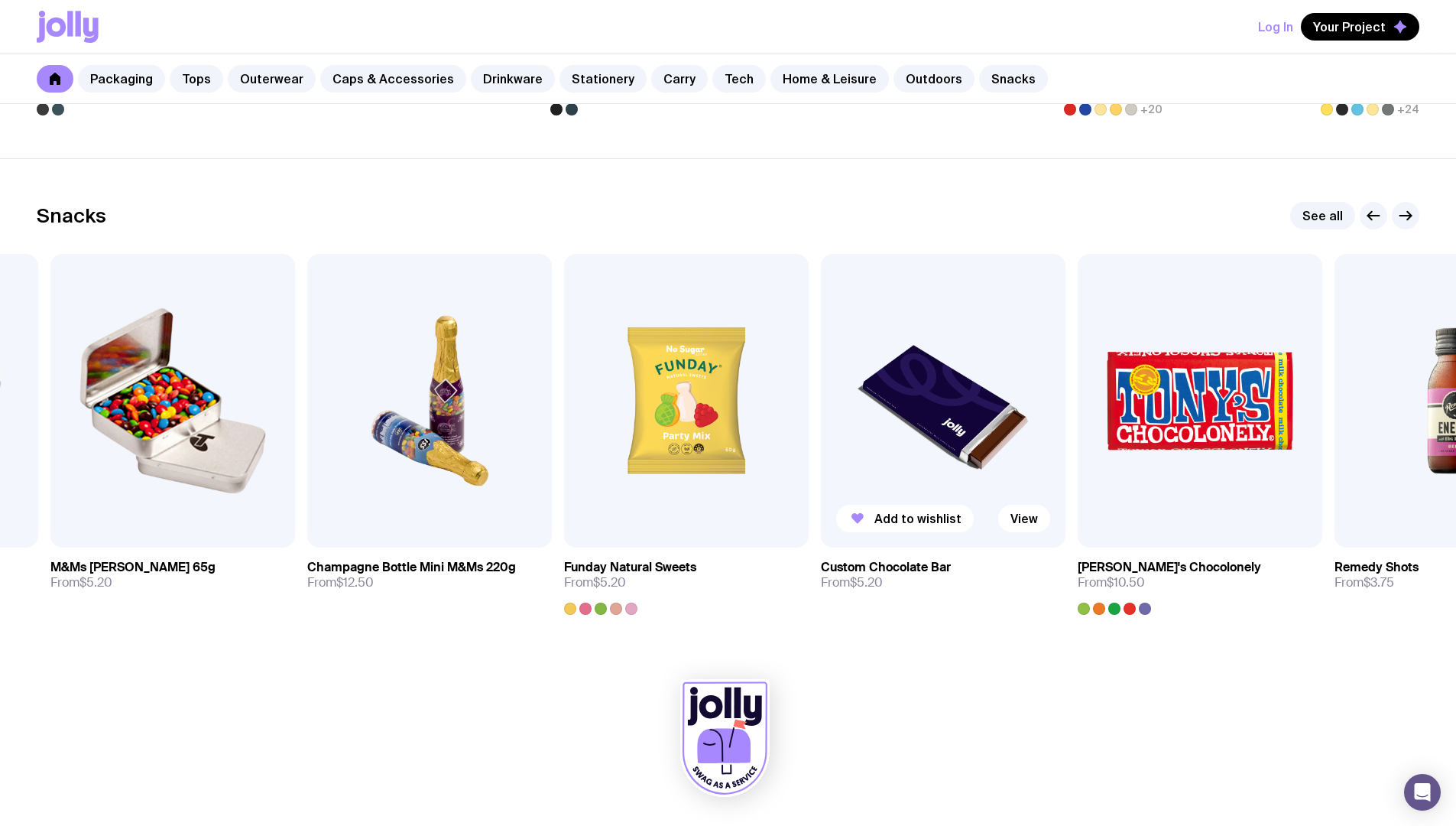
drag, startPoint x: 1304, startPoint y: 451, endPoint x: 952, endPoint y: 489, distance: 354.0
click at [955, 489] on img at bounding box center [943, 401] width 245 height 294
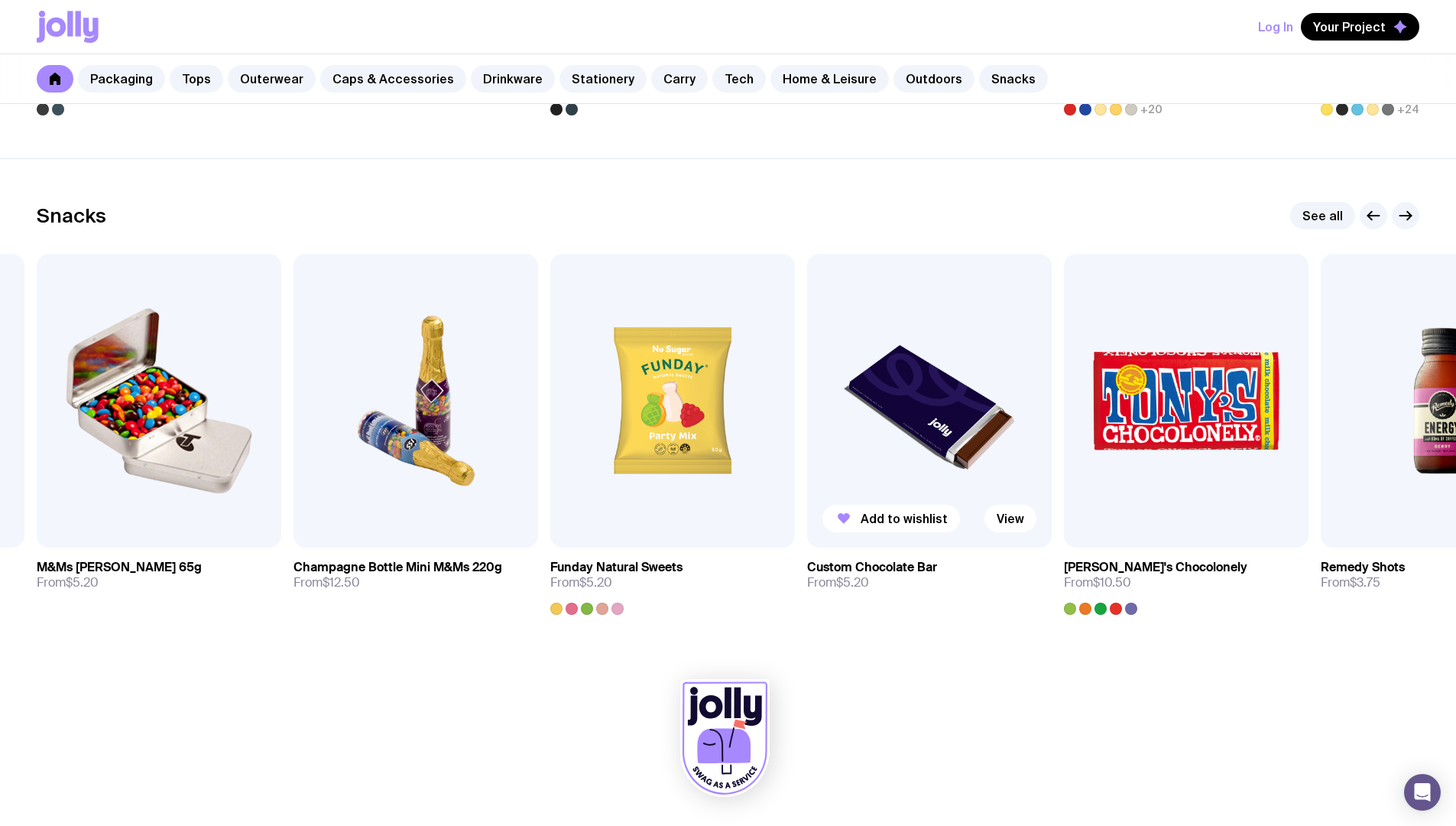
drag, startPoint x: 1169, startPoint y: 434, endPoint x: 437, endPoint y: 445, distance: 732.1
click at [1064, 451] on img at bounding box center [1186, 401] width 245 height 294
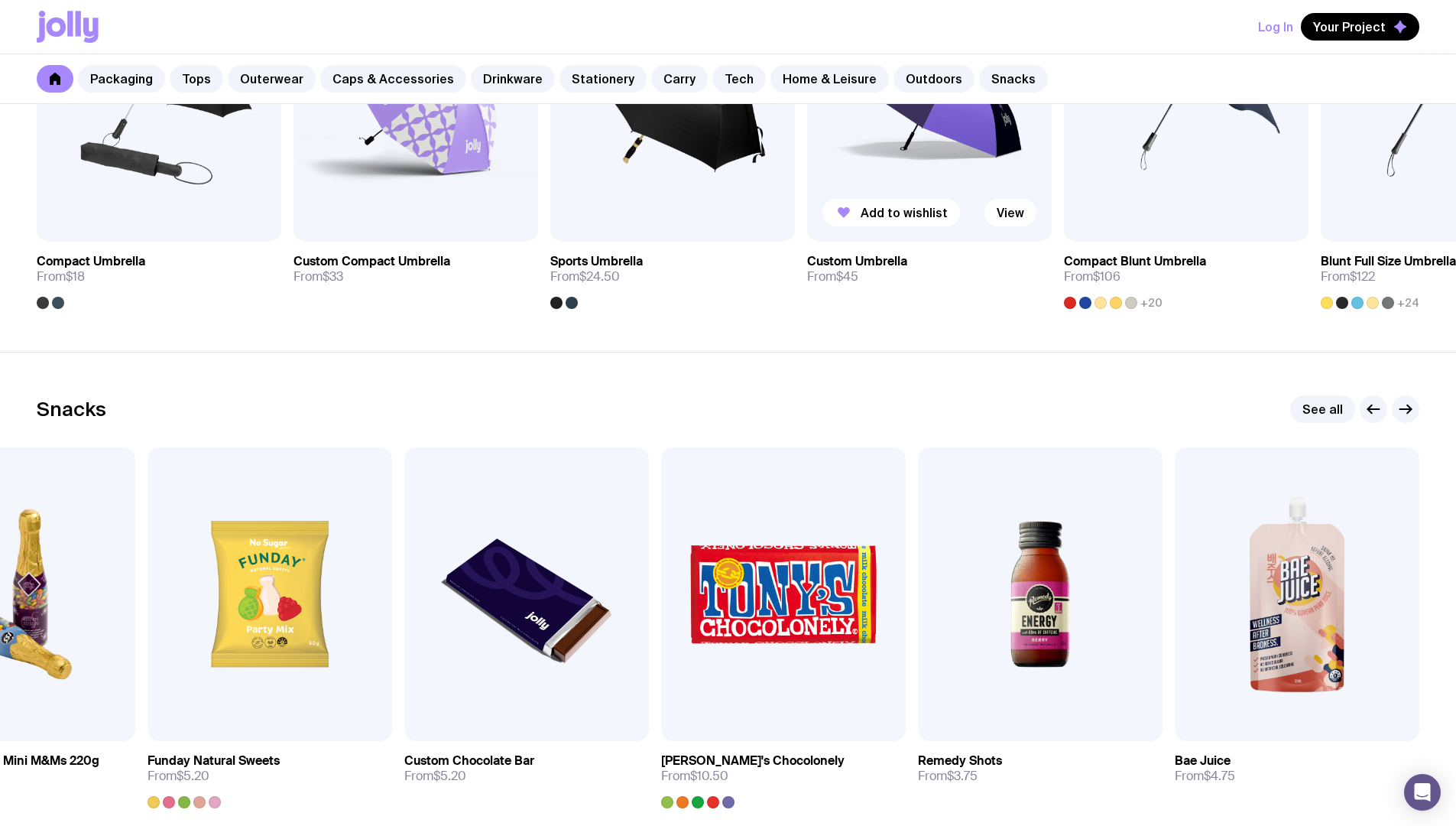
scroll to position [4440, 0]
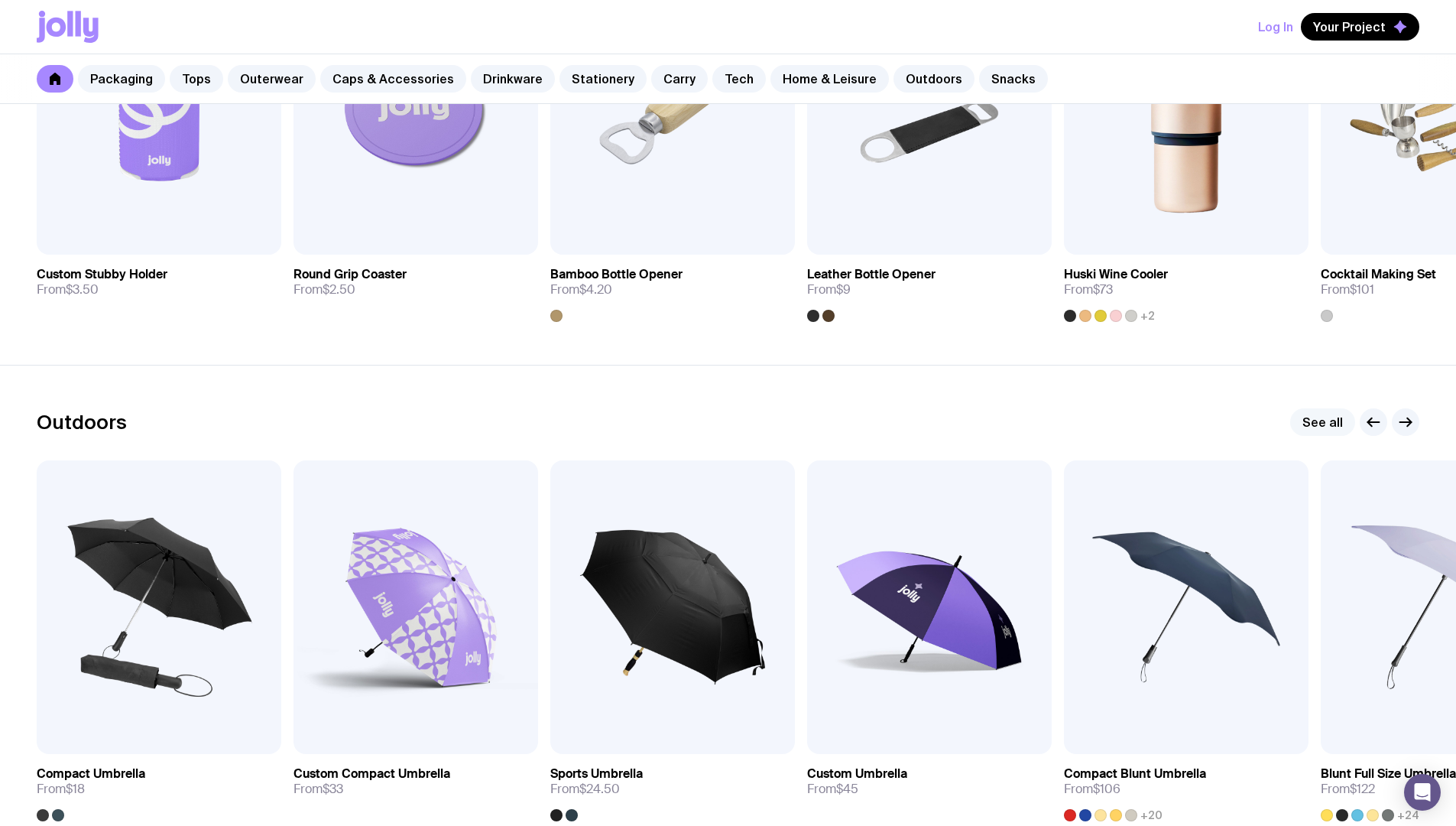
click at [1327, 426] on link "See all" at bounding box center [1323, 422] width 65 height 28
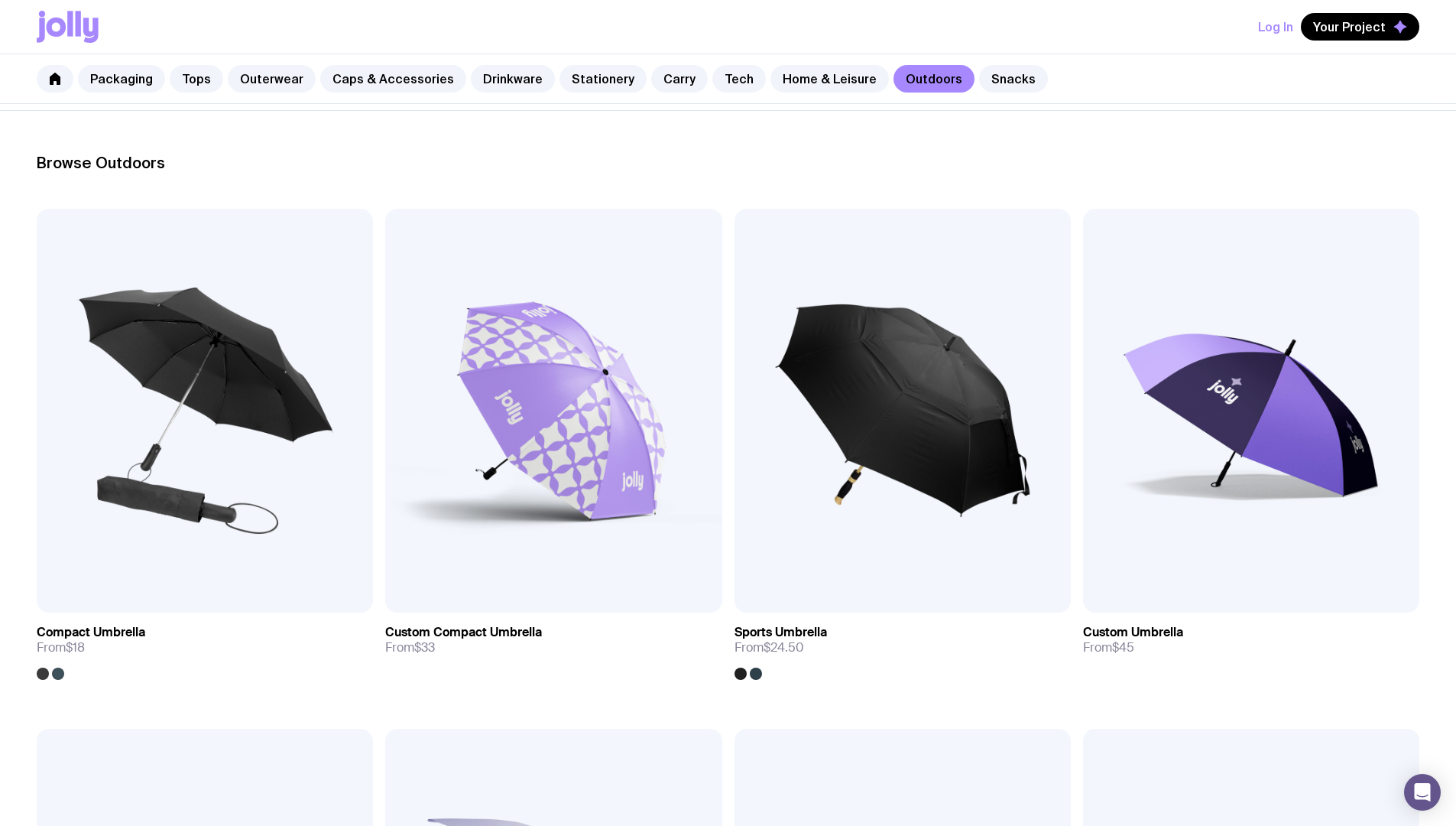
scroll to position [514, 0]
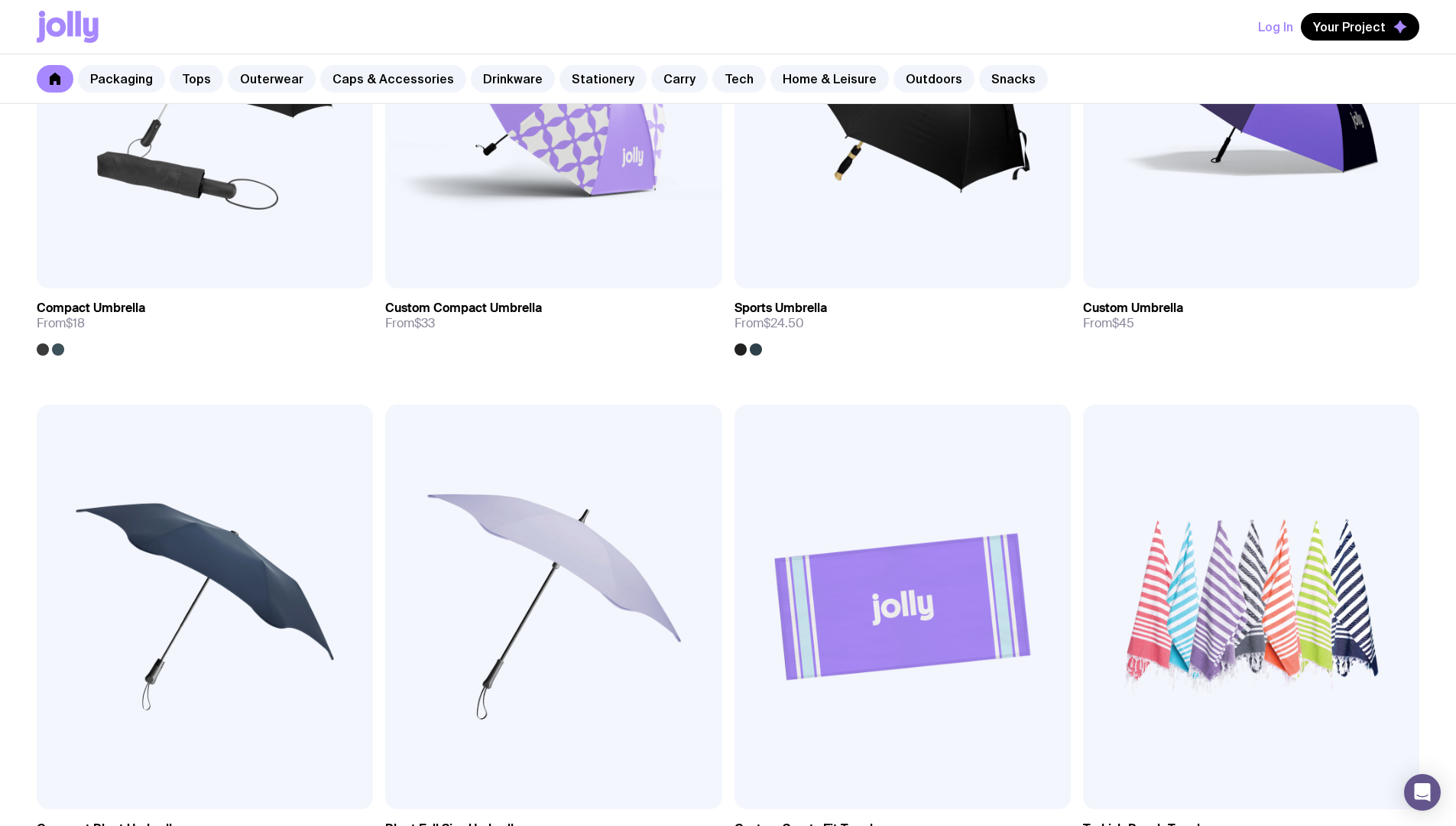
scroll to position [1306, 0]
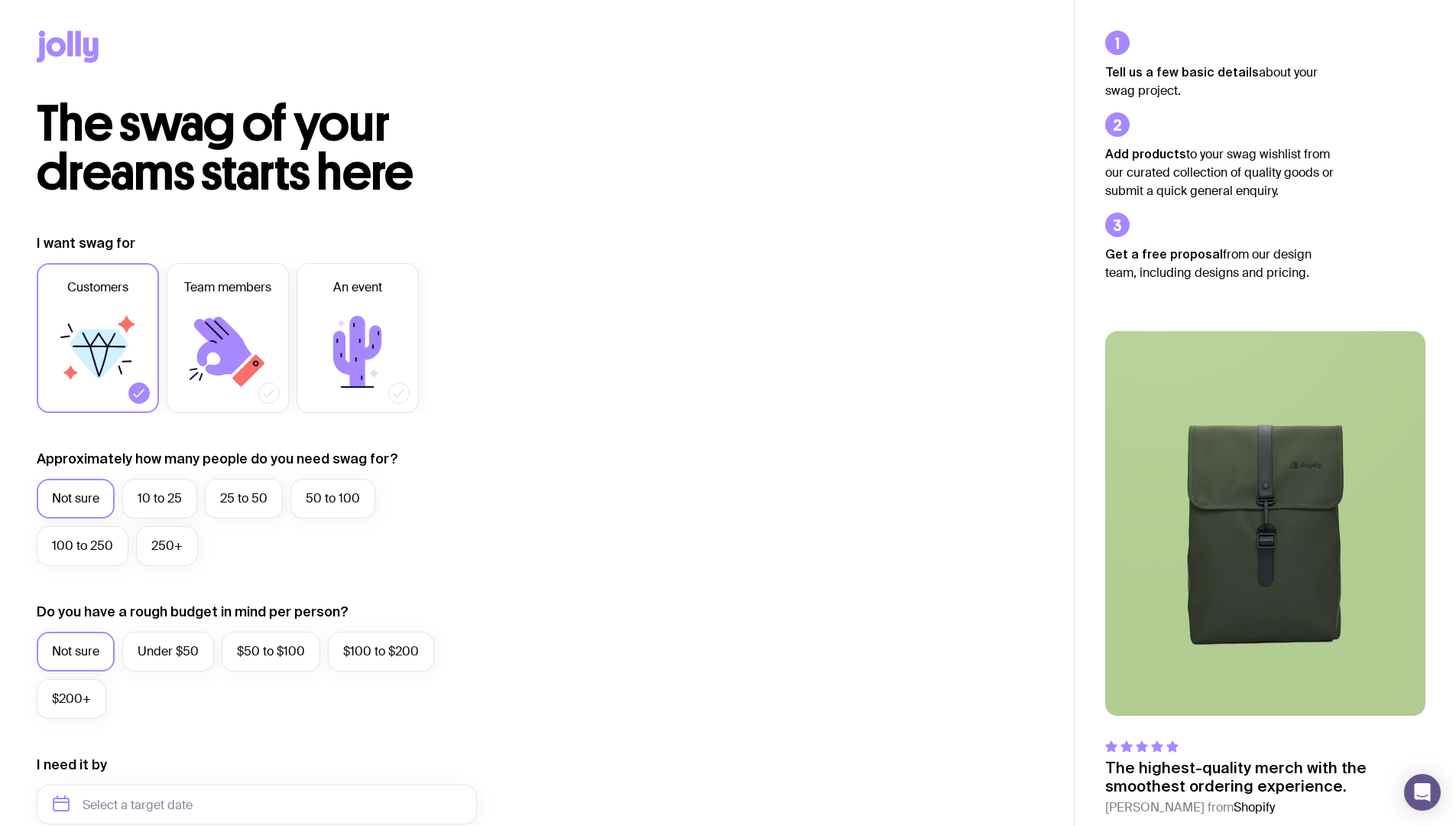
click at [94, 48] on icon at bounding box center [90, 50] width 15 height 25
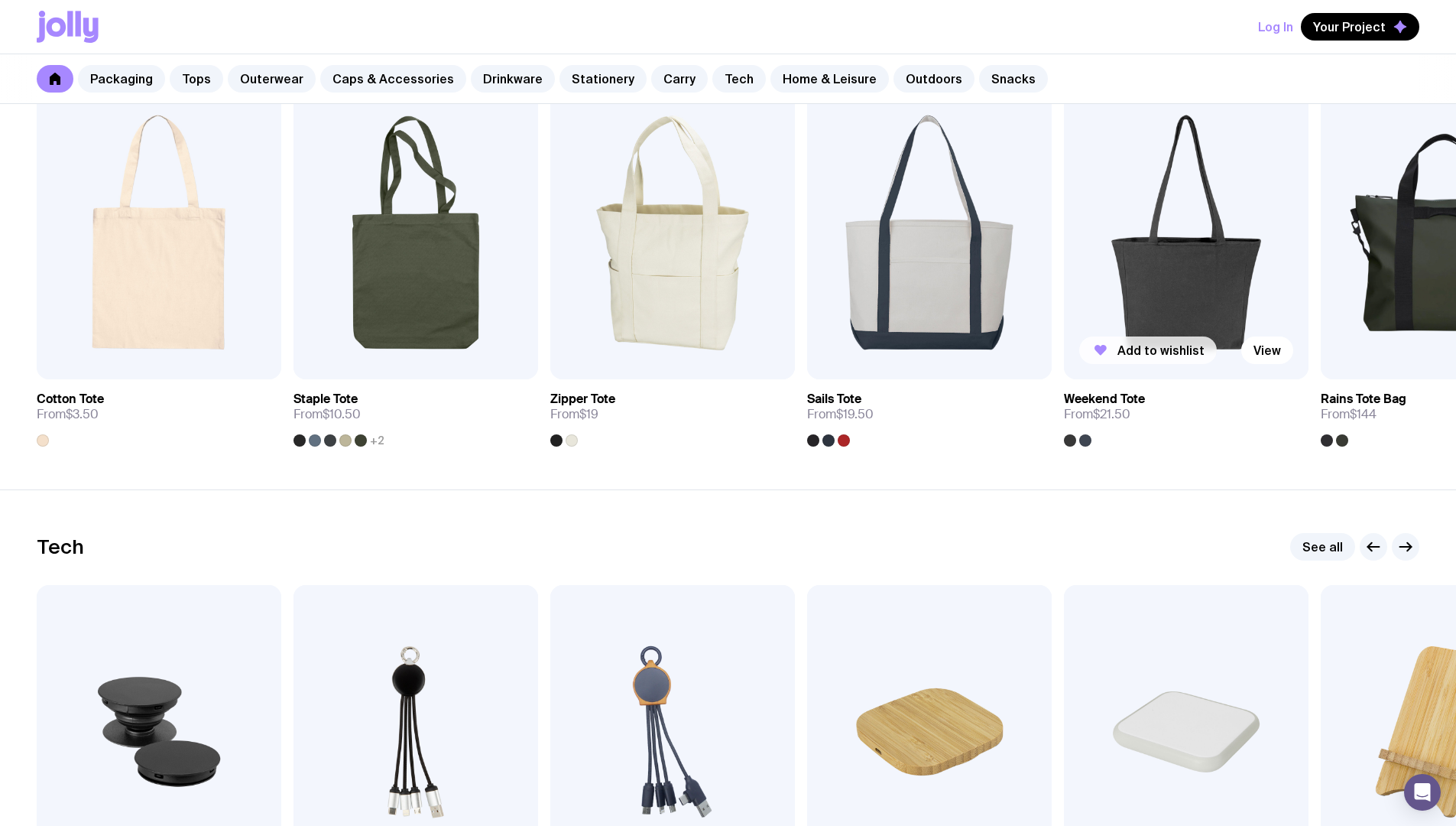
scroll to position [3318, 0]
